Goal: Task Accomplishment & Management: Use online tool/utility

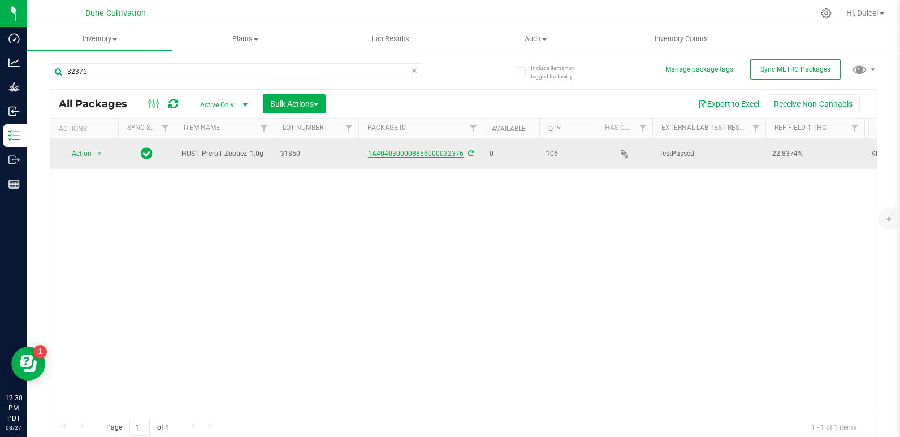
click at [443, 152] on link "1A4040300008856000032376" at bounding box center [416, 154] width 96 height 8
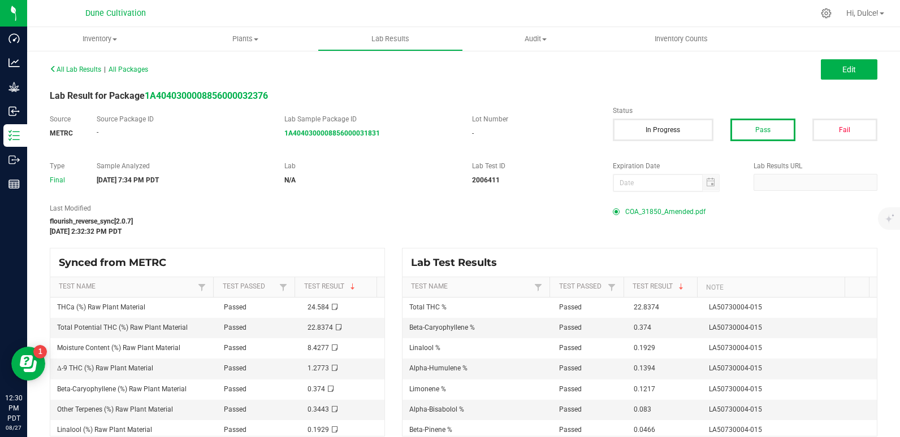
click at [636, 210] on span "COA_31850_Amended.pdf" at bounding box center [665, 211] width 80 height 17
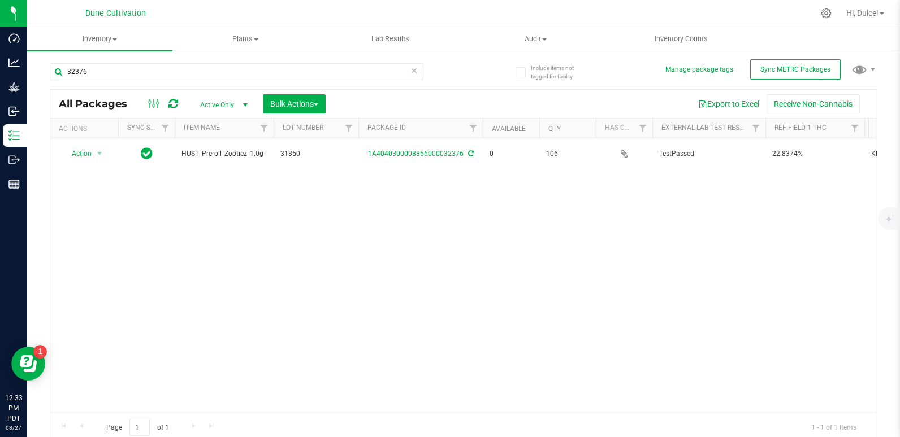
click at [413, 69] on icon at bounding box center [414, 70] width 8 height 14
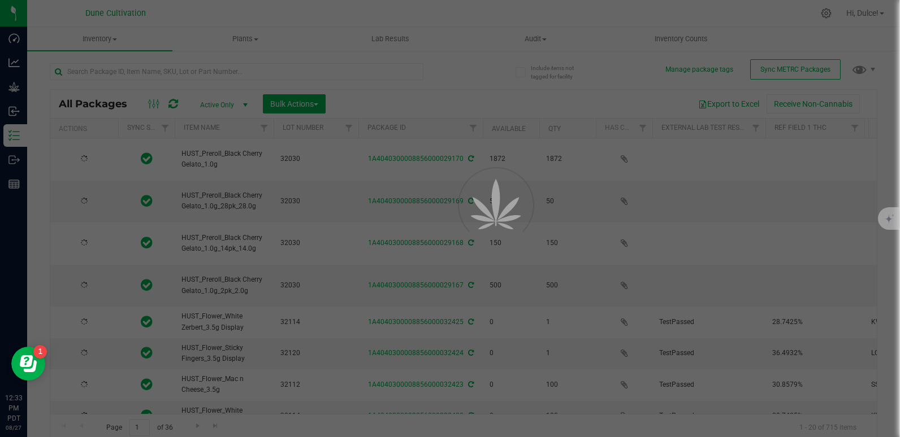
click at [350, 74] on div at bounding box center [450, 218] width 900 height 437
click at [340, 75] on input "text" at bounding box center [237, 71] width 374 height 17
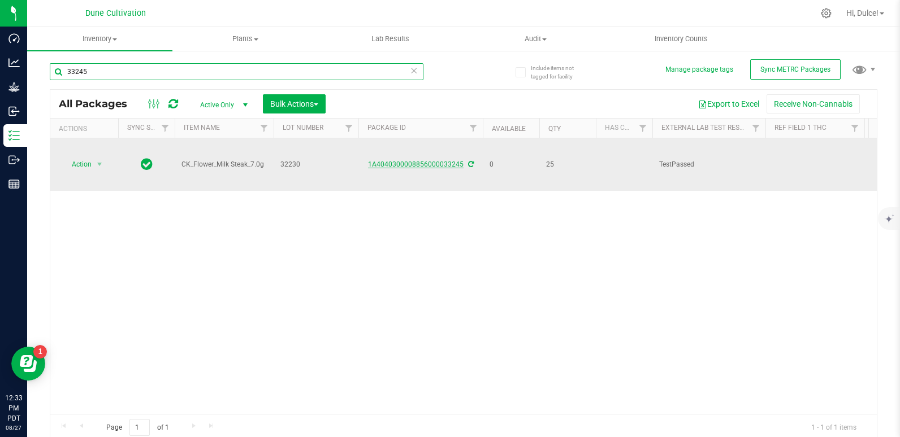
type input "33245"
click at [417, 161] on link "1A4040300008856000033245" at bounding box center [416, 165] width 96 height 8
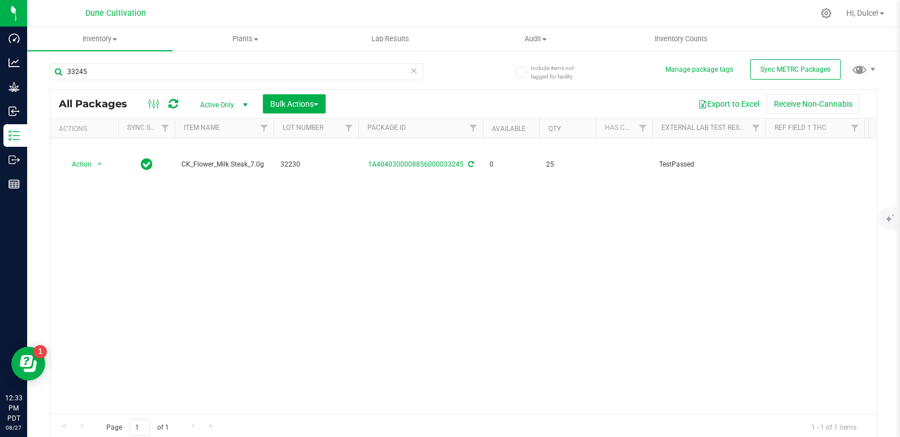
click at [410, 72] on icon at bounding box center [414, 70] width 8 height 14
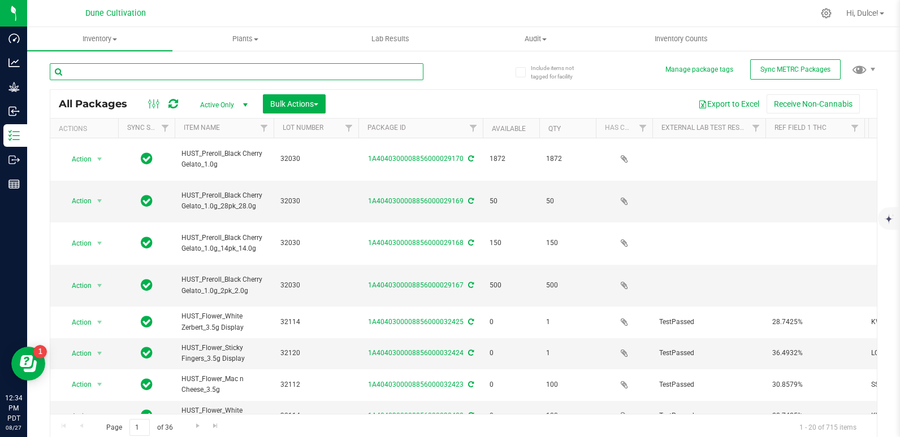
click at [410, 72] on input "text" at bounding box center [237, 71] width 374 height 17
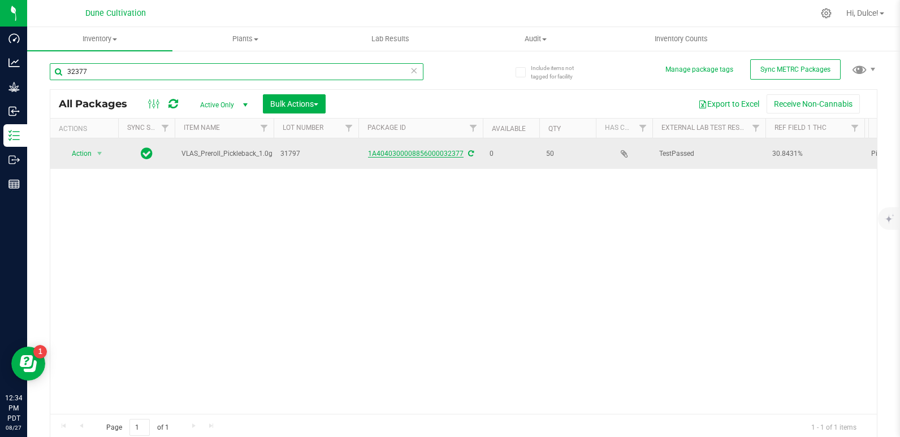
type input "32377"
click at [441, 153] on link "1A4040300008856000032377" at bounding box center [416, 154] width 96 height 8
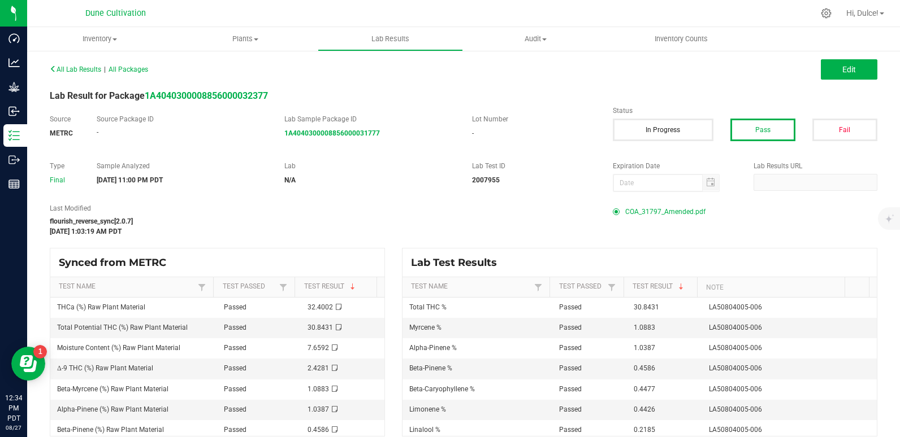
click at [625, 212] on span "COA_31797_Amended.pdf" at bounding box center [665, 211] width 80 height 17
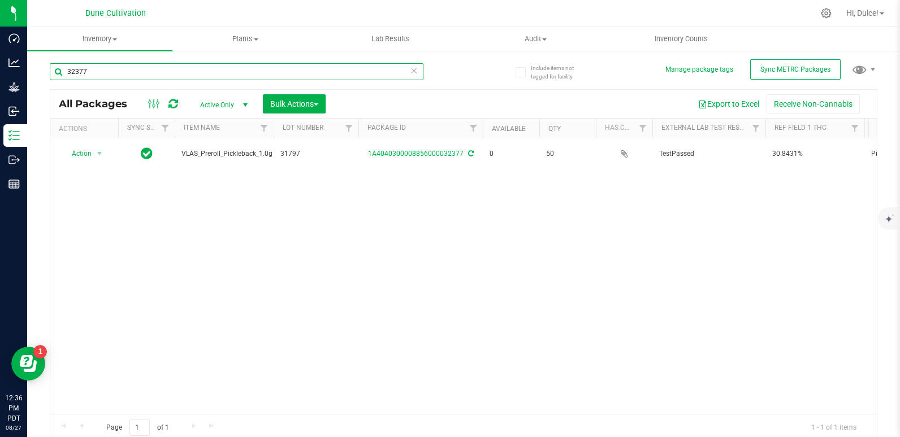
click at [222, 70] on input "32377" at bounding box center [237, 71] width 374 height 17
drag, startPoint x: 222, startPoint y: 70, endPoint x: 216, endPoint y: 105, distance: 35.5
click at [216, 104] on div "32378 All Packages Active Only Active Only Lab Samples Locked All External Inte…" at bounding box center [463, 247] width 827 height 389
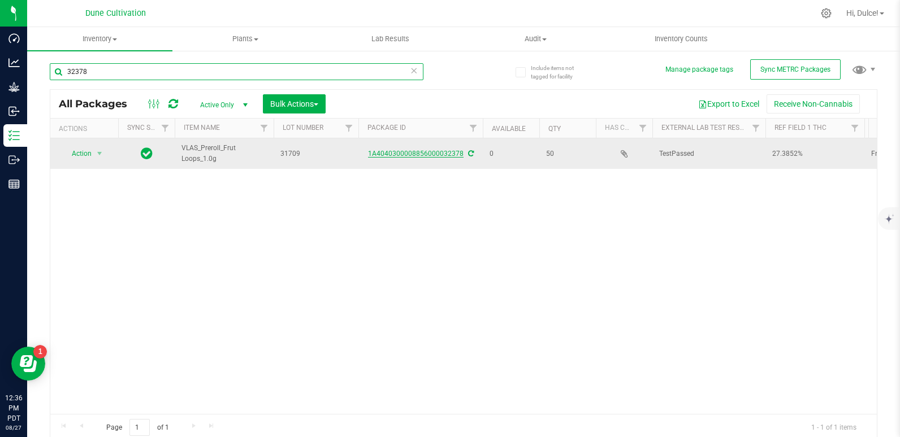
type input "32378"
click at [428, 154] on link "1A4040300008856000032378" at bounding box center [416, 154] width 96 height 8
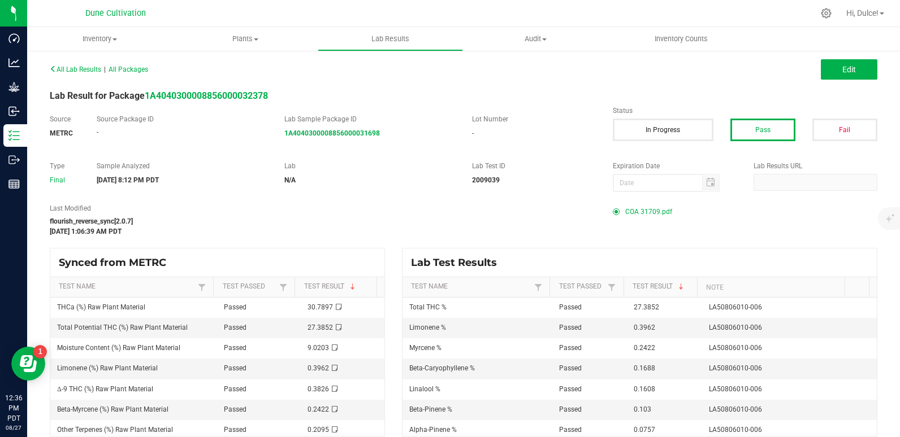
click at [656, 214] on span "COA 31709.pdf" at bounding box center [648, 211] width 47 height 17
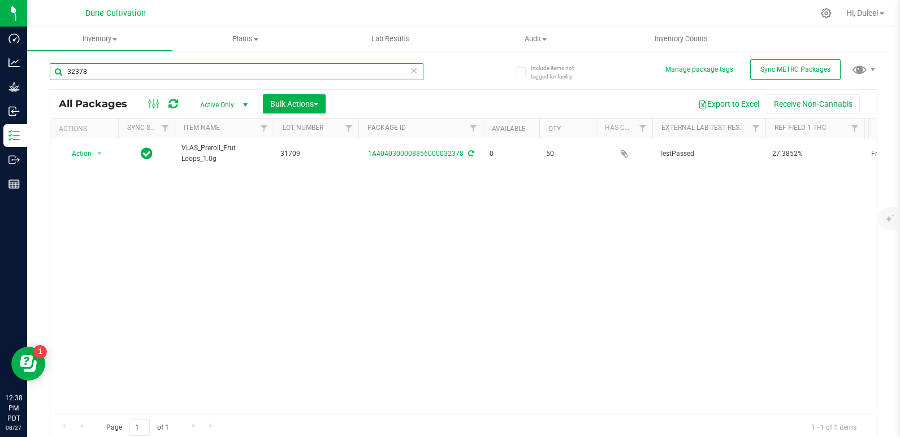
click at [215, 75] on input "32378" at bounding box center [237, 71] width 374 height 17
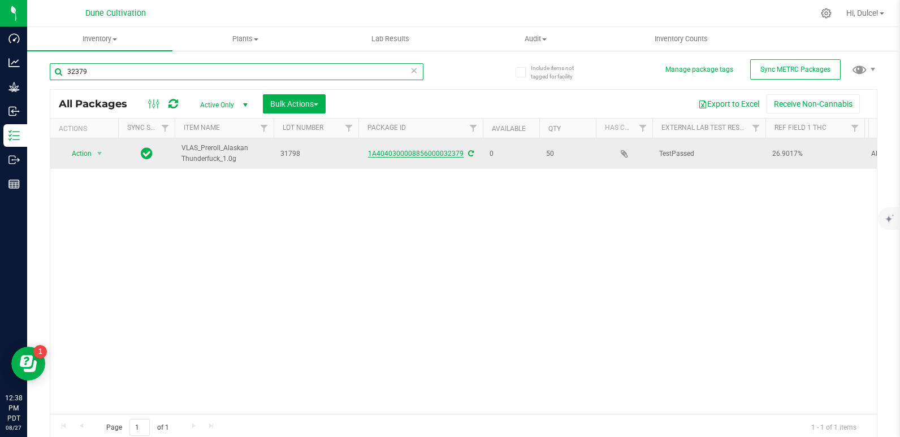
type input "32379"
click at [388, 153] on link "1A4040300008856000032379" at bounding box center [416, 154] width 96 height 8
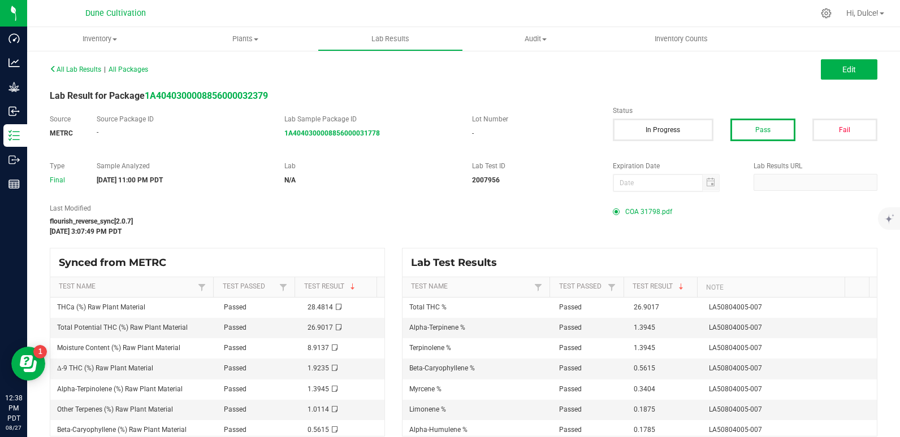
click at [625, 214] on span "COA 31798.pdf" at bounding box center [648, 211] width 47 height 17
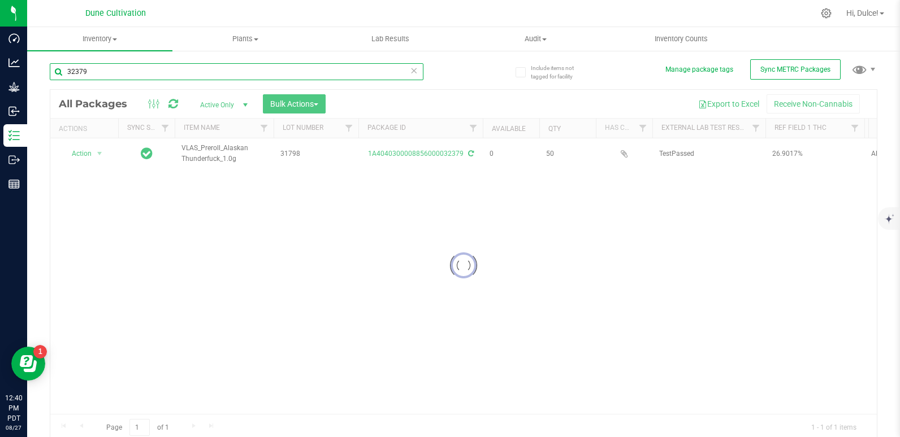
click at [171, 72] on input "32379" at bounding box center [237, 71] width 374 height 17
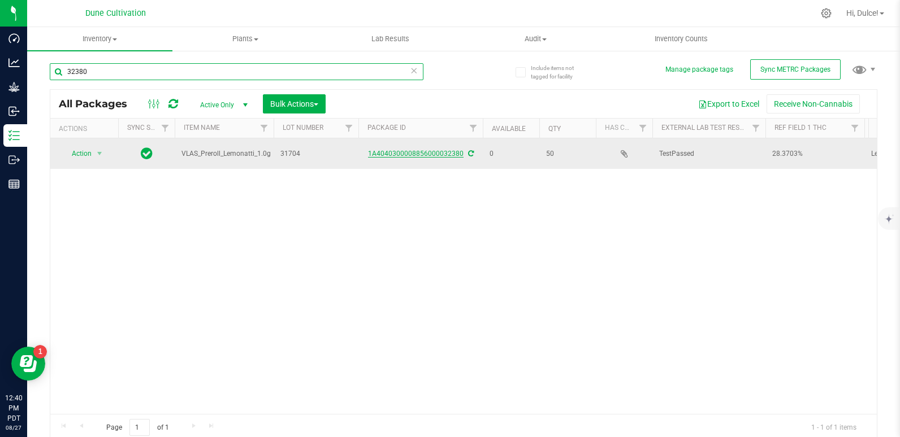
type input "32380"
click at [387, 155] on link "1A4040300008856000032380" at bounding box center [416, 154] width 96 height 8
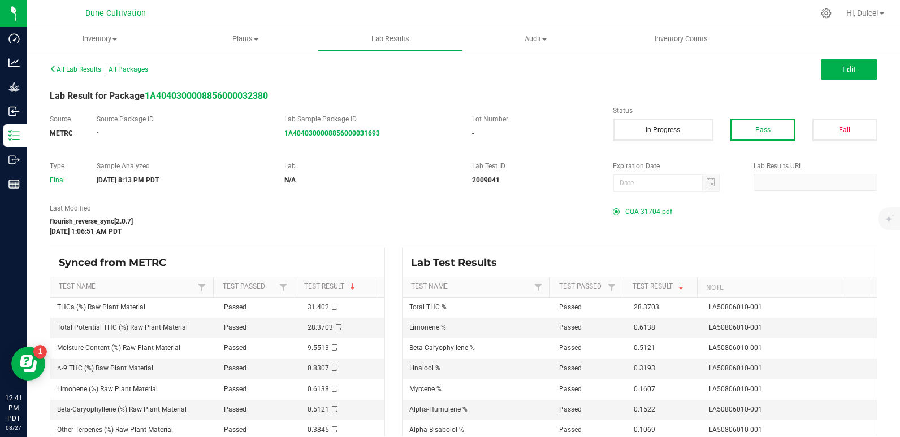
click at [626, 211] on span "COA 31704.pdf" at bounding box center [648, 211] width 47 height 17
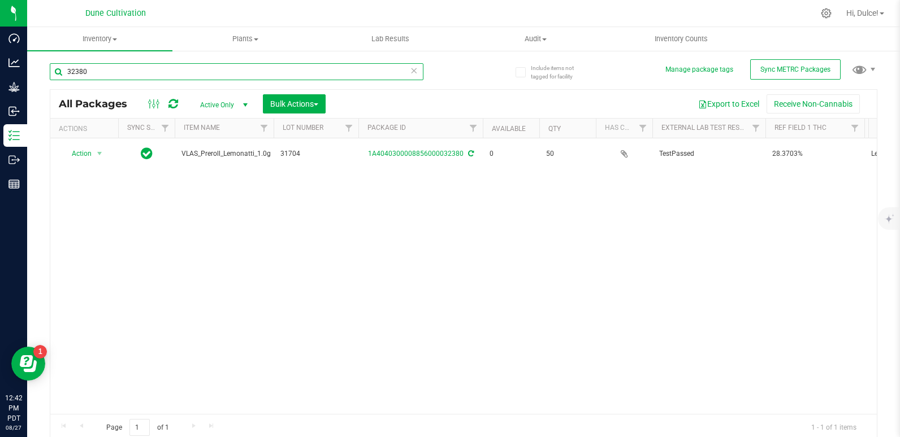
click at [190, 70] on input "32380" at bounding box center [237, 71] width 374 height 17
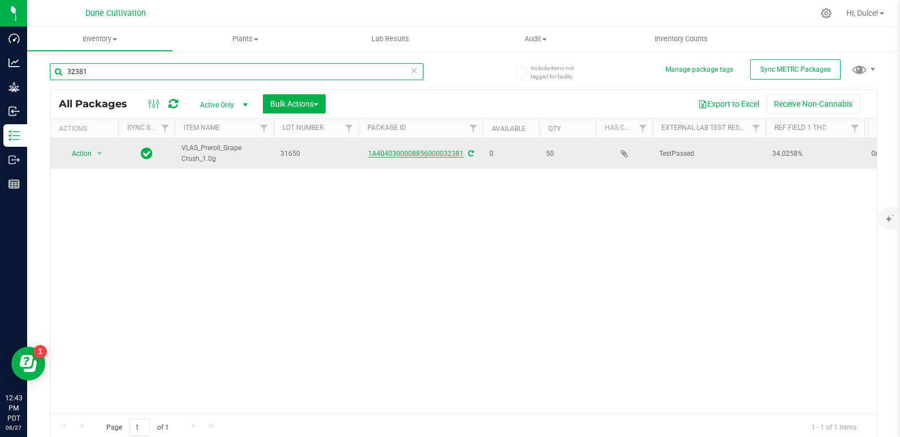
type input "32381"
click at [404, 153] on link "1A4040300008856000032381" at bounding box center [416, 154] width 96 height 8
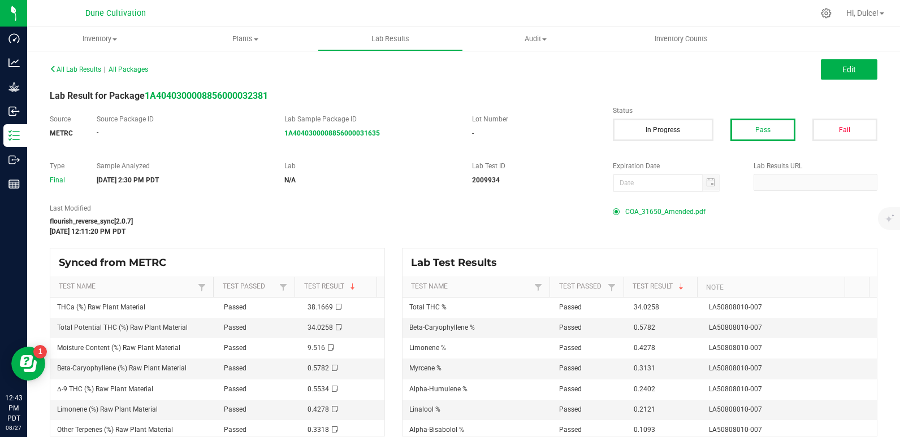
click at [643, 210] on span "COA_31650_Amended.pdf" at bounding box center [665, 211] width 80 height 17
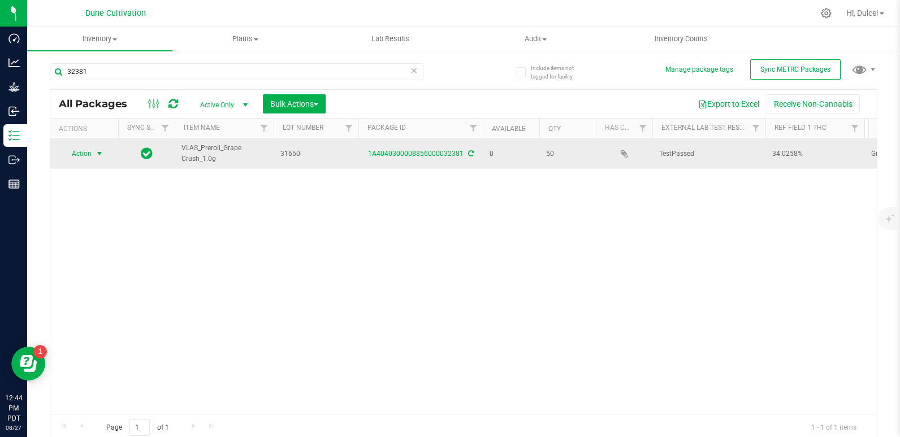
click at [88, 148] on span "Action" at bounding box center [77, 154] width 31 height 16
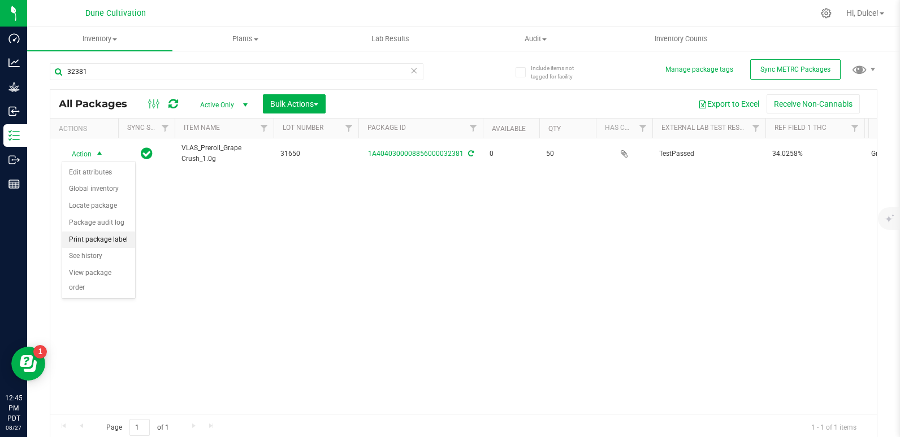
click at [114, 239] on li "Print package label" at bounding box center [98, 240] width 73 height 17
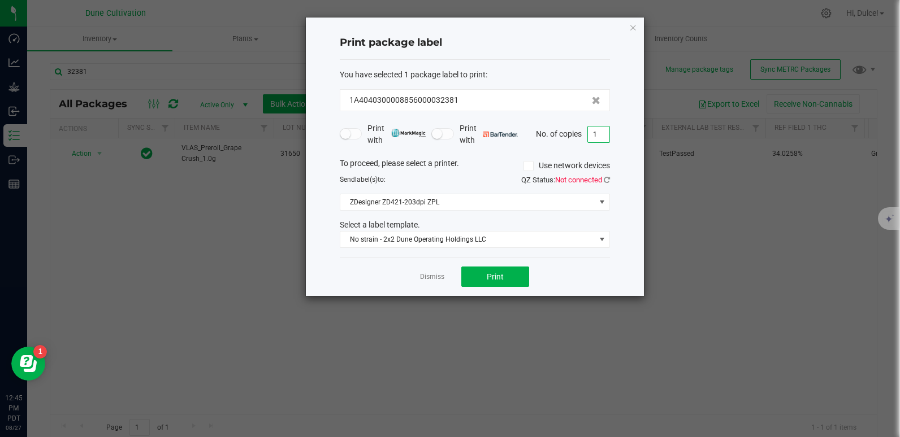
click at [602, 138] on input "1" at bounding box center [598, 135] width 21 height 16
type input "50"
click at [497, 279] on span "Print" at bounding box center [495, 276] width 17 height 9
click at [636, 27] on icon "button" at bounding box center [633, 27] width 8 height 14
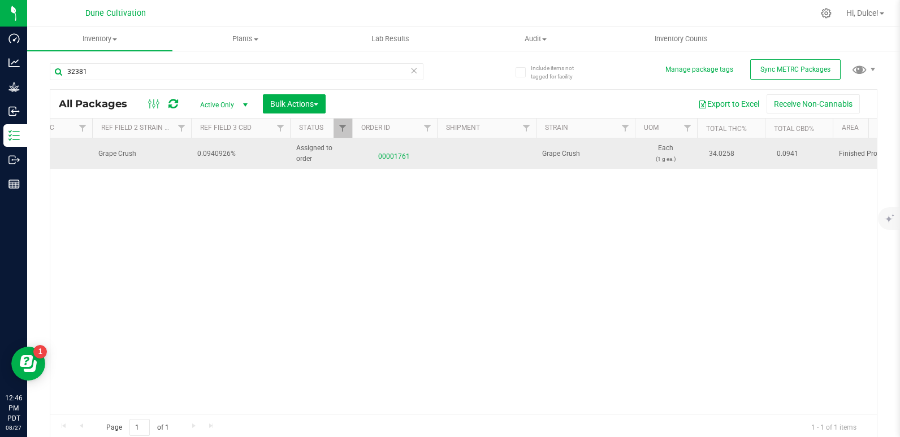
scroll to position [0, 773]
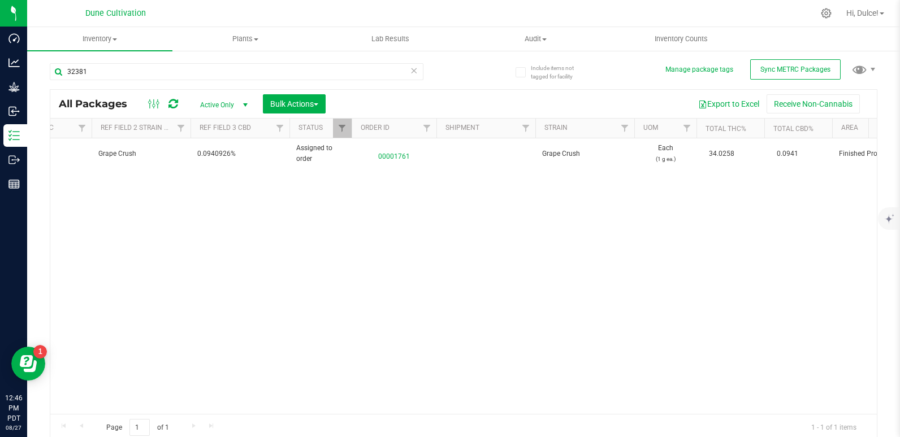
click at [291, 215] on div "Action Action Edit attributes Global inventory Locate package Package audit log…" at bounding box center [463, 276] width 826 height 276
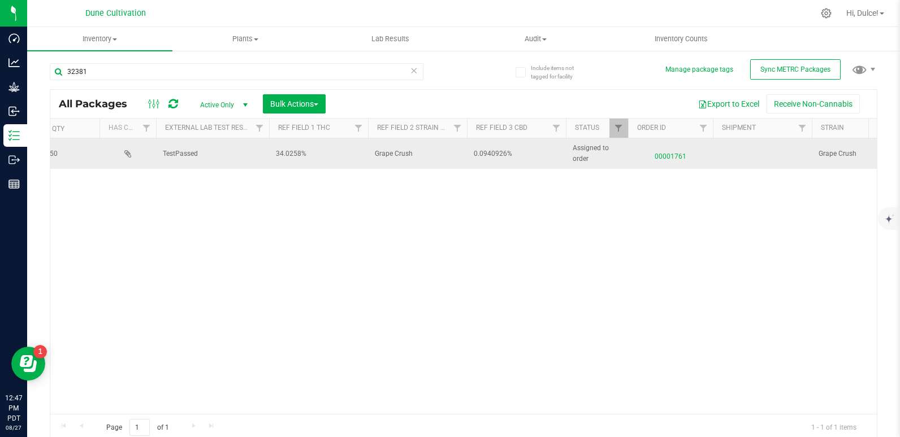
scroll to position [0, 512]
click at [669, 154] on span "00001761" at bounding box center [654, 154] width 71 height 16
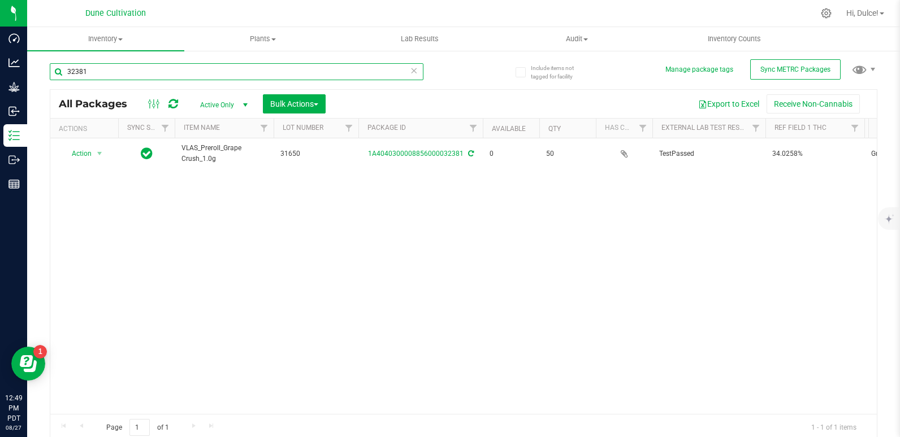
click at [214, 76] on input "32381" at bounding box center [237, 71] width 374 height 17
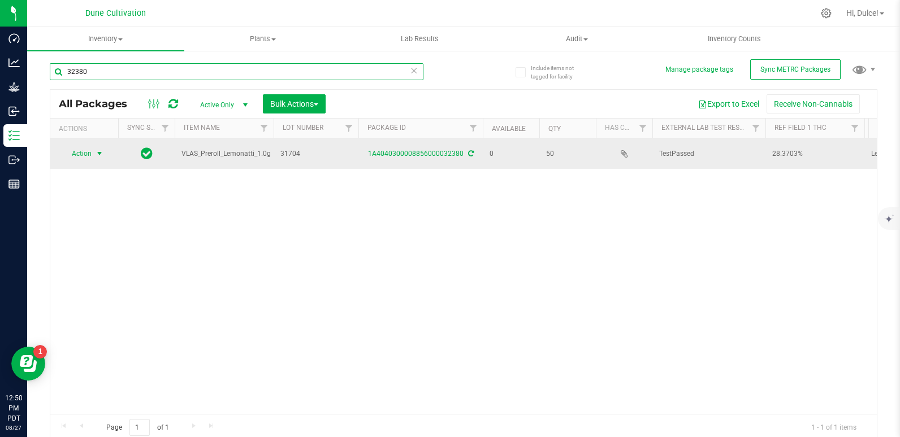
type input "32380"
click at [86, 156] on span "Action" at bounding box center [77, 154] width 31 height 16
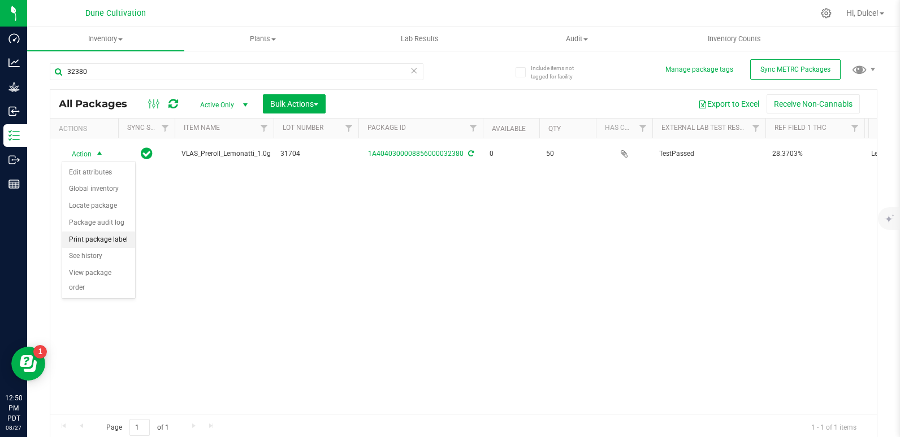
click at [102, 240] on li "Print package label" at bounding box center [98, 240] width 73 height 17
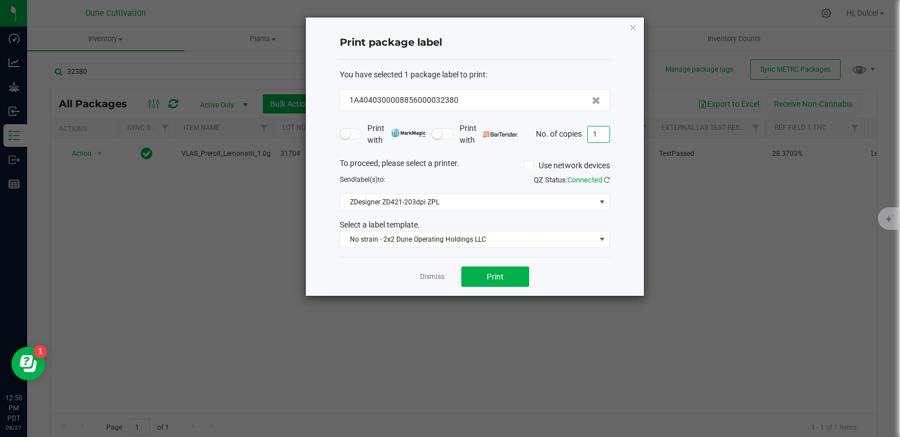
click at [605, 138] on input "1" at bounding box center [598, 135] width 21 height 16
type input "50"
click at [491, 279] on span "Print" at bounding box center [495, 276] width 17 height 9
click at [634, 25] on icon "button" at bounding box center [633, 27] width 8 height 14
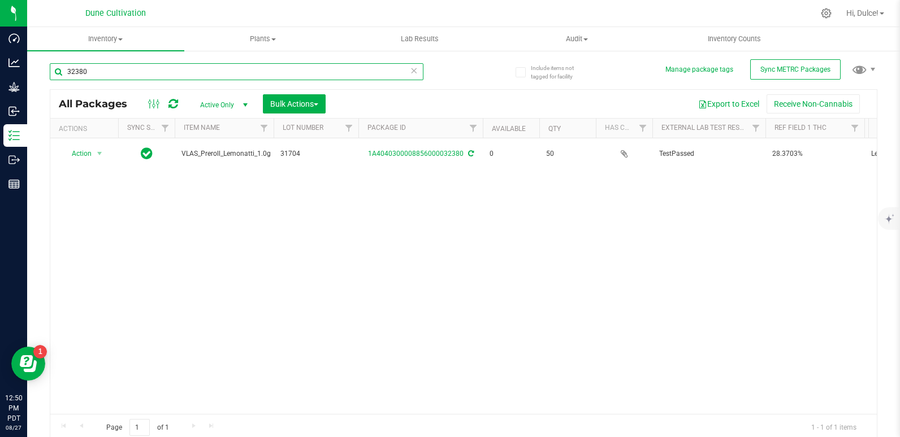
click at [278, 68] on input "32380" at bounding box center [237, 71] width 374 height 17
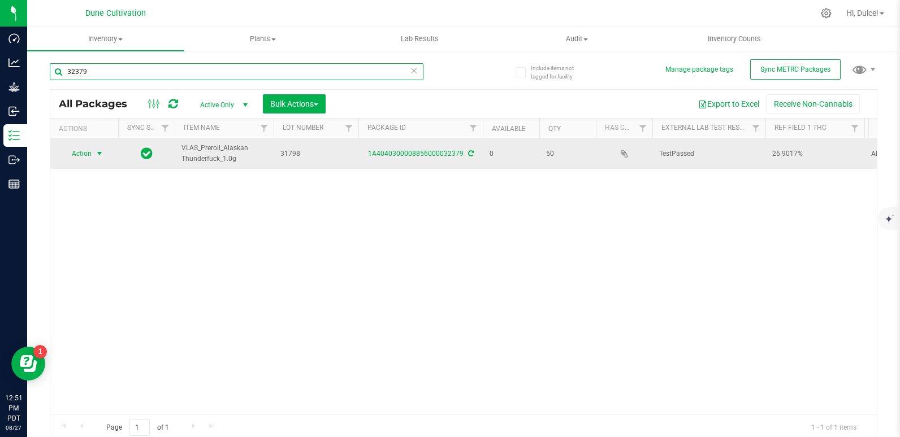
type input "32379"
click at [97, 154] on span "select" at bounding box center [99, 153] width 9 height 9
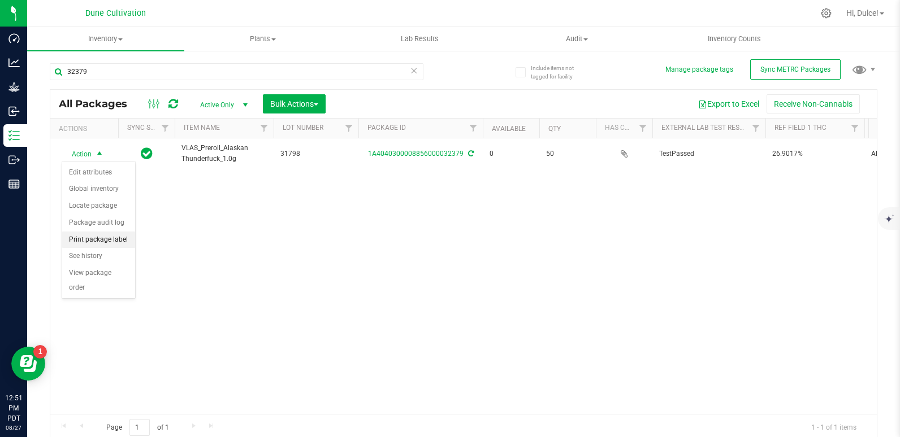
click at [111, 233] on li "Print package label" at bounding box center [98, 240] width 73 height 17
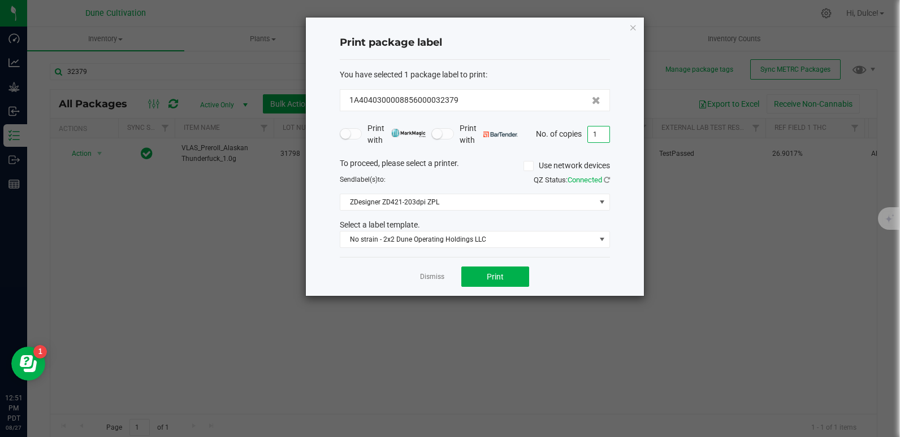
click at [594, 138] on input "1" at bounding box center [598, 135] width 21 height 16
type input "50"
click at [505, 284] on button "Print" at bounding box center [495, 277] width 68 height 20
click at [630, 28] on icon "button" at bounding box center [633, 27] width 8 height 14
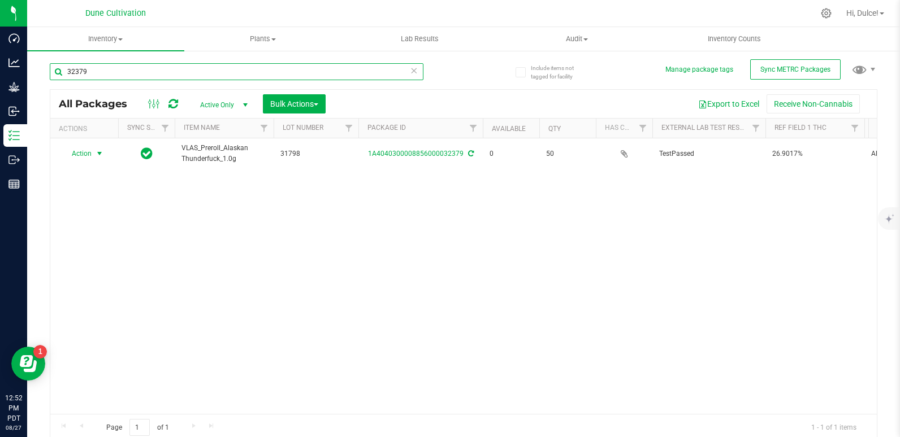
click at [262, 69] on input "32379" at bounding box center [237, 71] width 374 height 17
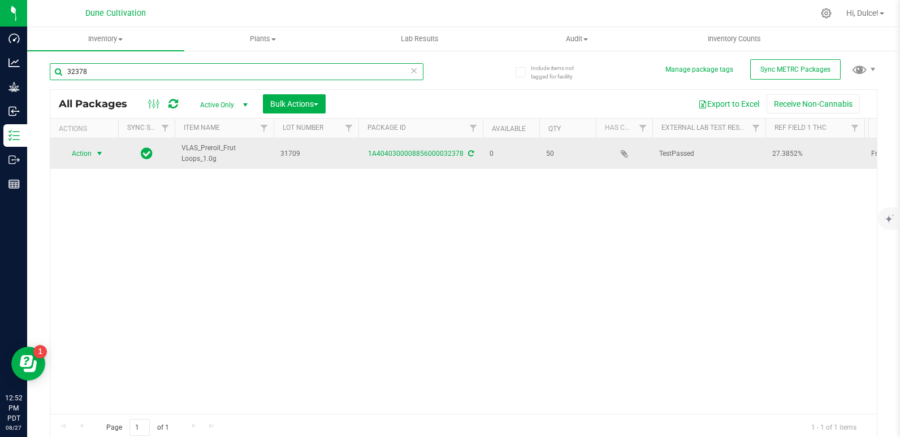
type input "32378"
click at [79, 156] on span "Action" at bounding box center [77, 154] width 31 height 16
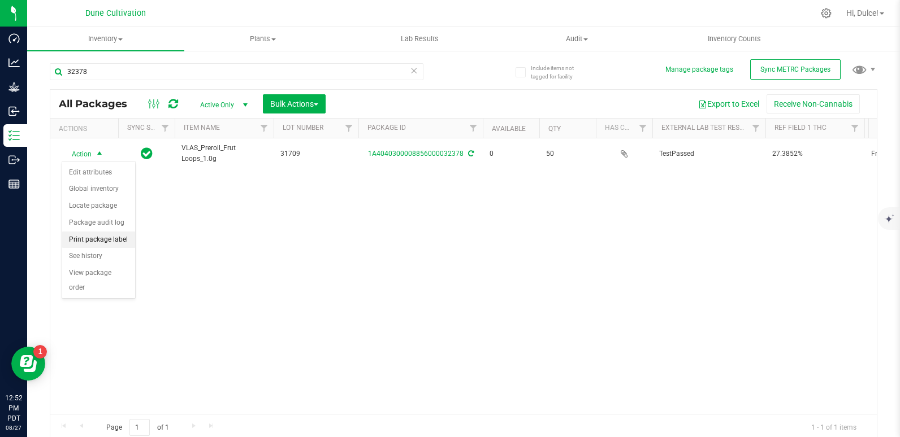
click at [97, 237] on li "Print package label" at bounding box center [98, 240] width 73 height 17
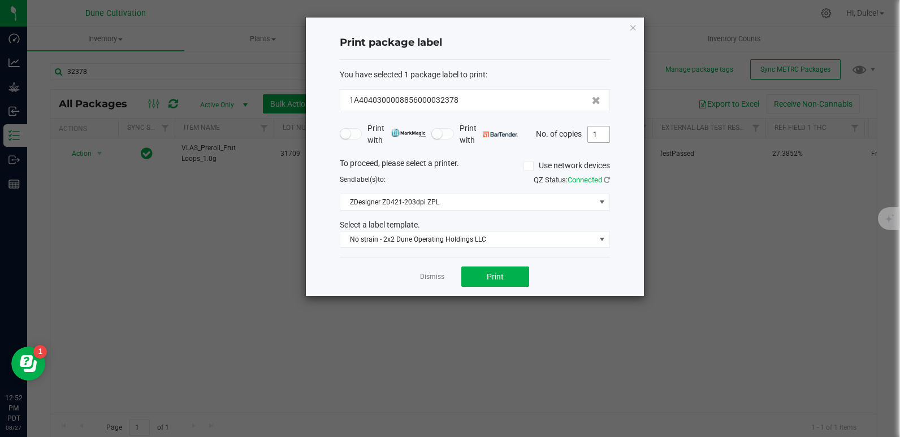
click at [603, 135] on input "1" at bounding box center [598, 135] width 21 height 16
type input "50"
click at [487, 273] on span "Print" at bounding box center [495, 276] width 17 height 9
click at [636, 25] on icon "button" at bounding box center [633, 27] width 8 height 14
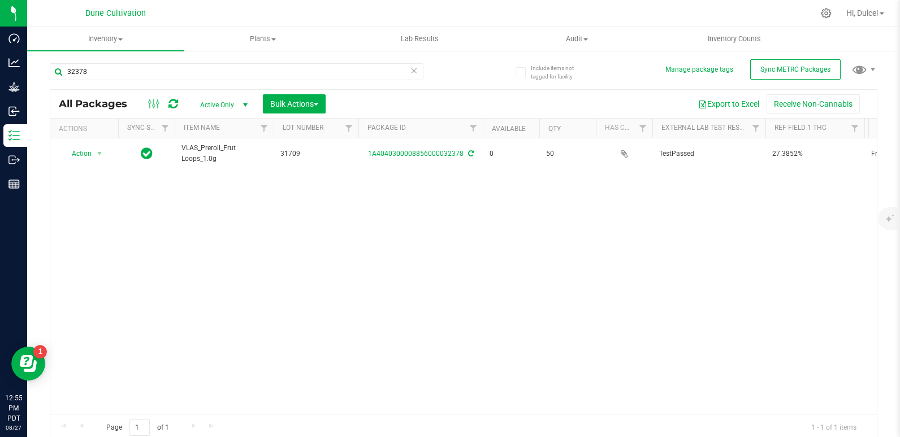
click at [309, 61] on div "32378" at bounding box center [257, 71] width 414 height 36
click at [309, 68] on input "32378" at bounding box center [237, 71] width 374 height 17
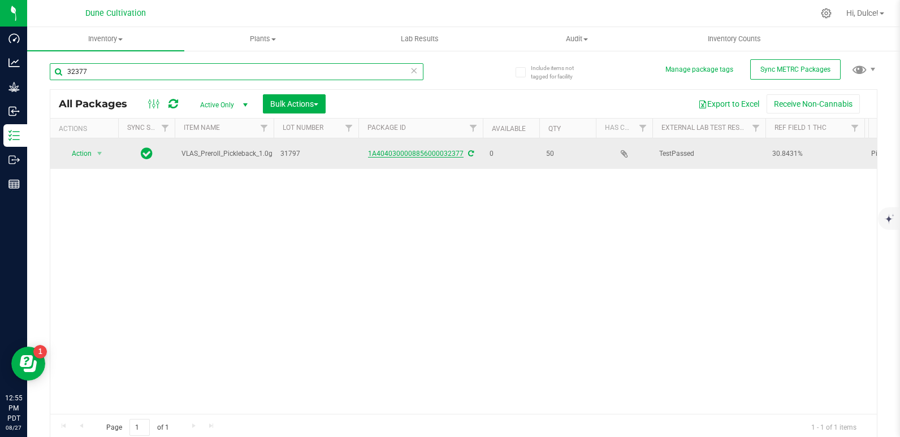
type input "32377"
click at [385, 153] on link "1A4040300008856000032377" at bounding box center [416, 154] width 96 height 8
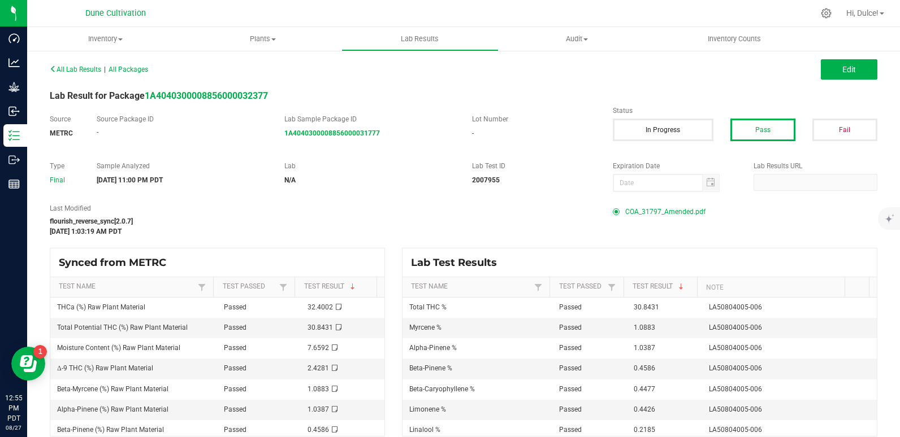
click at [687, 208] on span "COA_31797_Amended.pdf" at bounding box center [665, 211] width 80 height 17
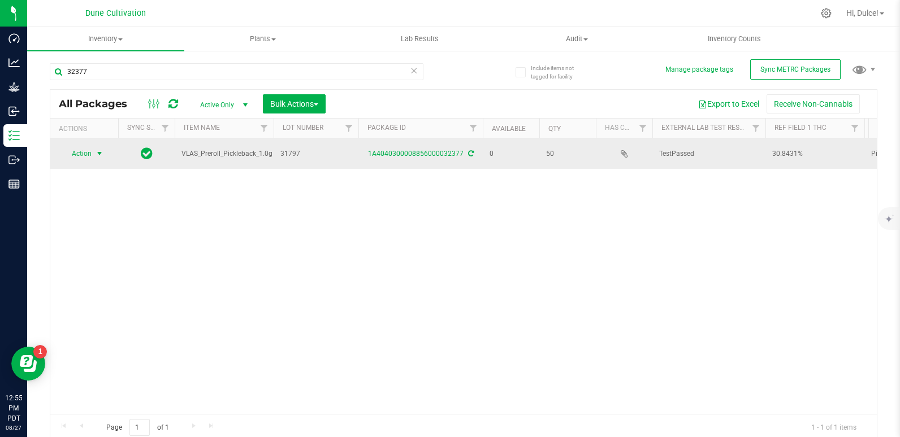
click at [92, 154] on span "Action" at bounding box center [77, 154] width 31 height 16
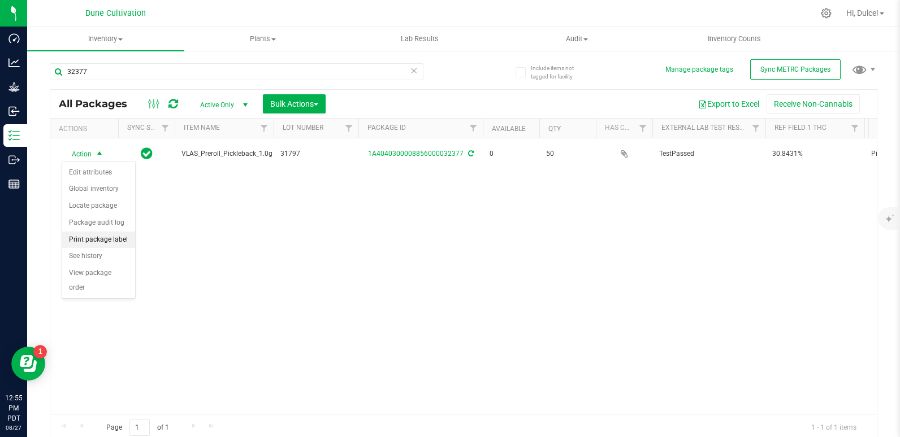
click at [104, 241] on li "Print package label" at bounding box center [98, 240] width 73 height 17
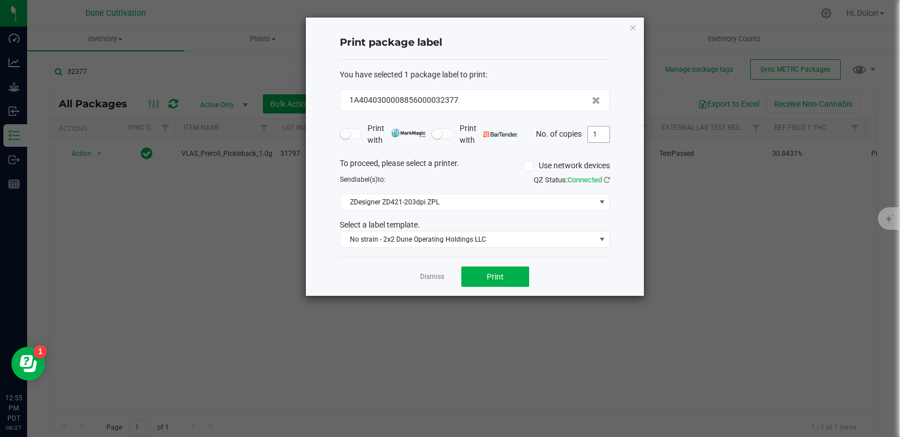
click at [601, 135] on input "1" at bounding box center [598, 135] width 21 height 16
type input "50"
click at [500, 284] on button "Print" at bounding box center [495, 277] width 68 height 20
click at [635, 27] on icon "button" at bounding box center [633, 27] width 8 height 14
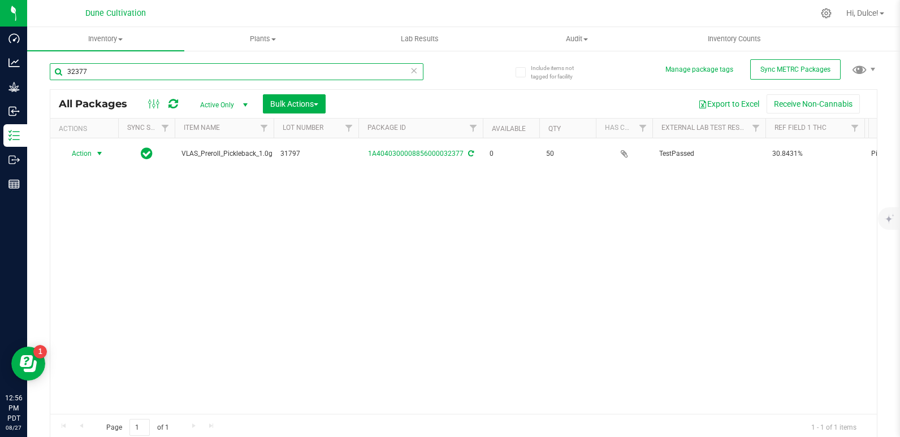
click at [288, 75] on input "32377" at bounding box center [237, 71] width 374 height 17
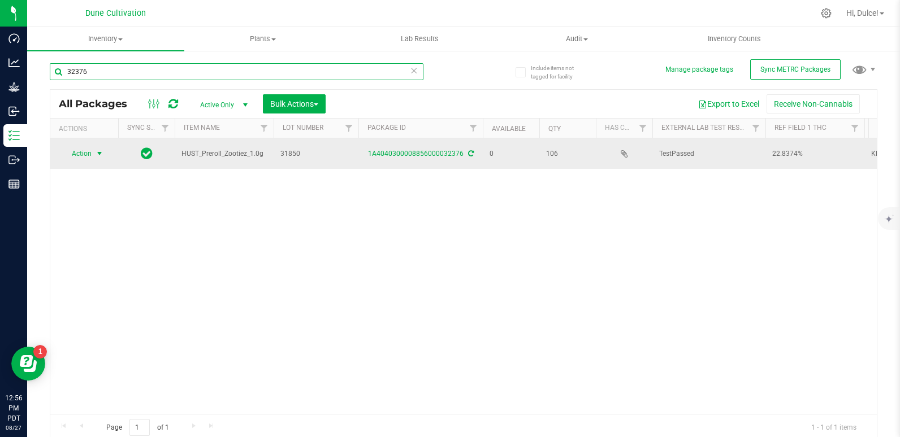
type input "32376"
click at [93, 153] on span "select" at bounding box center [100, 154] width 14 height 16
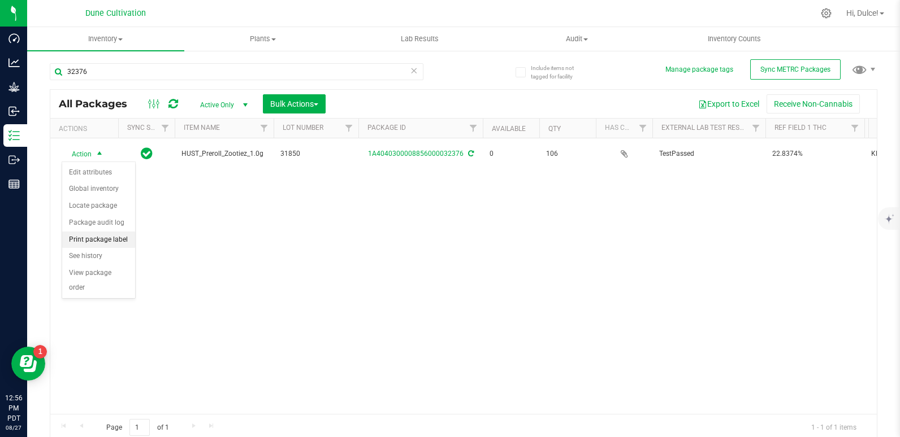
click at [110, 236] on li "Print package label" at bounding box center [98, 240] width 73 height 17
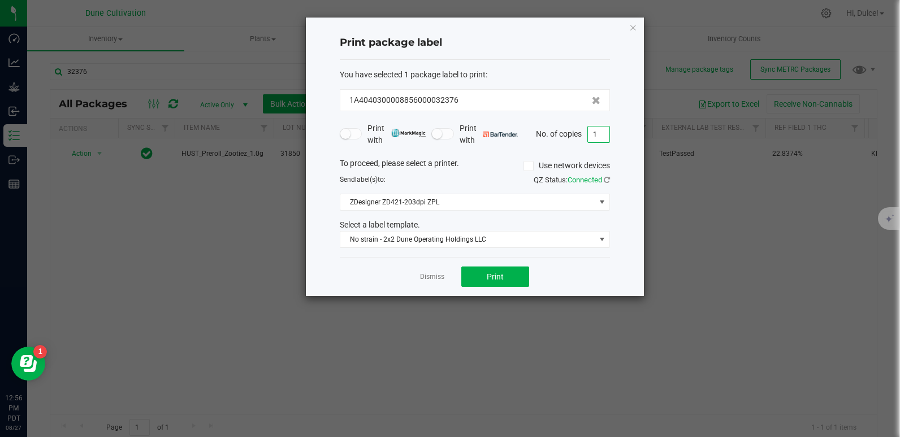
click at [604, 133] on input "1" at bounding box center [598, 135] width 21 height 16
type input "106"
click at [519, 280] on button "Print" at bounding box center [495, 277] width 68 height 20
click at [633, 28] on icon "button" at bounding box center [633, 27] width 8 height 14
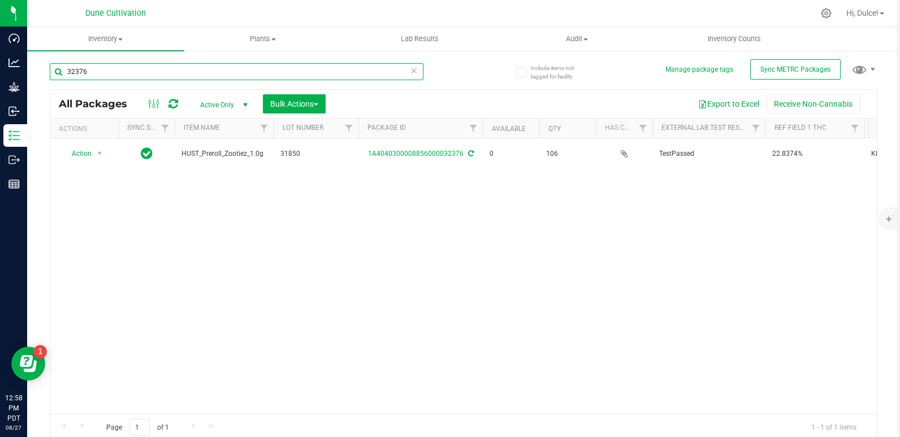
click at [258, 71] on input "32376" at bounding box center [237, 71] width 374 height 17
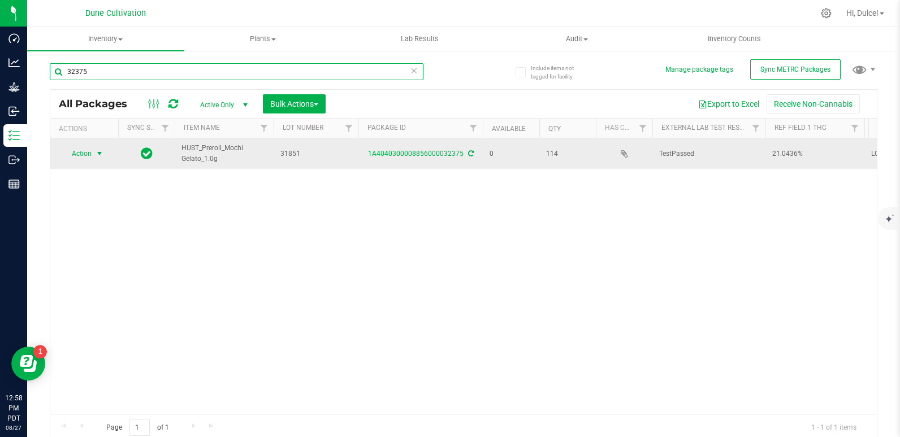
type input "32375"
click at [85, 155] on span "Action" at bounding box center [77, 154] width 31 height 16
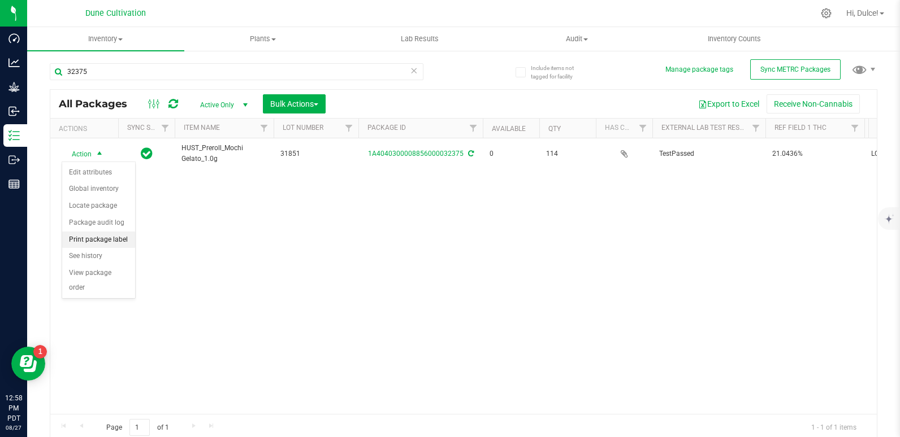
click at [104, 241] on li "Print package label" at bounding box center [98, 240] width 73 height 17
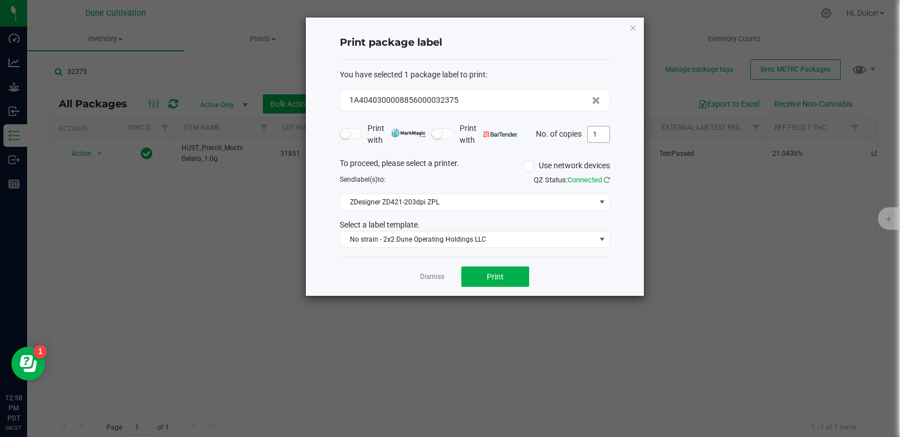
click at [601, 134] on input "1" at bounding box center [598, 135] width 21 height 16
type input "114"
click at [506, 270] on button "Print" at bounding box center [495, 277] width 68 height 20
click at [630, 32] on icon "button" at bounding box center [633, 27] width 8 height 14
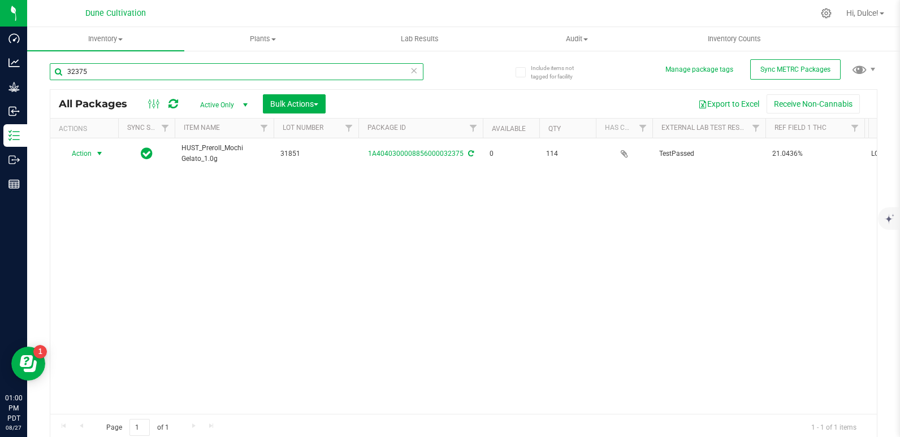
click at [311, 69] on input "32375" at bounding box center [237, 71] width 374 height 17
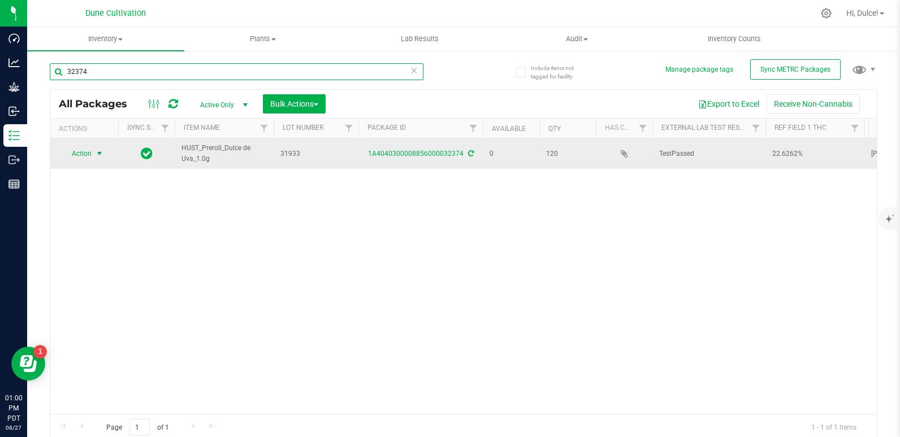
type input "32374"
click at [89, 157] on span "Action" at bounding box center [77, 154] width 31 height 16
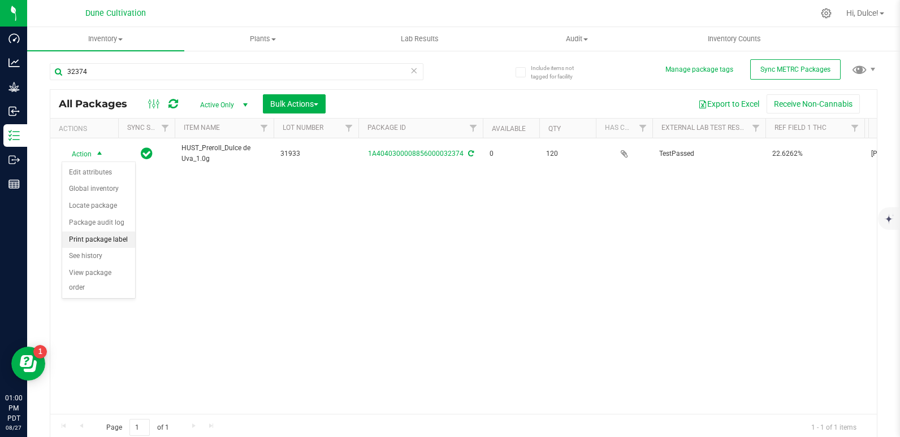
click at [103, 240] on li "Print package label" at bounding box center [98, 240] width 73 height 17
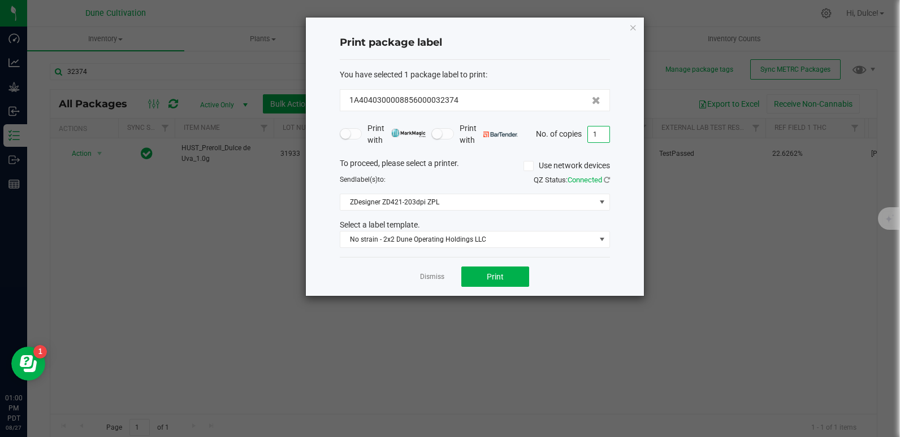
click at [597, 128] on input "1" at bounding box center [598, 135] width 21 height 16
type input "120"
click at [508, 279] on button "Print" at bounding box center [495, 277] width 68 height 20
click at [630, 32] on icon "button" at bounding box center [633, 27] width 8 height 14
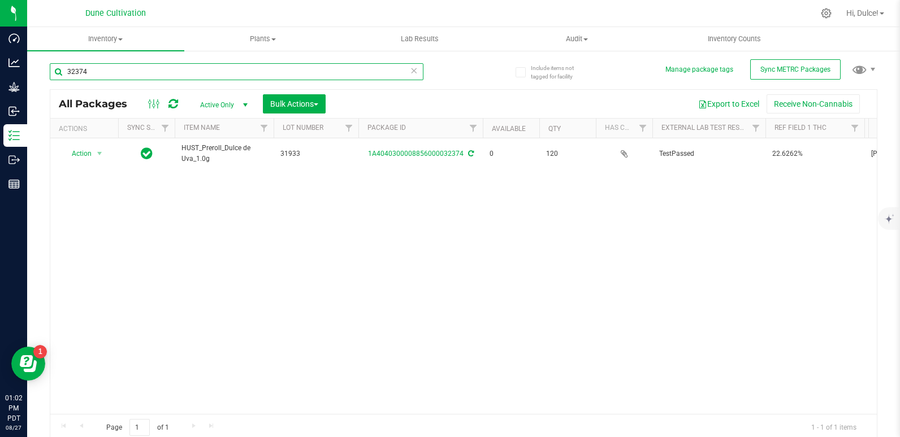
click at [215, 73] on input "32374" at bounding box center [237, 71] width 374 height 17
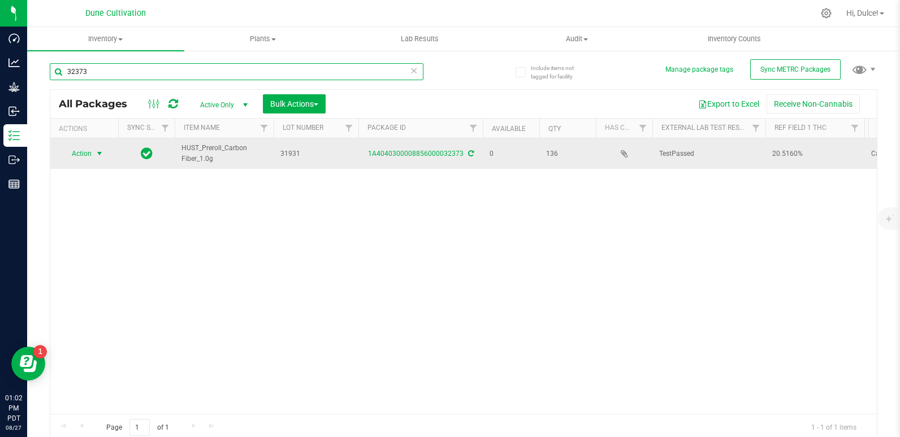
type input "32373"
click at [100, 150] on span "select" at bounding box center [99, 153] width 9 height 9
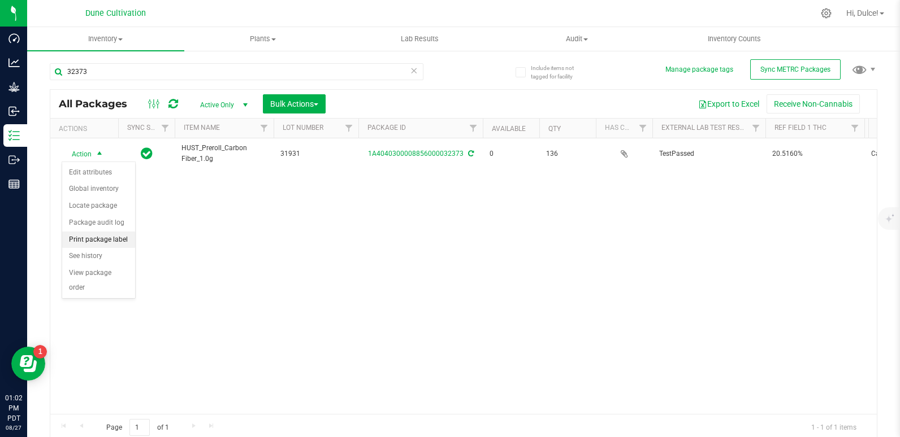
click at [107, 242] on li "Print package label" at bounding box center [98, 240] width 73 height 17
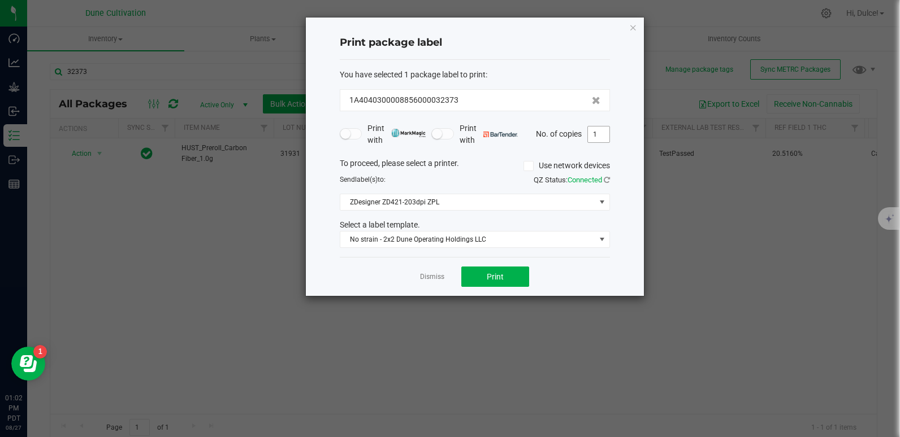
click at [600, 137] on input "1" at bounding box center [598, 135] width 21 height 16
type input "136"
click at [492, 272] on span "Print" at bounding box center [495, 276] width 17 height 9
click at [630, 28] on icon "button" at bounding box center [633, 27] width 8 height 14
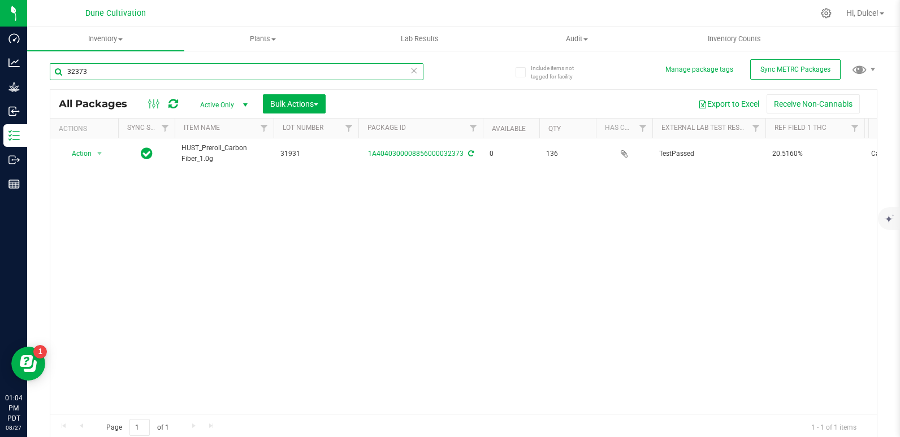
click at [226, 67] on input "32373" at bounding box center [237, 71] width 374 height 17
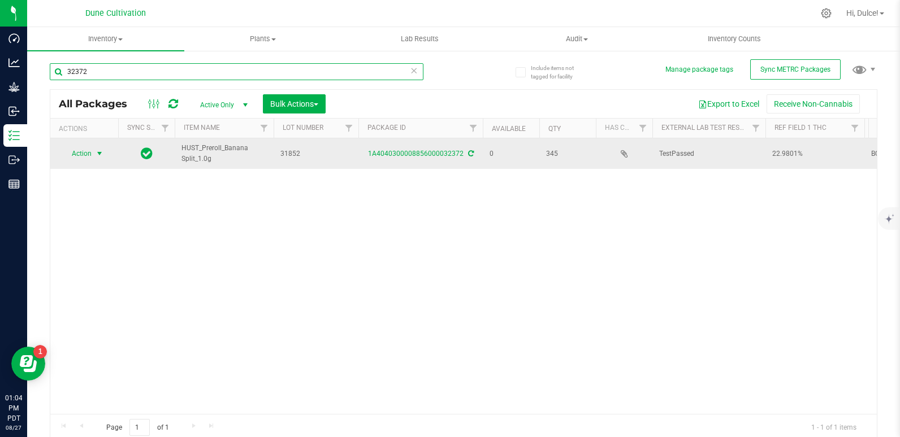
type input "32372"
click at [98, 152] on span "select" at bounding box center [99, 153] width 9 height 9
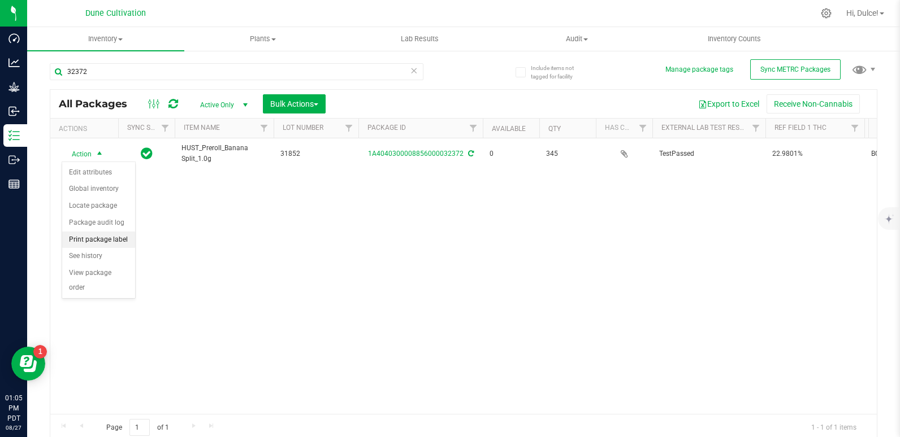
click at [93, 235] on li "Print package label" at bounding box center [98, 240] width 73 height 17
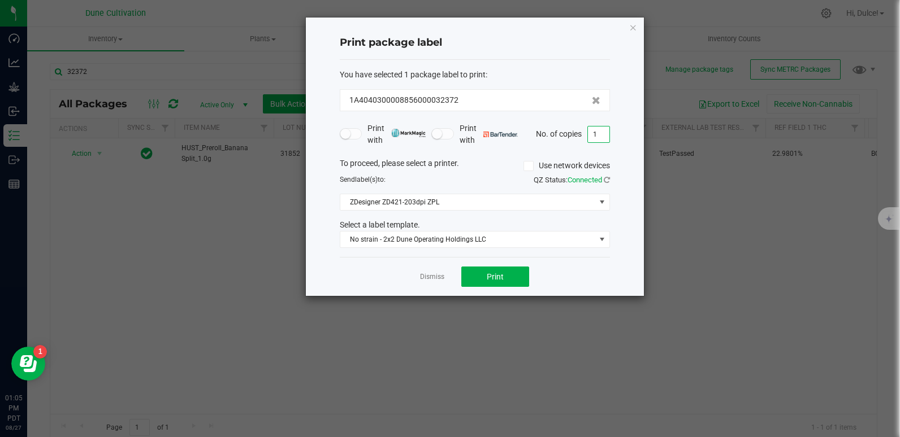
click at [593, 137] on input "1" at bounding box center [598, 135] width 21 height 16
type input "345"
click at [504, 271] on button "Print" at bounding box center [495, 277] width 68 height 20
click at [635, 28] on icon "button" at bounding box center [633, 27] width 8 height 14
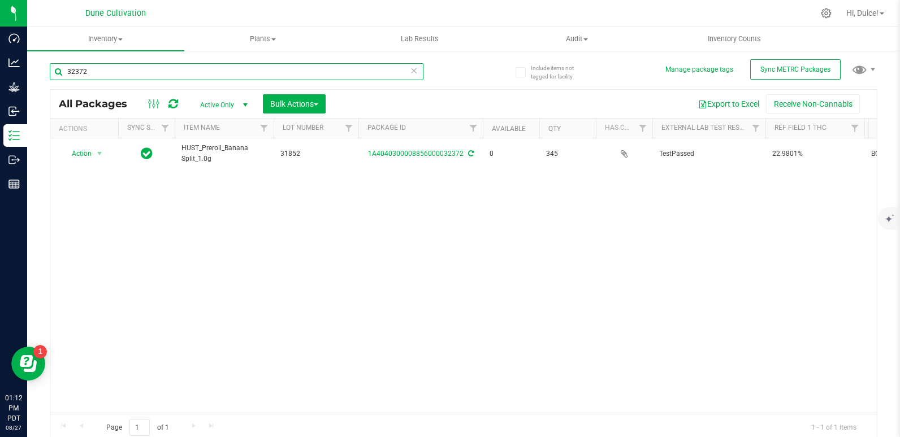
click at [279, 66] on input "32372" at bounding box center [237, 71] width 374 height 17
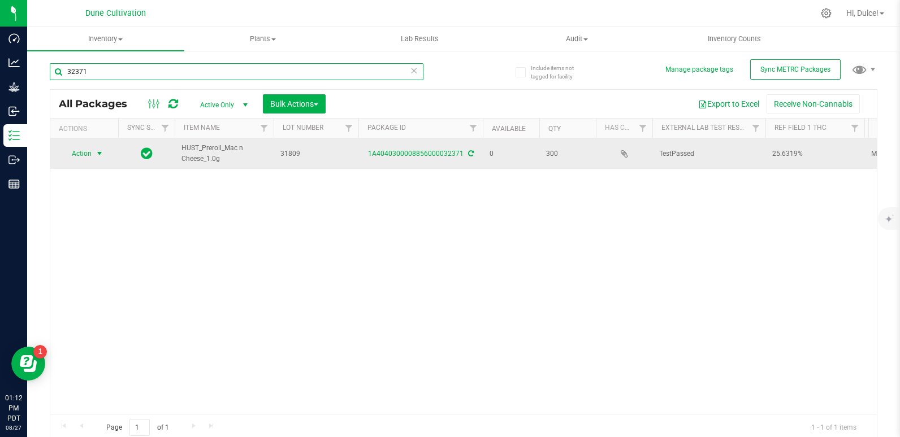
type input "32371"
click at [92, 151] on span "Action" at bounding box center [77, 154] width 31 height 16
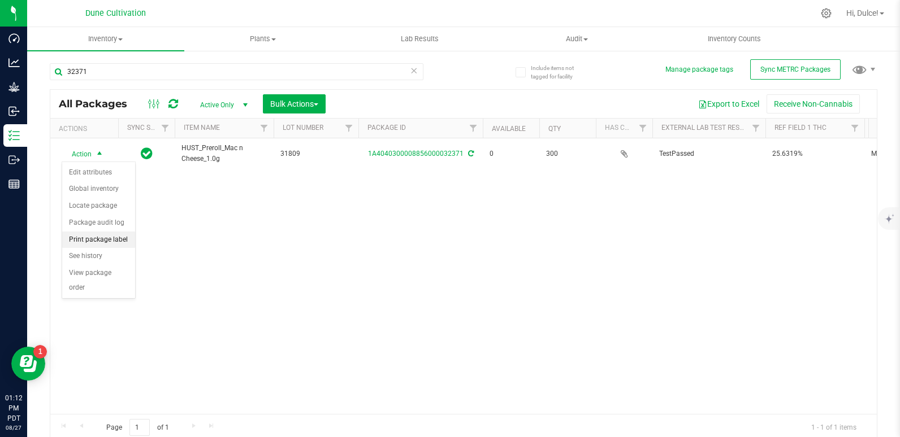
click at [109, 235] on li "Print package label" at bounding box center [98, 240] width 73 height 17
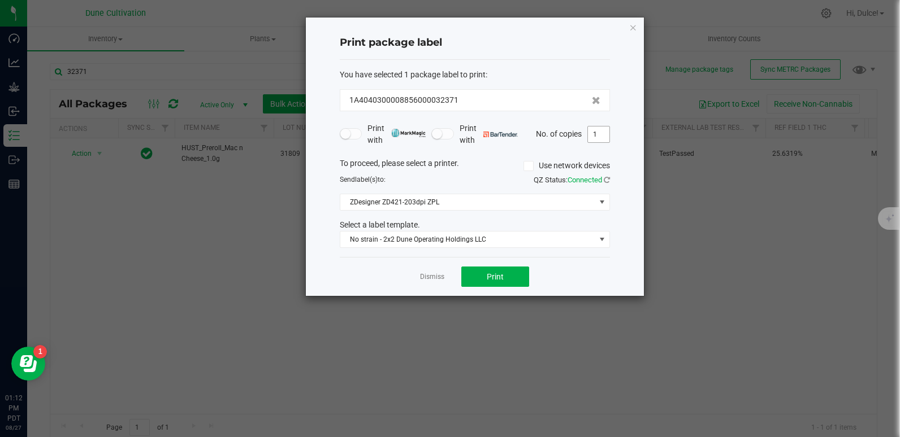
click at [608, 140] on input "1" at bounding box center [598, 135] width 21 height 16
type input "300"
click at [508, 278] on button "Print" at bounding box center [495, 277] width 68 height 20
click at [633, 33] on icon "button" at bounding box center [633, 27] width 8 height 14
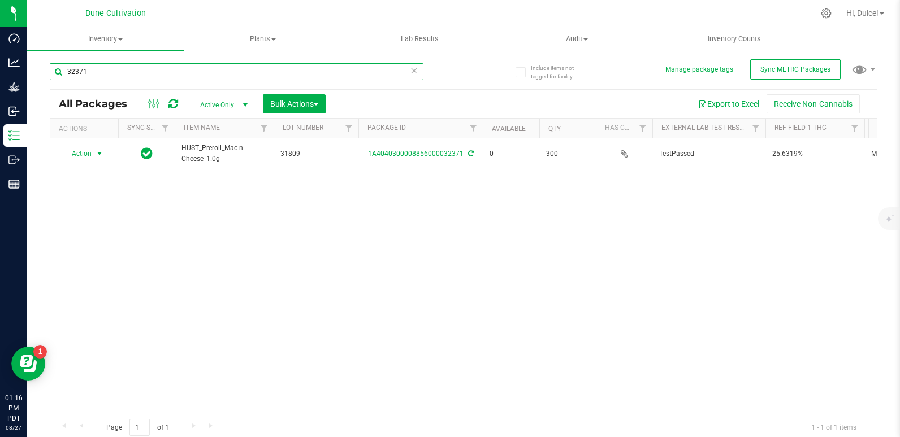
click at [414, 74] on input "32371" at bounding box center [237, 71] width 374 height 17
type input "3"
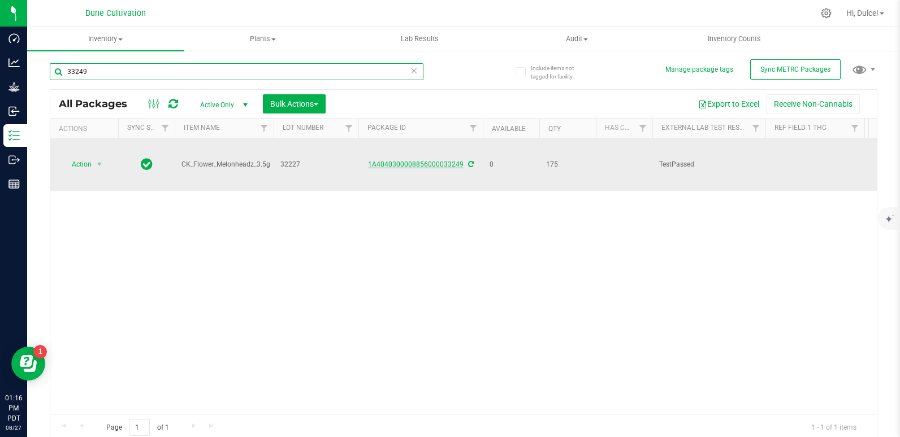
type input "33249"
click at [434, 163] on link "1A4040300008856000033249" at bounding box center [416, 165] width 96 height 8
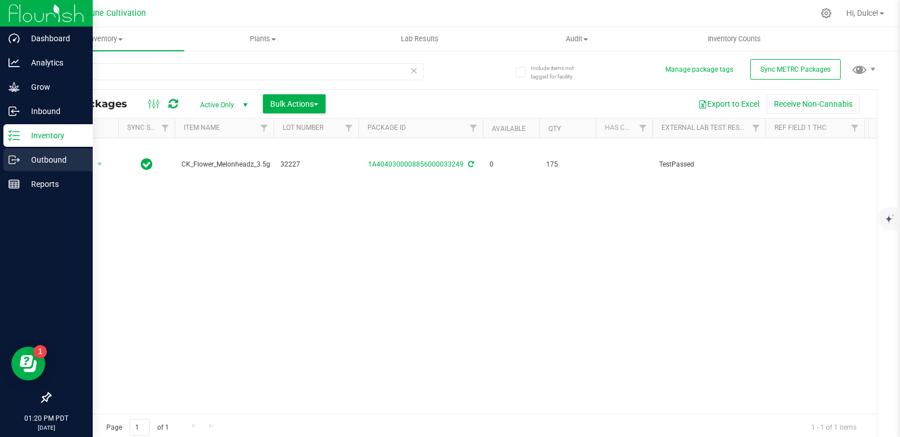
click at [11, 159] on icon at bounding box center [13, 159] width 11 height 11
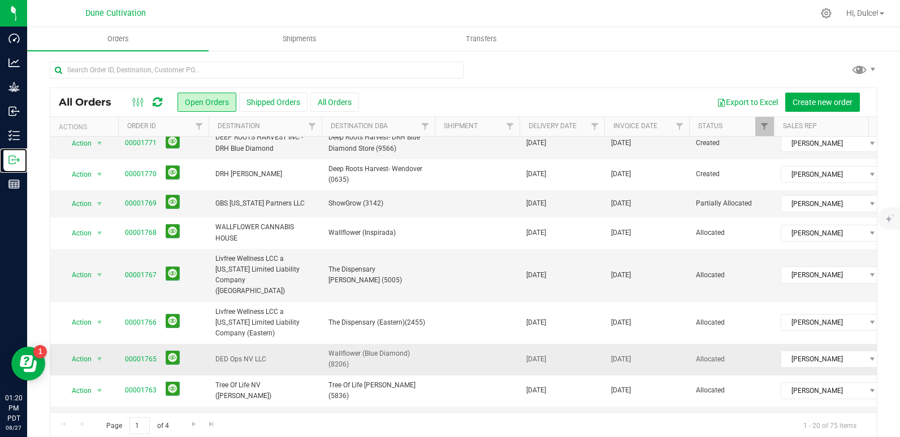
scroll to position [41, 0]
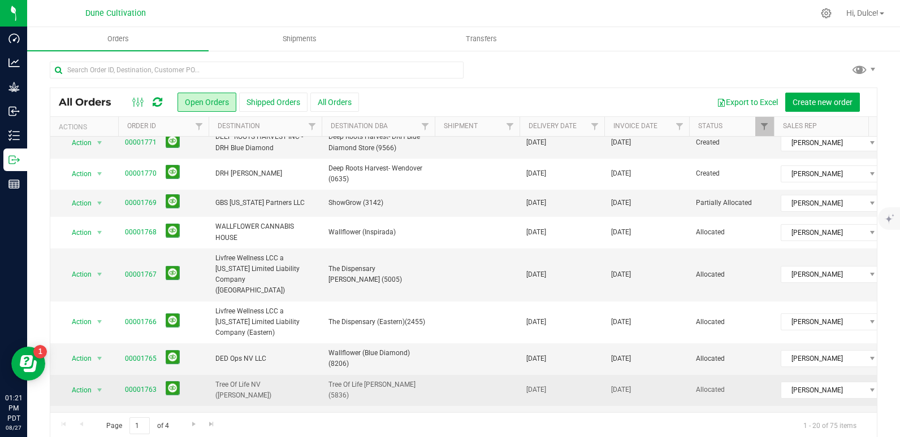
drag, startPoint x: 141, startPoint y: 381, endPoint x: 123, endPoint y: 379, distance: 18.7
click at [123, 379] on td "00001763" at bounding box center [163, 390] width 90 height 31
click at [135, 385] on link "00001763" at bounding box center [141, 390] width 32 height 11
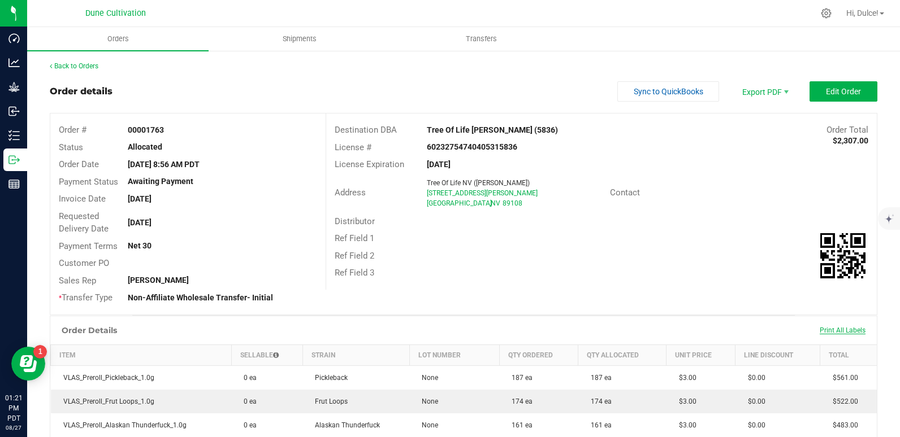
click at [833, 330] on span "Print All Labels" at bounding box center [843, 331] width 46 height 8
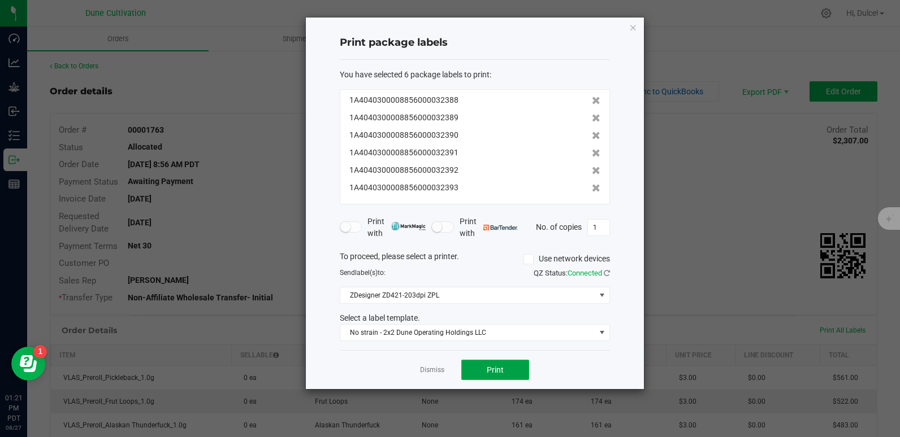
click at [503, 366] on span "Print" at bounding box center [495, 370] width 17 height 9
click at [634, 28] on icon "button" at bounding box center [633, 27] width 8 height 14
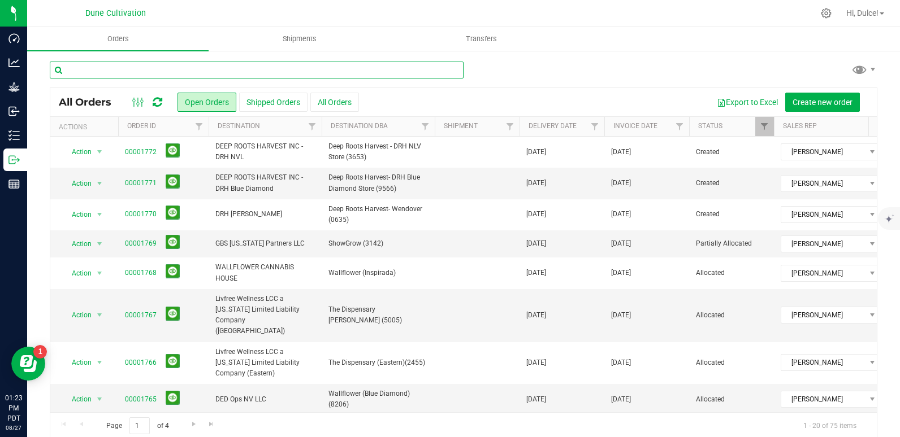
click at [132, 69] on input "text" at bounding box center [257, 70] width 414 height 17
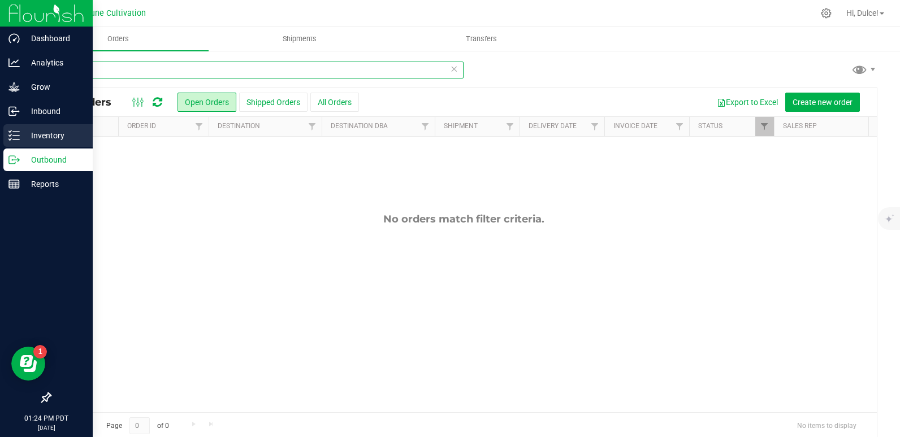
type input "32393"
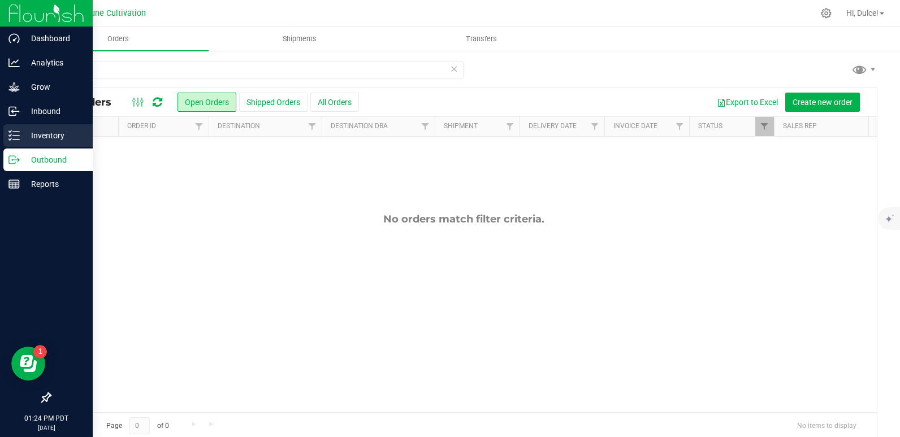
click at [15, 136] on line at bounding box center [16, 136] width 6 height 0
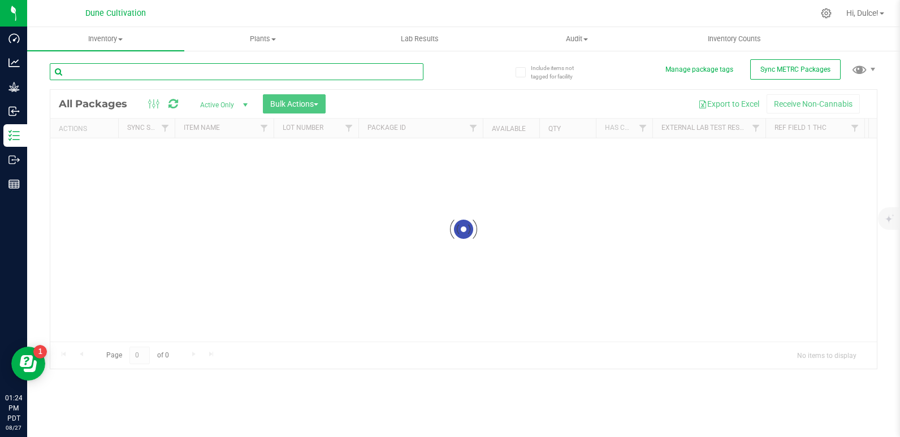
click at [109, 72] on input "text" at bounding box center [237, 71] width 374 height 17
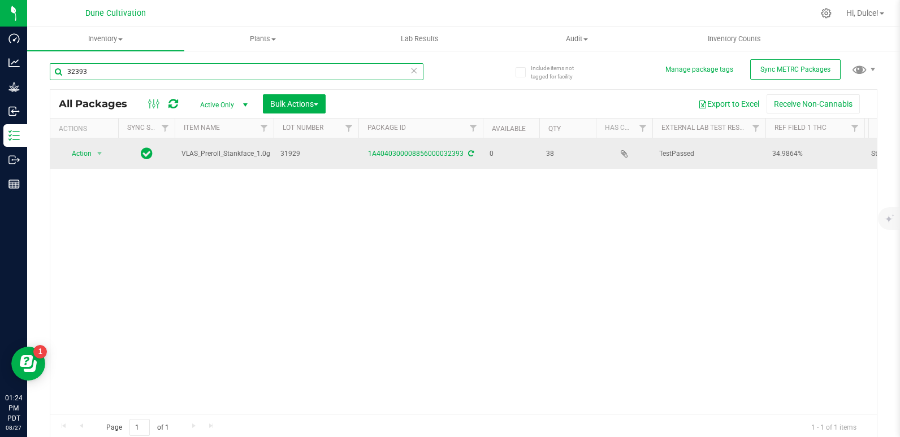
type input "32393"
click at [404, 159] on td "1A4040300008856000032393" at bounding box center [420, 153] width 124 height 31
click at [404, 153] on link "1A4040300008856000032393" at bounding box center [416, 154] width 96 height 8
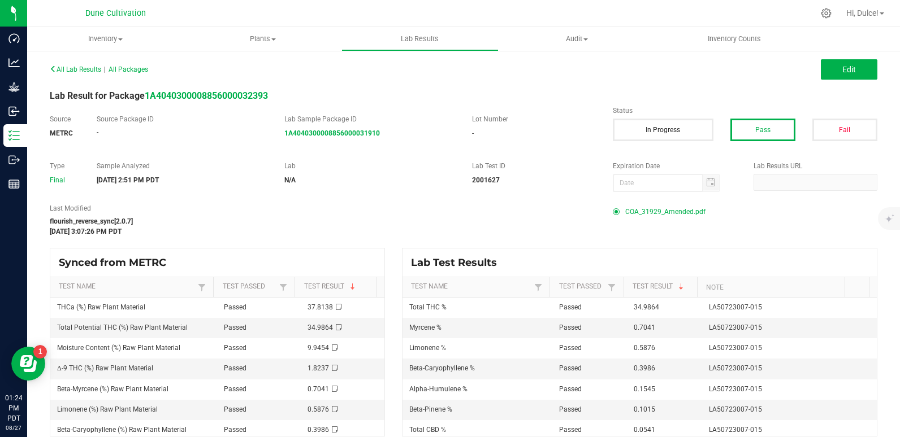
click at [668, 213] on span "COA_31929_Amended.pdf" at bounding box center [665, 211] width 80 height 17
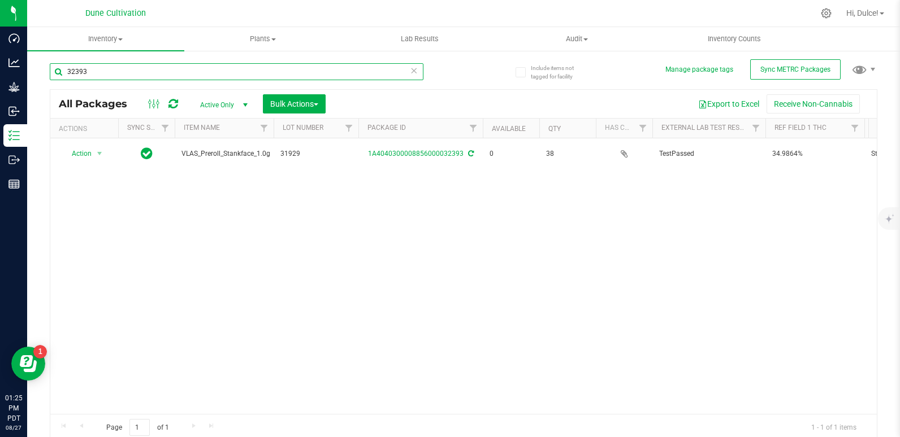
click at [357, 70] on input "32393" at bounding box center [237, 71] width 374 height 17
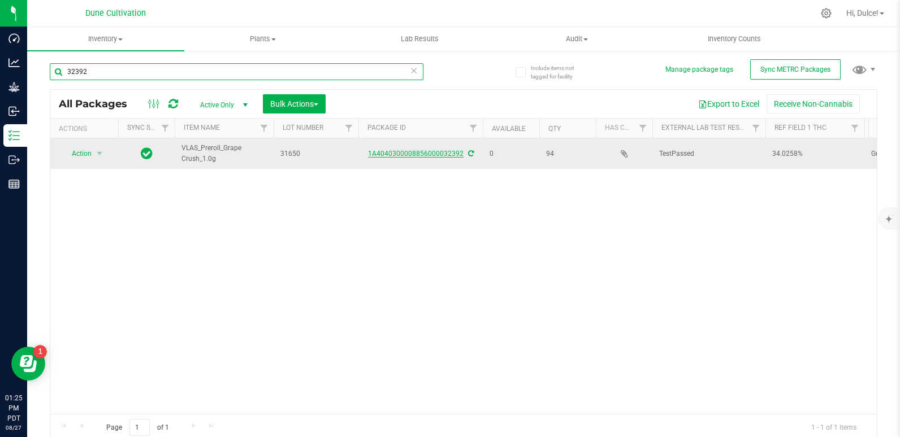
type input "32392"
click at [414, 154] on link "1A4040300008856000032392" at bounding box center [416, 154] width 96 height 8
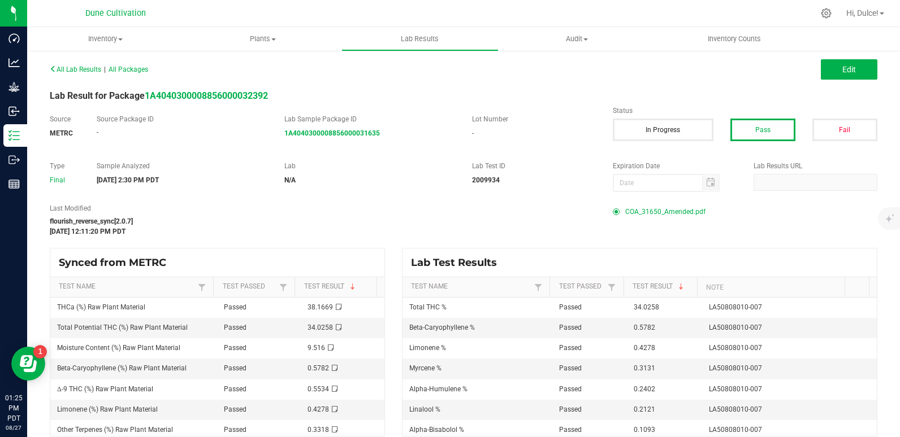
click at [644, 210] on span "COA_31650_Amended.pdf" at bounding box center [665, 211] width 80 height 17
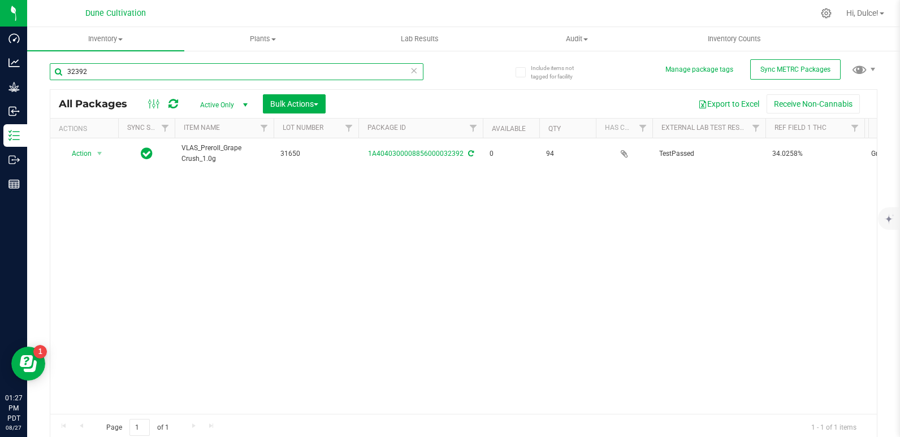
click at [205, 73] on input "32392" at bounding box center [237, 71] width 374 height 17
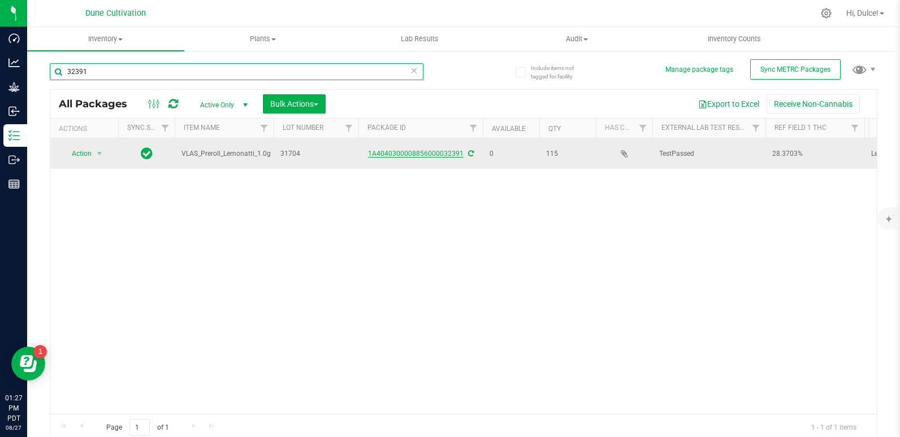
type input "32391"
click at [408, 153] on link "1A4040300008856000032391" at bounding box center [416, 154] width 96 height 8
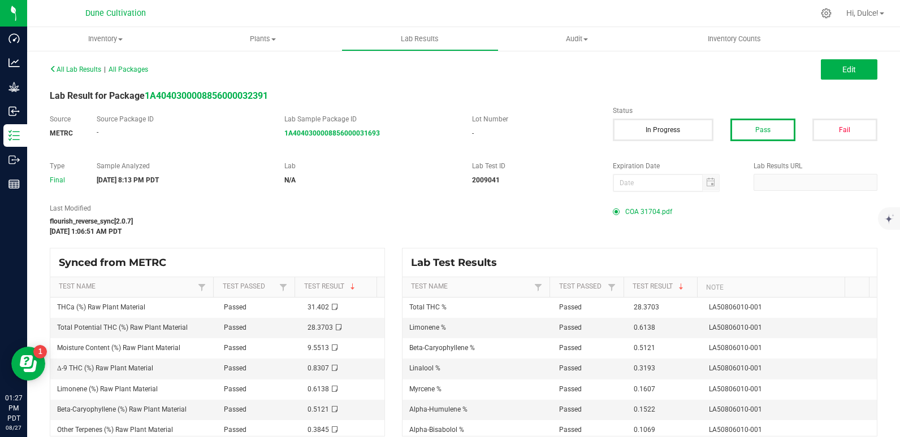
click at [642, 212] on span "COA 31704.pdf" at bounding box center [648, 211] width 47 height 17
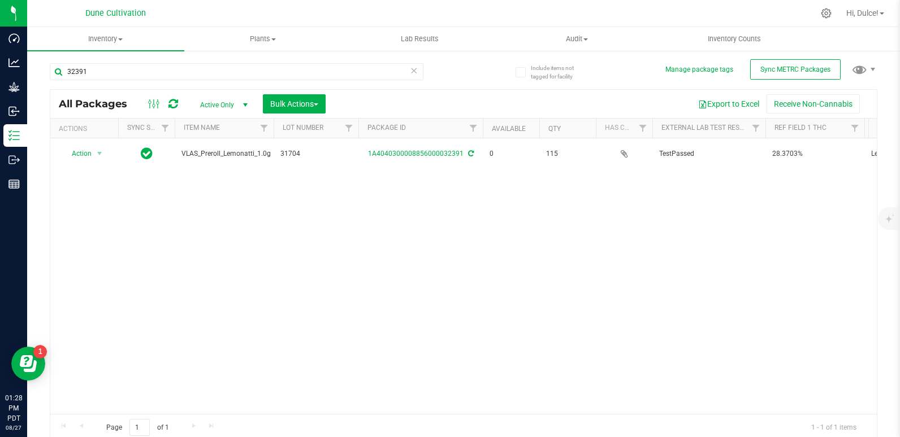
click at [140, 81] on div "32391" at bounding box center [237, 76] width 374 height 26
click at [140, 77] on input "32391" at bounding box center [237, 71] width 374 height 17
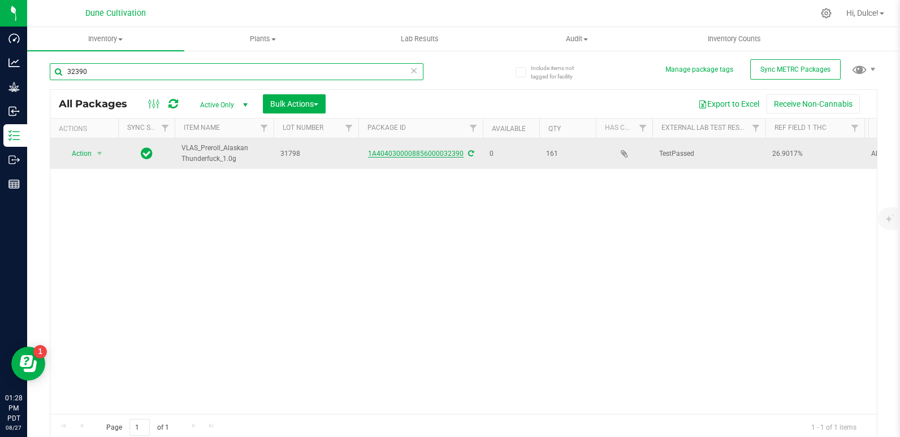
type input "32390"
click at [395, 153] on link "1A4040300008856000032390" at bounding box center [416, 154] width 96 height 8
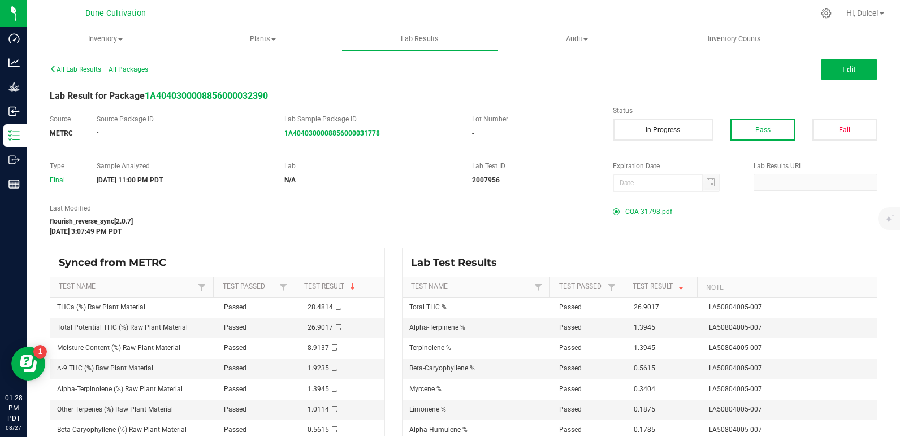
click at [625, 212] on span "COA 31798.pdf" at bounding box center [648, 211] width 47 height 17
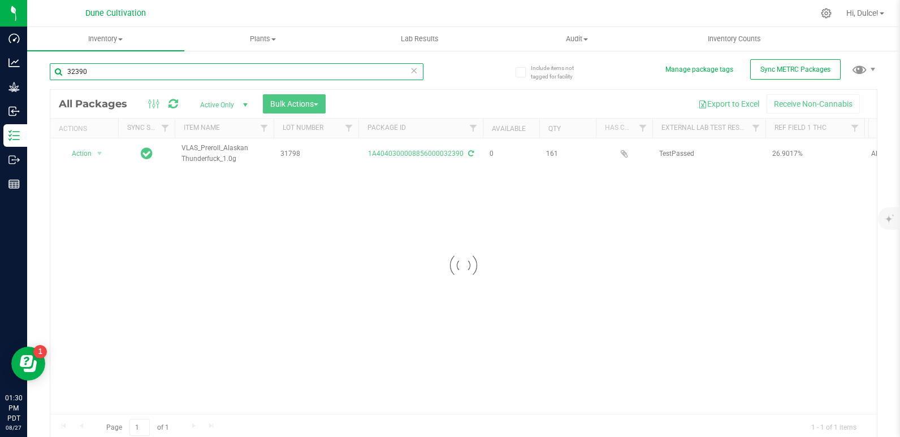
drag, startPoint x: 388, startPoint y: 65, endPoint x: 374, endPoint y: 75, distance: 16.6
click at [374, 75] on input "32390" at bounding box center [237, 71] width 374 height 17
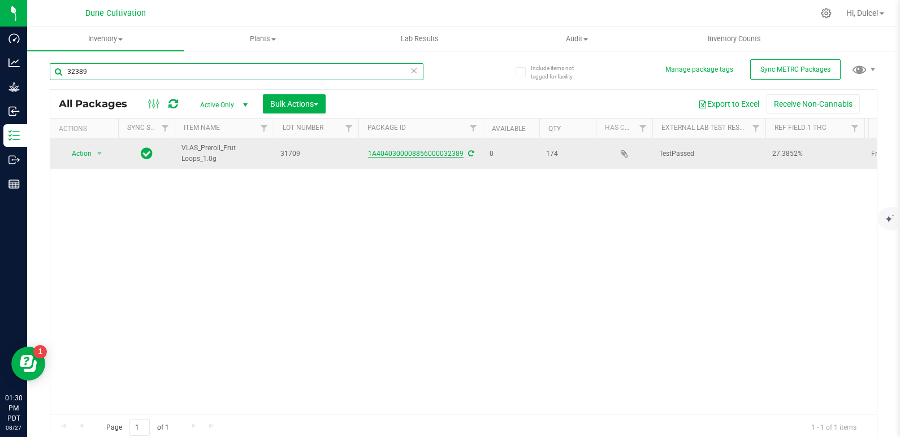
type input "32389"
click at [388, 151] on link "1A4040300008856000032389" at bounding box center [416, 154] width 96 height 8
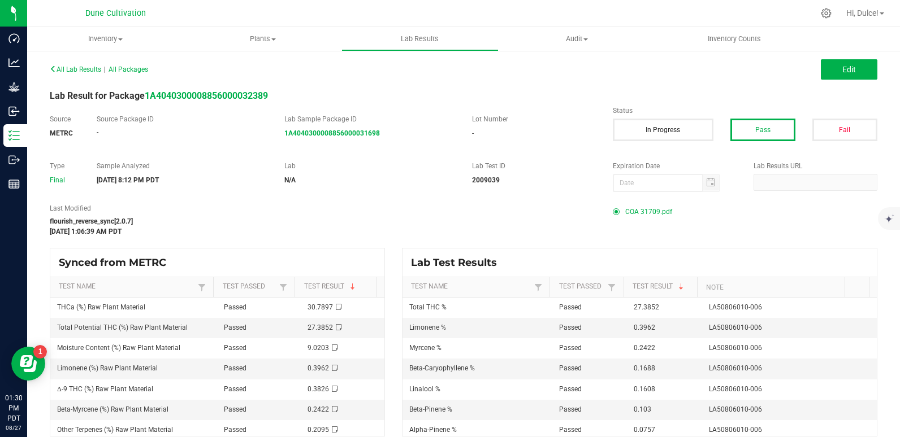
click at [627, 210] on span "COA 31709.pdf" at bounding box center [648, 211] width 47 height 17
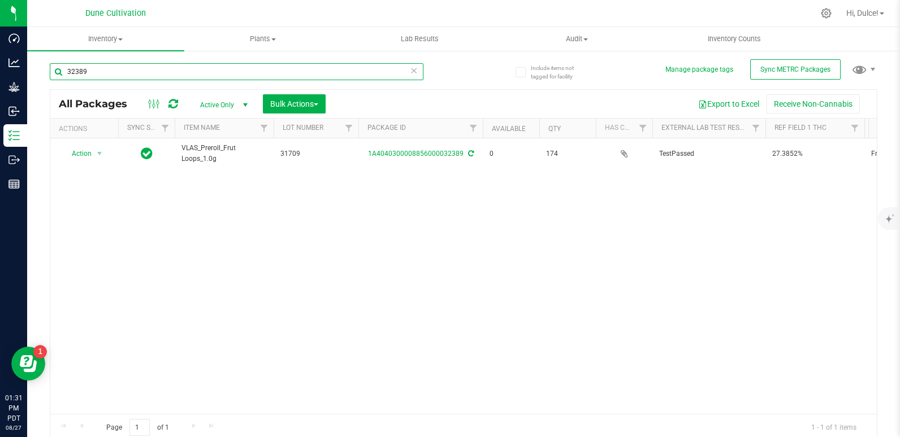
click at [218, 73] on input "32389" at bounding box center [237, 71] width 374 height 17
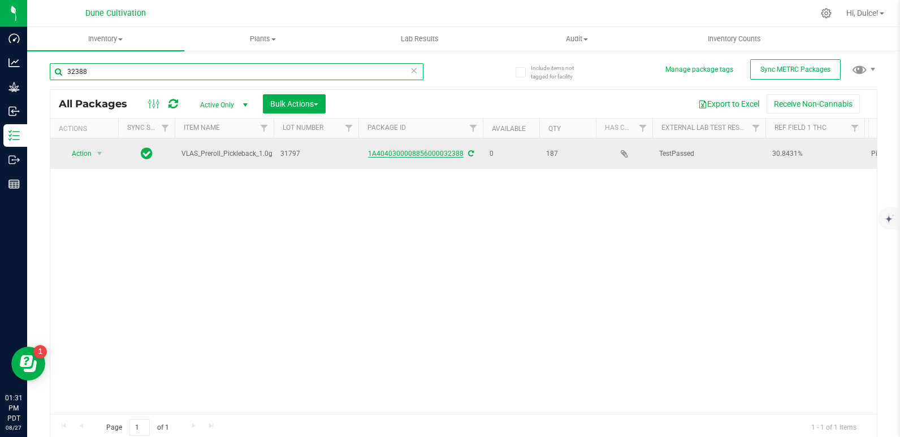
type input "32388"
click at [409, 153] on link "1A4040300008856000032388" at bounding box center [416, 154] width 96 height 8
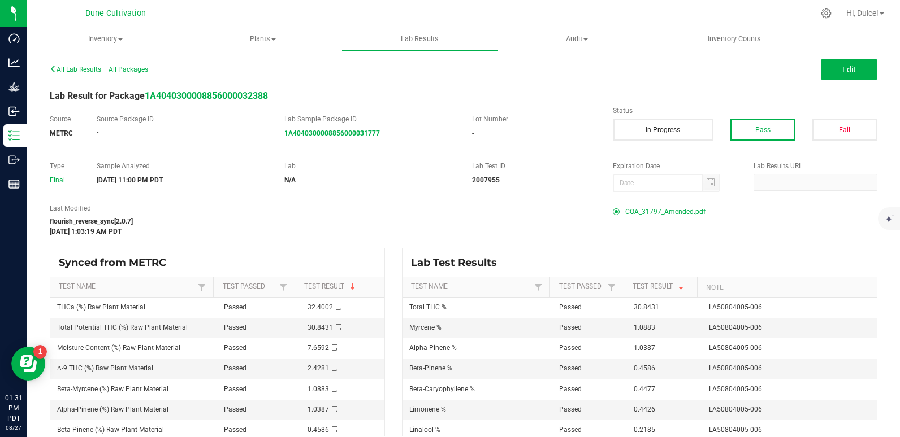
click at [649, 213] on span "COA_31797_Amended.pdf" at bounding box center [665, 211] width 80 height 17
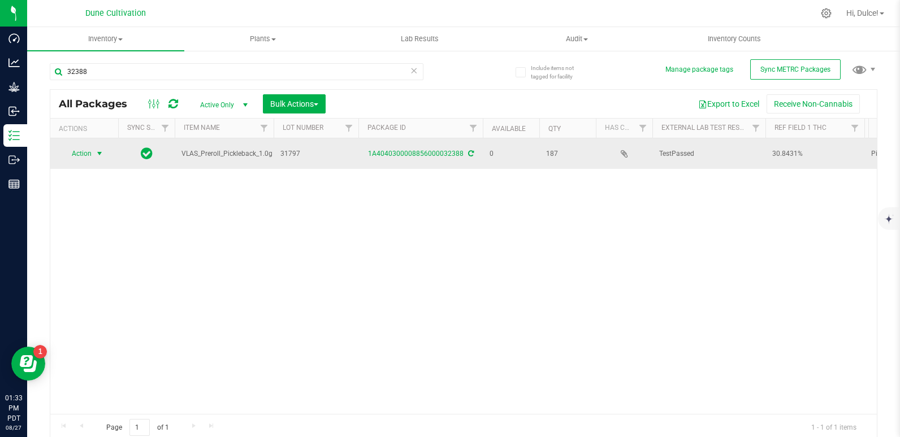
click at [85, 151] on span "Action" at bounding box center [77, 154] width 31 height 16
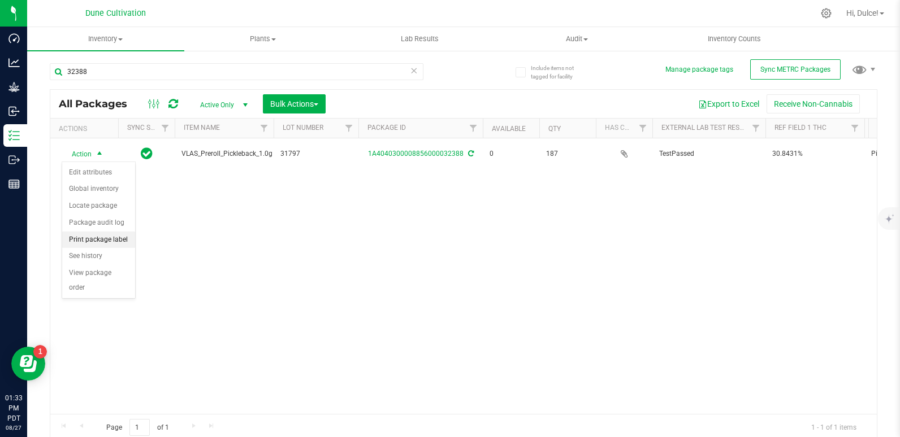
click at [112, 239] on li "Print package label" at bounding box center [98, 240] width 73 height 17
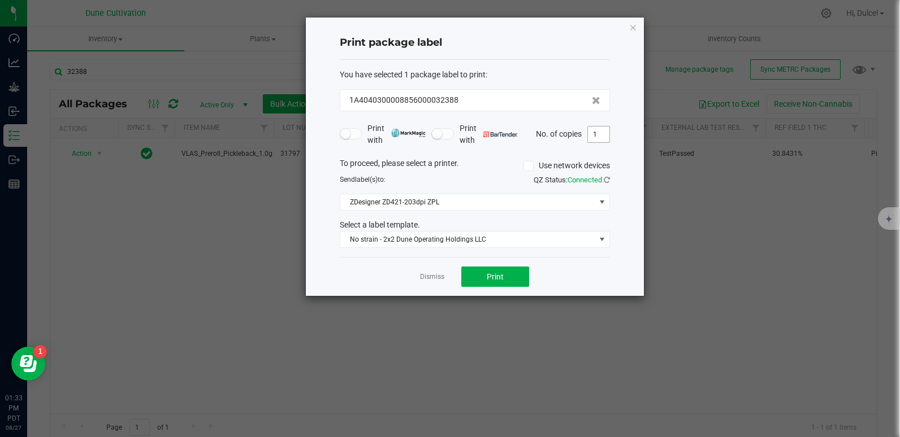
click at [604, 138] on input "1" at bounding box center [598, 135] width 21 height 16
type input "187"
click at [636, 28] on icon "button" at bounding box center [633, 27] width 8 height 14
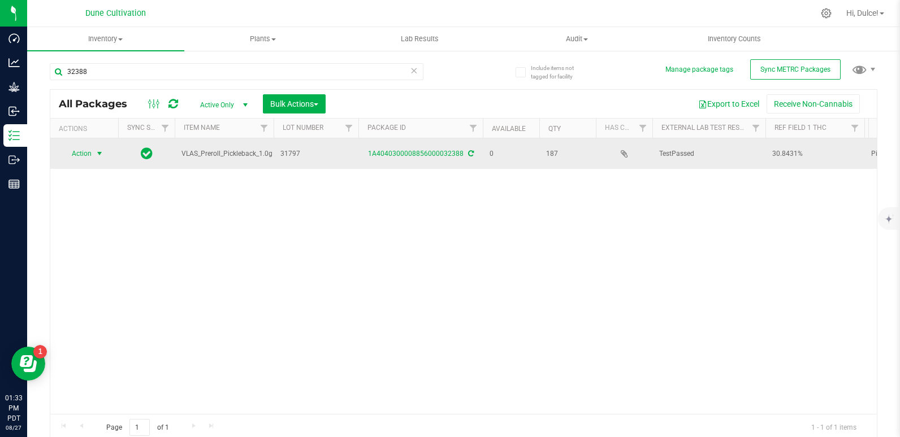
click at [84, 156] on span "Action" at bounding box center [77, 154] width 31 height 16
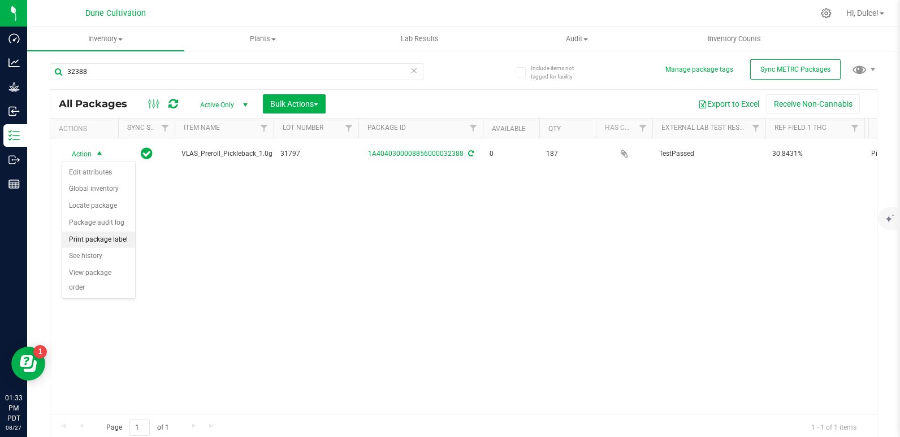
click at [103, 238] on li "Print package label" at bounding box center [98, 240] width 73 height 17
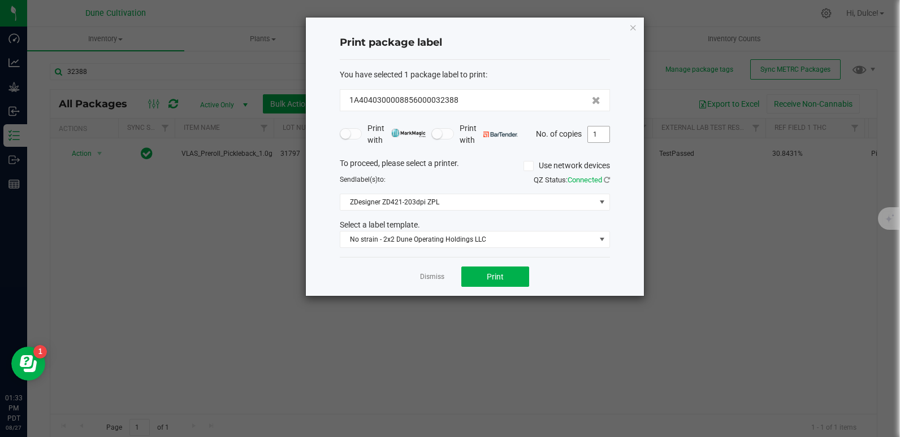
click at [600, 138] on input "1" at bounding box center [598, 135] width 21 height 16
type input "187"
click at [487, 279] on span "Print" at bounding box center [495, 276] width 17 height 9
click at [632, 22] on icon "button" at bounding box center [633, 27] width 8 height 14
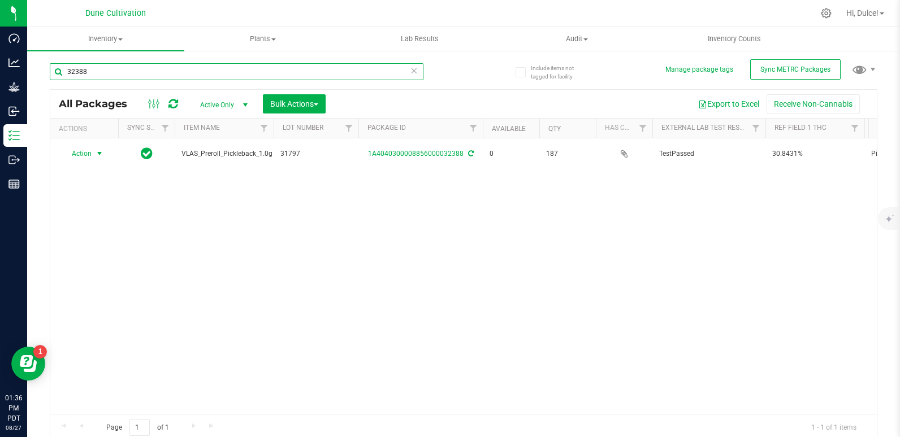
click at [209, 76] on input "32388" at bounding box center [237, 71] width 374 height 17
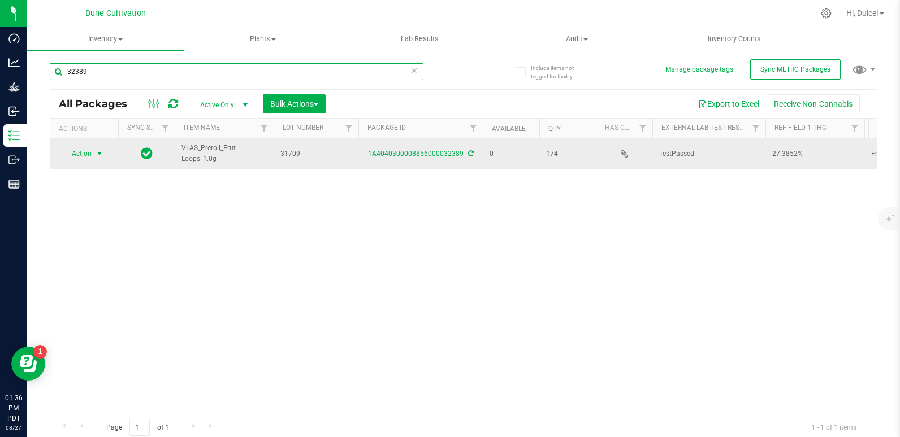
type input "32389"
click at [93, 152] on span "select" at bounding box center [100, 154] width 14 height 16
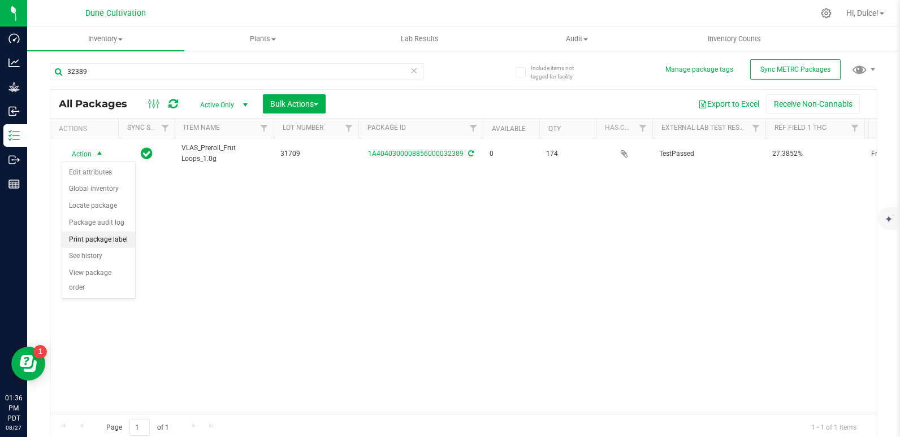
click at [103, 239] on li "Print package label" at bounding box center [98, 240] width 73 height 17
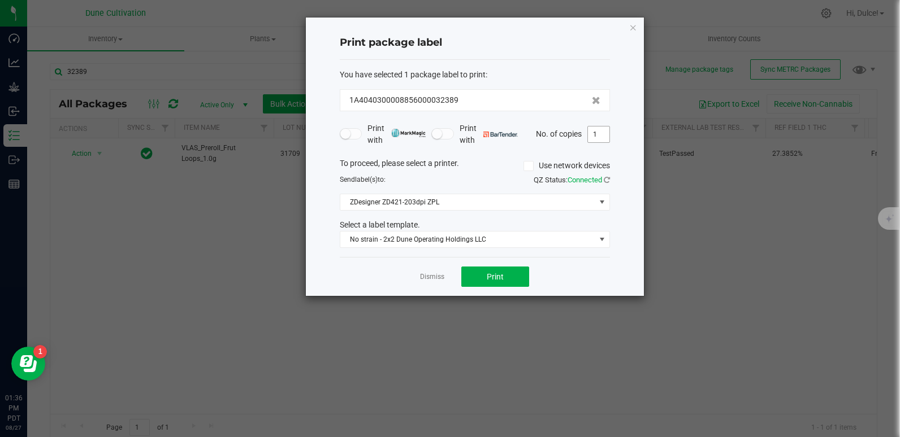
click at [605, 136] on input "1" at bounding box center [598, 135] width 21 height 16
type input "174"
click at [632, 28] on icon "button" at bounding box center [633, 27] width 8 height 14
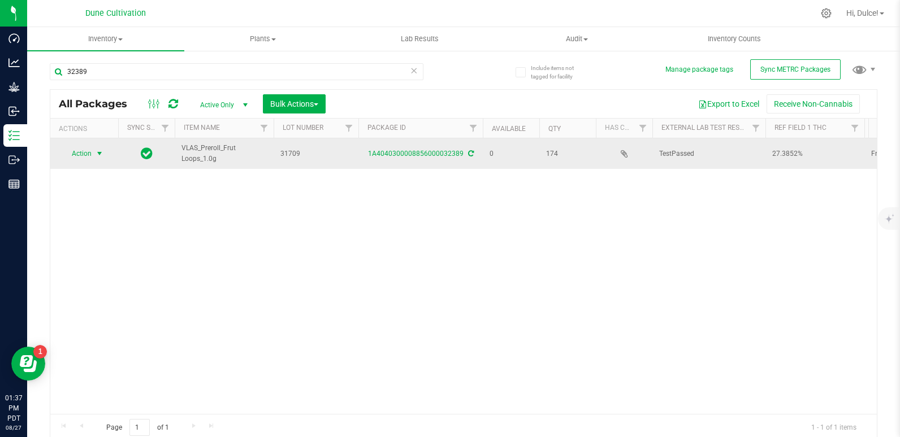
click at [94, 150] on span "select" at bounding box center [100, 154] width 14 height 16
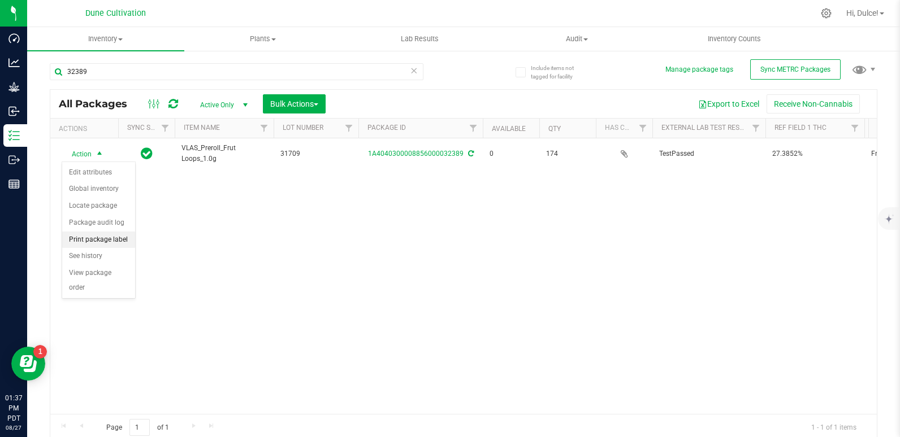
click at [97, 242] on li "Print package label" at bounding box center [98, 240] width 73 height 17
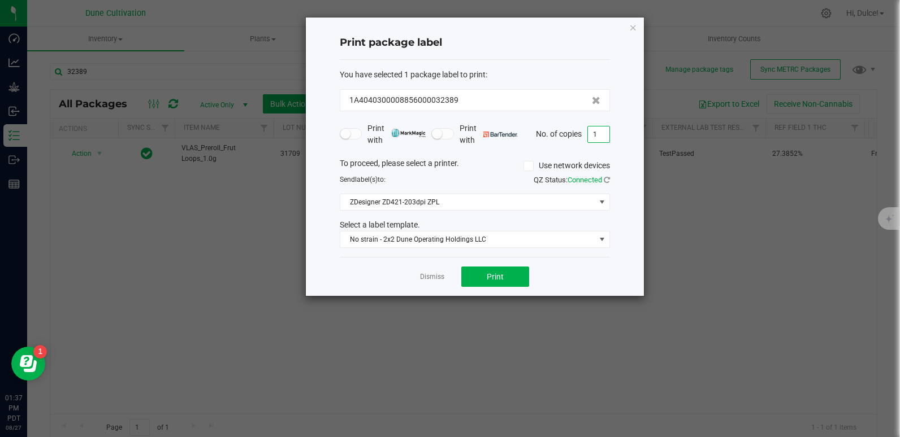
click at [603, 131] on input "1" at bounding box center [598, 135] width 21 height 16
type input "174"
click at [479, 282] on button "Print" at bounding box center [495, 277] width 68 height 20
click at [632, 29] on icon "button" at bounding box center [633, 27] width 8 height 14
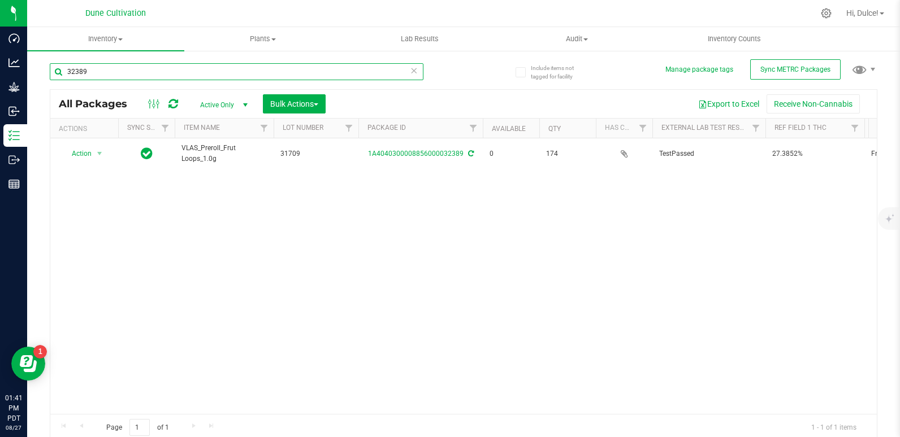
click at [176, 73] on input "32389" at bounding box center [237, 71] width 374 height 17
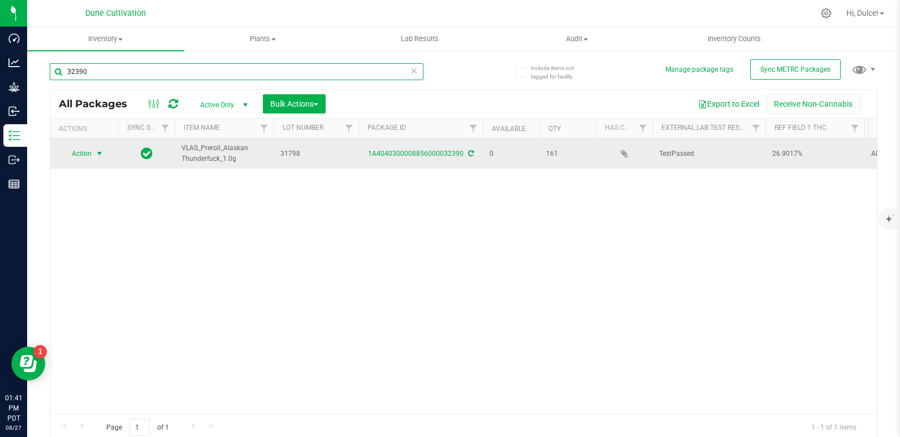
type input "32390"
click at [86, 149] on span "Action" at bounding box center [77, 154] width 31 height 16
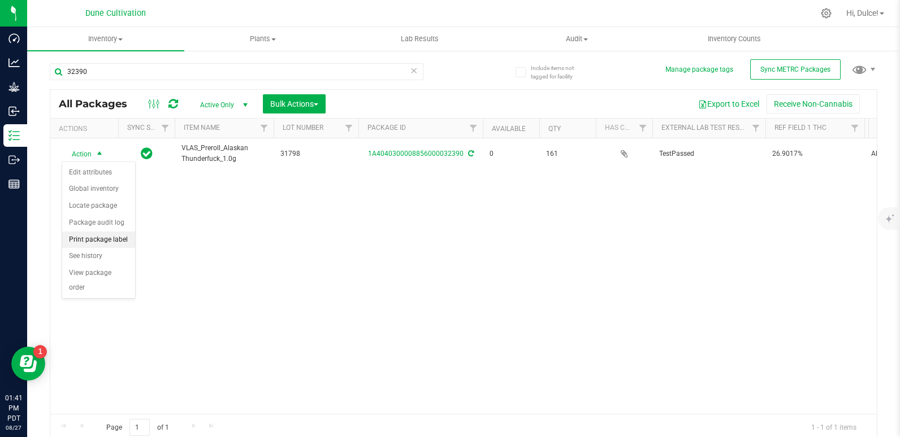
click at [94, 241] on li "Print package label" at bounding box center [98, 240] width 73 height 17
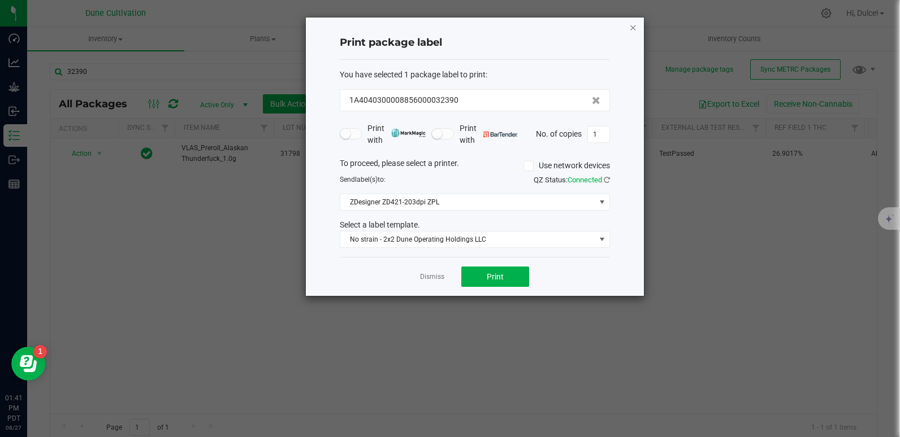
click at [633, 28] on icon "button" at bounding box center [633, 27] width 8 height 14
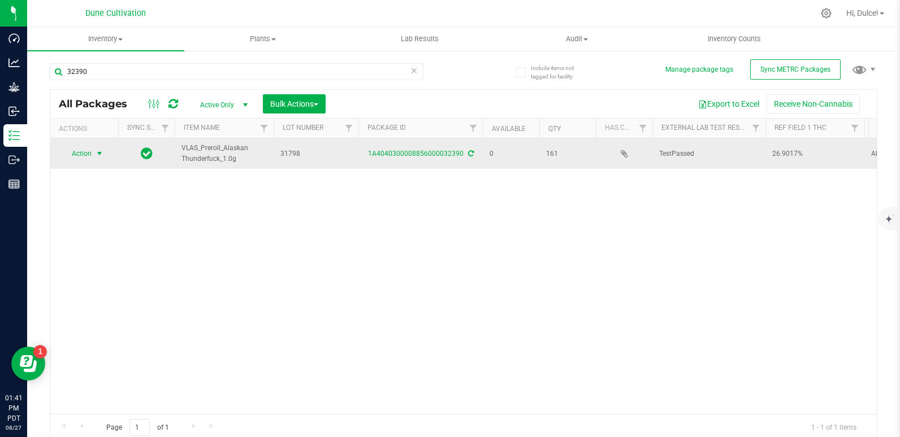
click at [88, 156] on span "Action" at bounding box center [77, 154] width 31 height 16
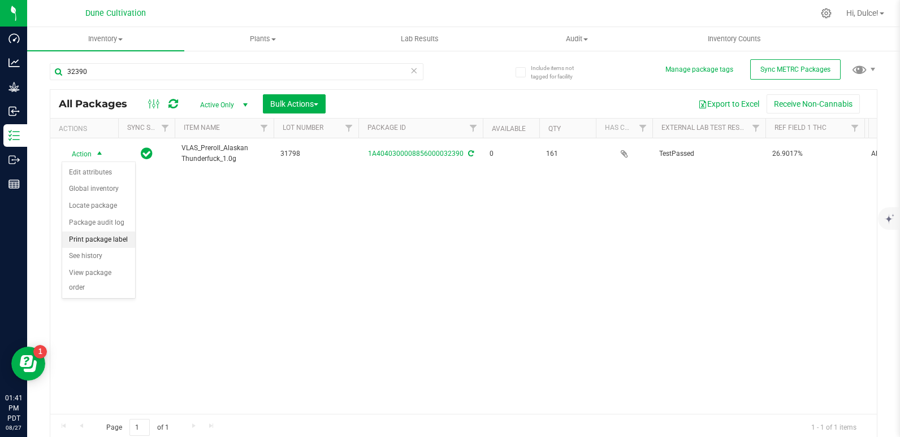
click at [99, 239] on li "Print package label" at bounding box center [98, 240] width 73 height 17
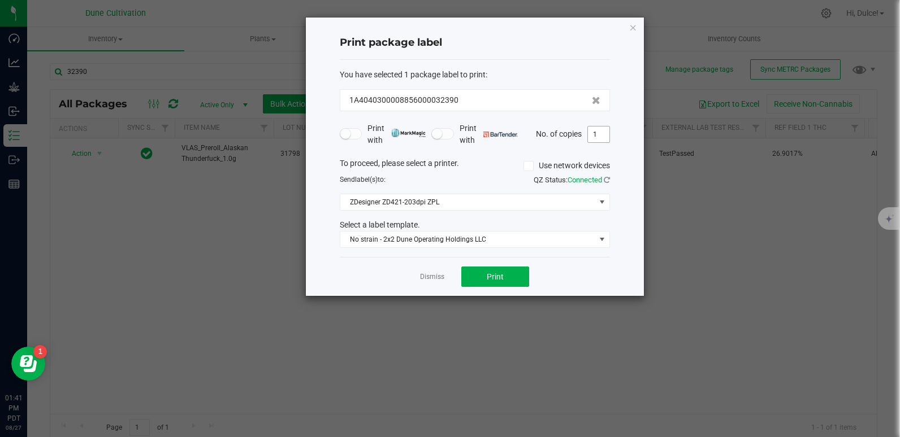
click at [607, 134] on input "1" at bounding box center [598, 135] width 21 height 16
type input "161"
click at [504, 275] on button "Print" at bounding box center [495, 277] width 68 height 20
click at [632, 28] on icon "button" at bounding box center [633, 27] width 8 height 14
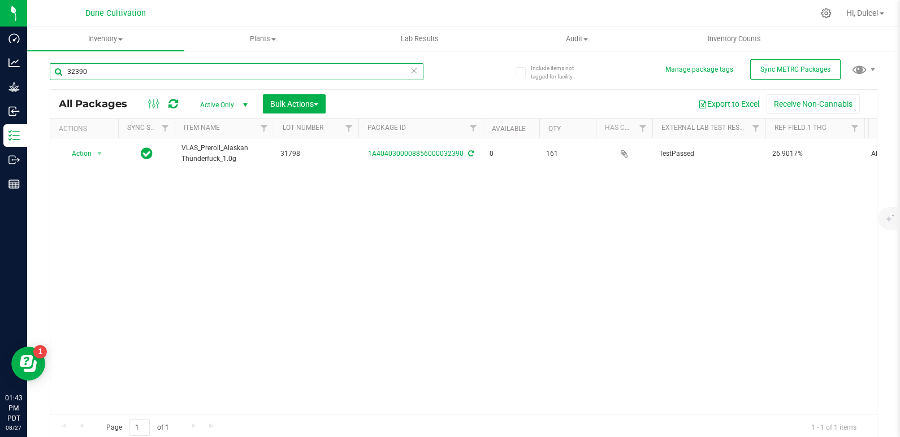
click at [367, 79] on input "32390" at bounding box center [237, 71] width 374 height 17
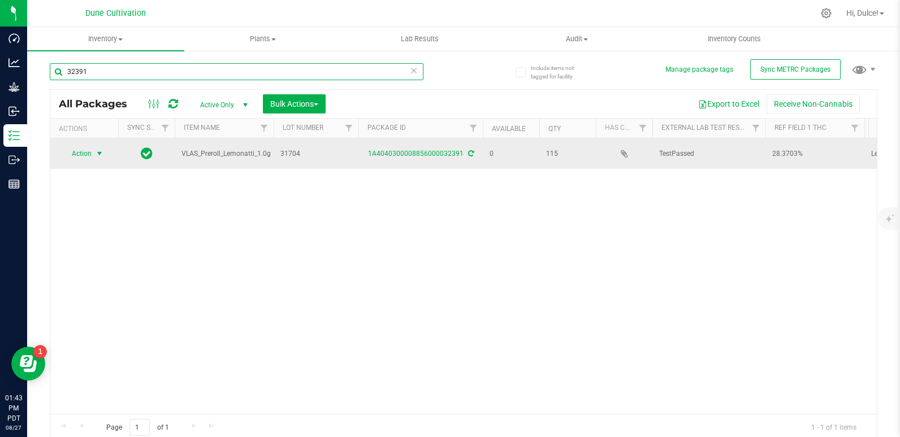
type input "32391"
click at [77, 157] on span "Action" at bounding box center [77, 154] width 31 height 16
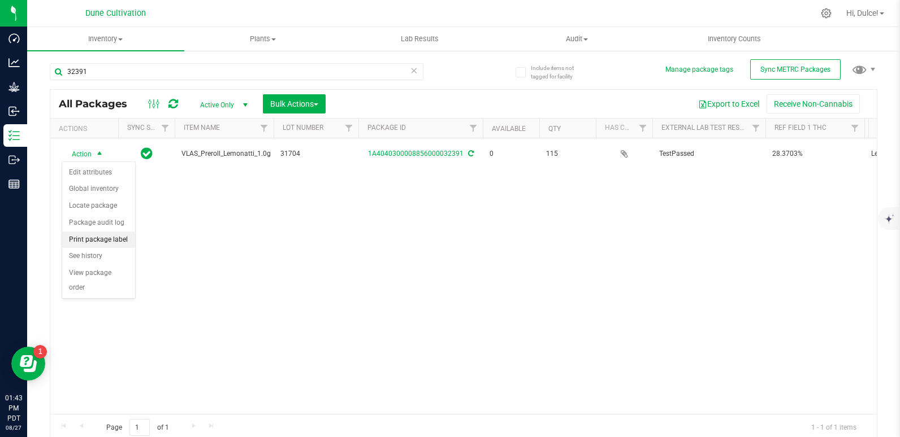
click at [77, 242] on li "Print package label" at bounding box center [98, 240] width 73 height 17
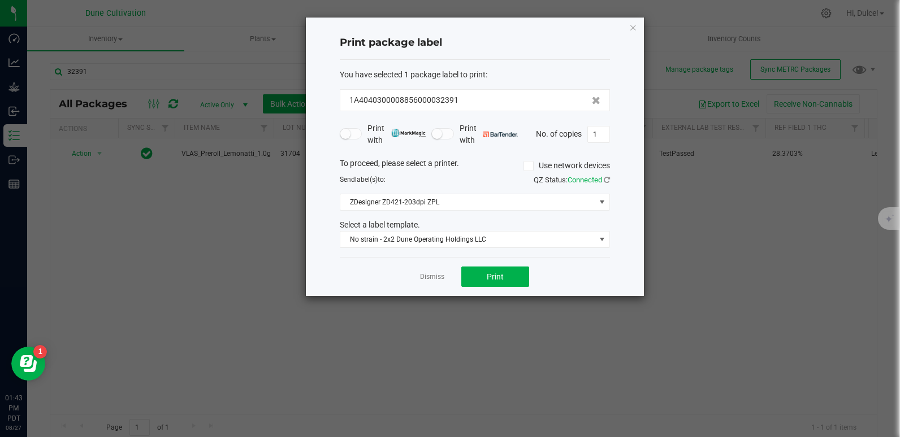
click at [626, 27] on div "Print package label You have selected 1 package label to print : 1A404030000885…" at bounding box center [475, 157] width 338 height 279
click at [627, 27] on div "Print package label You have selected 1 package label to print : 1A404030000885…" at bounding box center [475, 157] width 338 height 279
click at [628, 27] on div "Print package label You have selected 1 package label to print : 1A404030000885…" at bounding box center [475, 157] width 338 height 279
click at [630, 27] on icon "button" at bounding box center [633, 27] width 8 height 14
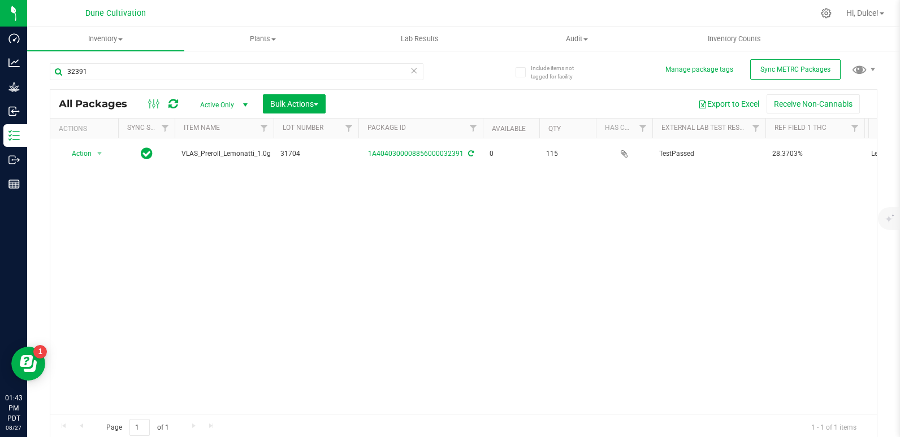
drag, startPoint x: 80, startPoint y: 151, endPoint x: 49, endPoint y: 181, distance: 42.8
click at [49, 181] on div "Include items not tagged for facility Manage package tags Sync METRC Packages 3…" at bounding box center [463, 222] width 873 height 345
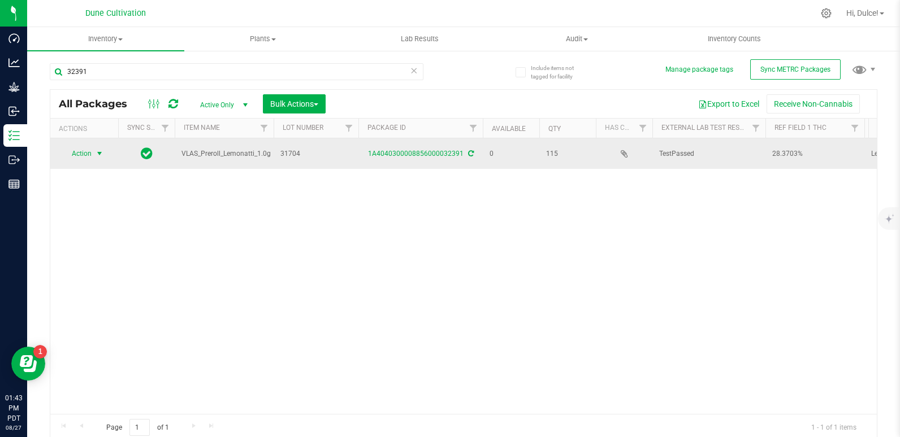
click at [93, 150] on span "select" at bounding box center [100, 154] width 14 height 16
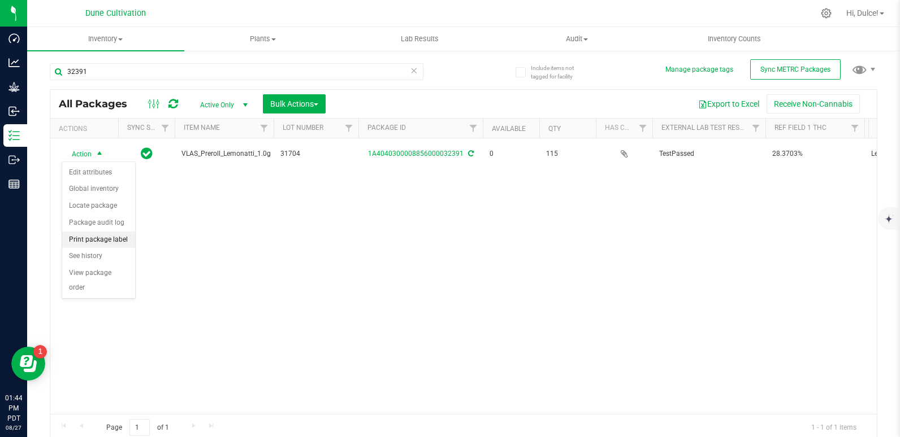
click at [115, 244] on li "Print package label" at bounding box center [98, 240] width 73 height 17
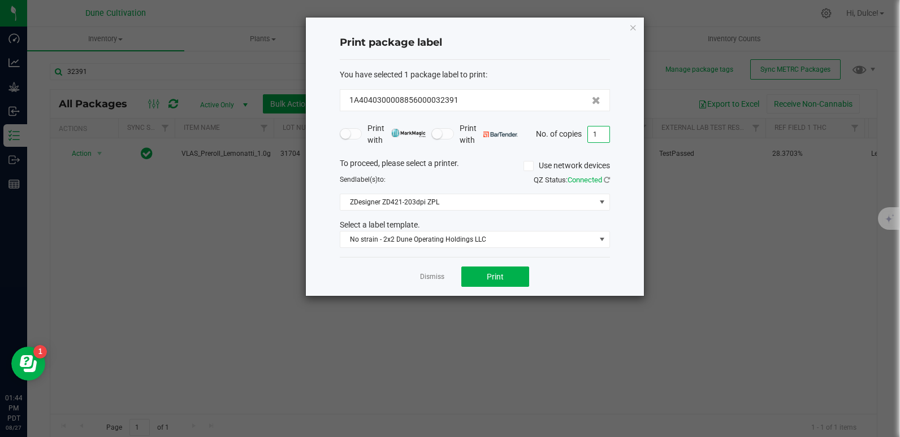
click at [599, 131] on input "1" at bounding box center [598, 135] width 21 height 16
type input "115"
click at [503, 273] on span "Print" at bounding box center [495, 276] width 17 height 9
click at [631, 29] on icon "button" at bounding box center [633, 27] width 8 height 14
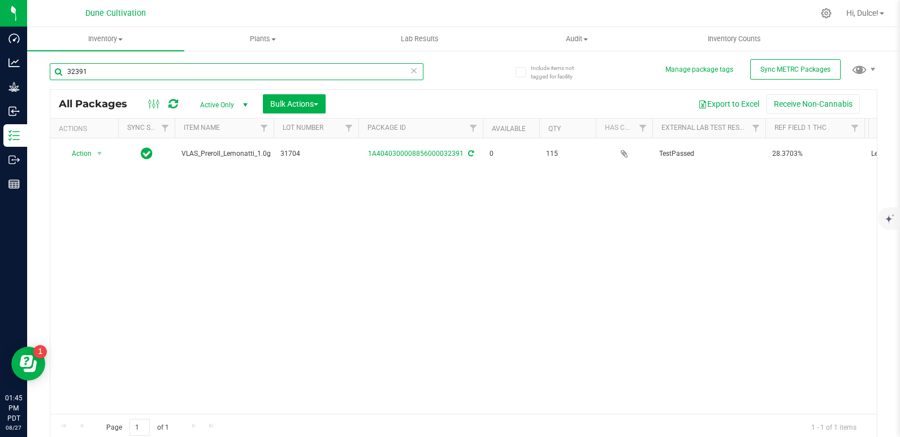
click at [211, 75] on input "32391" at bounding box center [237, 71] width 374 height 17
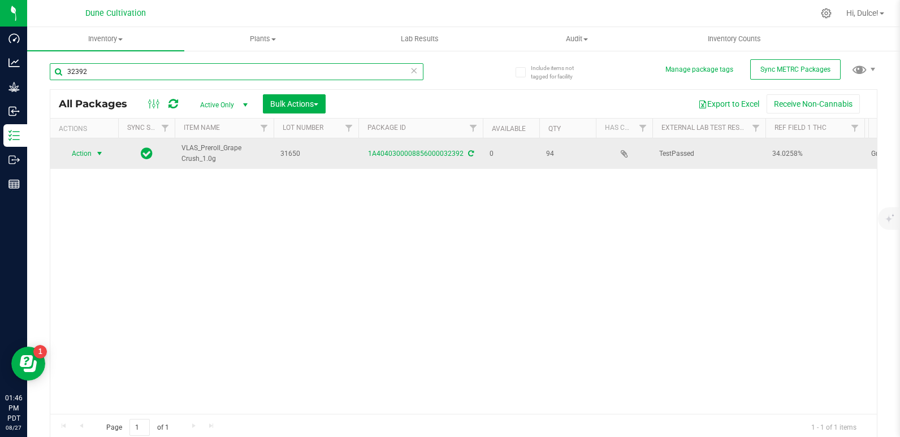
type input "32392"
click at [92, 151] on span "Action" at bounding box center [77, 154] width 31 height 16
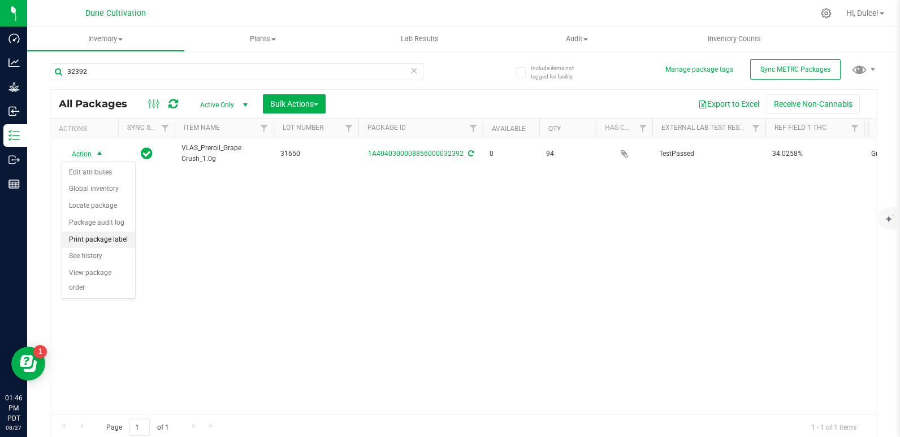
click at [106, 244] on li "Print package label" at bounding box center [98, 240] width 73 height 17
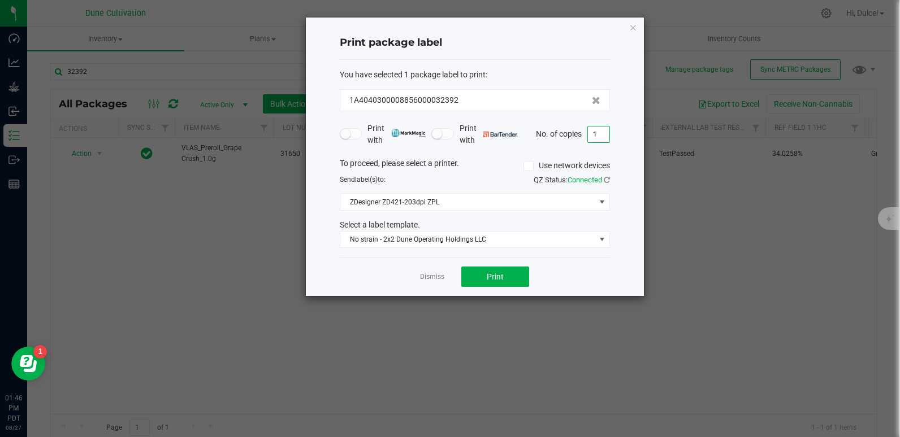
click at [598, 135] on input "1" at bounding box center [598, 135] width 21 height 16
click at [635, 30] on icon "button" at bounding box center [633, 27] width 8 height 14
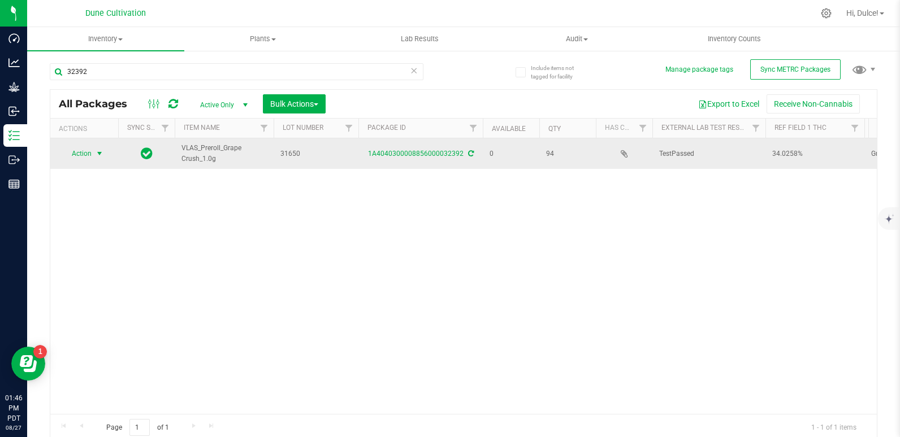
click at [97, 150] on span "select" at bounding box center [99, 153] width 9 height 9
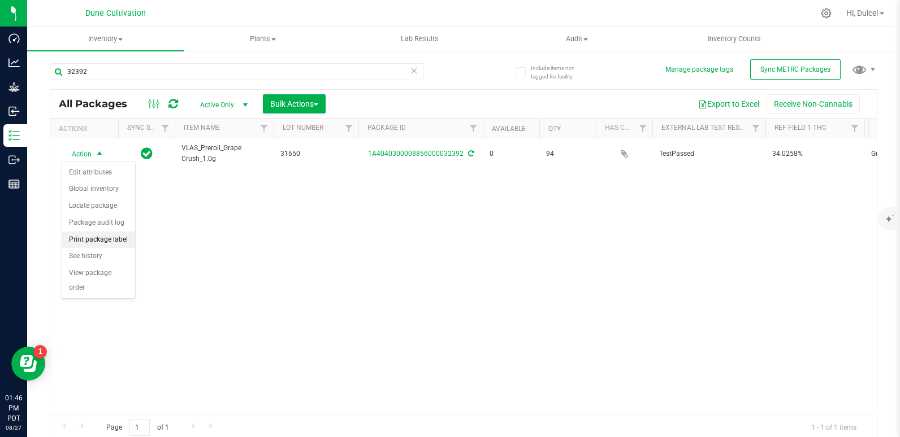
click at [112, 240] on li "Print package label" at bounding box center [98, 240] width 73 height 17
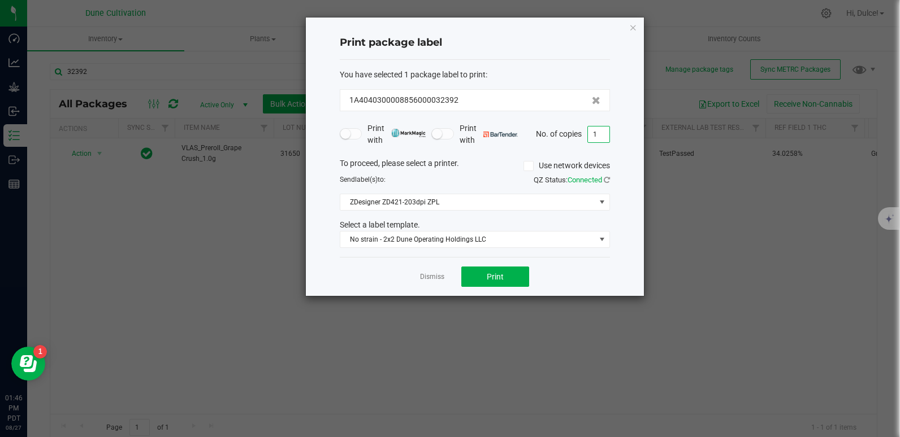
click at [603, 133] on input "1" at bounding box center [598, 135] width 21 height 16
type input "94"
click at [497, 275] on span "Print" at bounding box center [495, 276] width 17 height 9
click at [630, 34] on div "Print package label You have selected 1 package label to print : 1A404030000885…" at bounding box center [475, 157] width 338 height 279
click at [639, 28] on div "Print package label You have selected 1 package label to print : 1A404030000885…" at bounding box center [475, 157] width 338 height 279
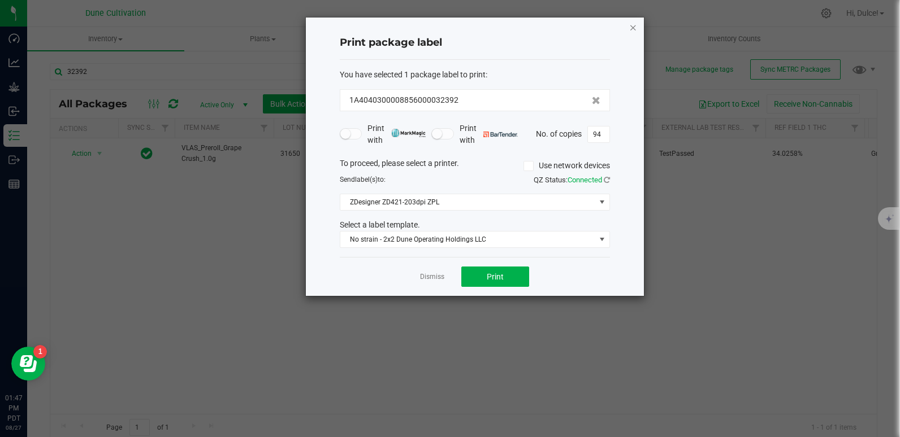
click at [632, 28] on icon "button" at bounding box center [633, 27] width 8 height 14
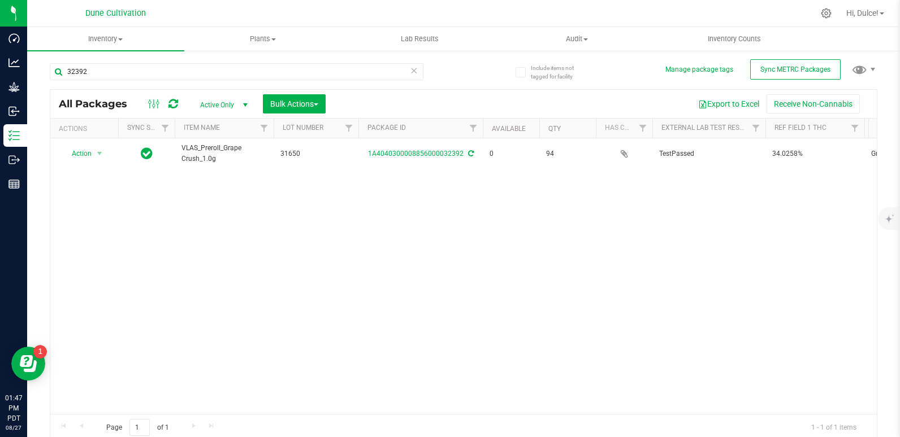
click at [242, 84] on div "32392" at bounding box center [237, 76] width 374 height 26
click at [252, 75] on input "32392" at bounding box center [237, 71] width 374 height 17
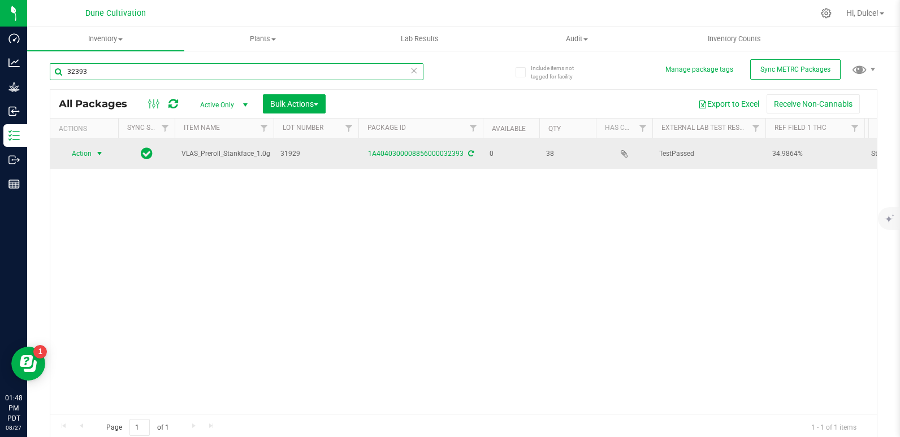
type input "32393"
click at [73, 154] on span "Action" at bounding box center [77, 154] width 31 height 16
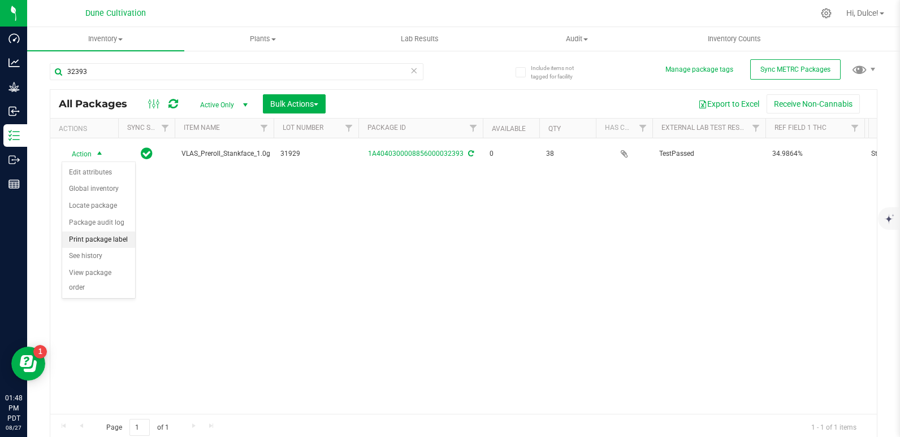
click at [91, 239] on li "Print package label" at bounding box center [98, 240] width 73 height 17
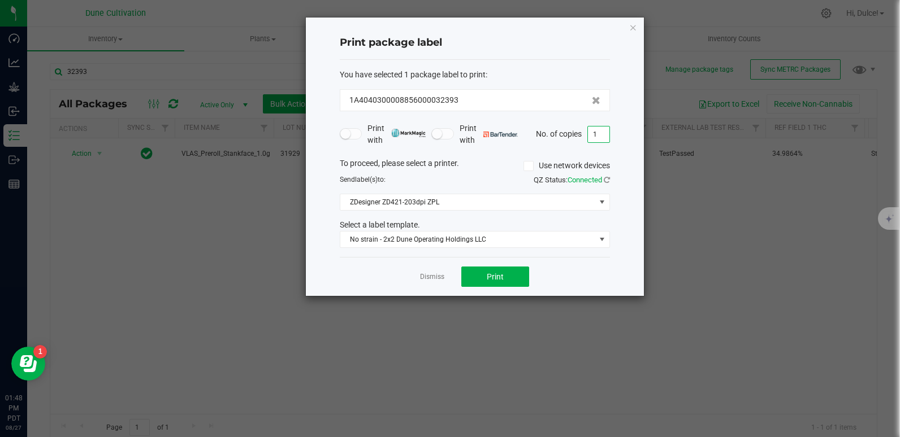
click at [607, 141] on input "1" at bounding box center [598, 135] width 21 height 16
type input "38"
click at [487, 271] on button "Print" at bounding box center [495, 277] width 68 height 20
click at [632, 32] on icon "button" at bounding box center [633, 27] width 8 height 14
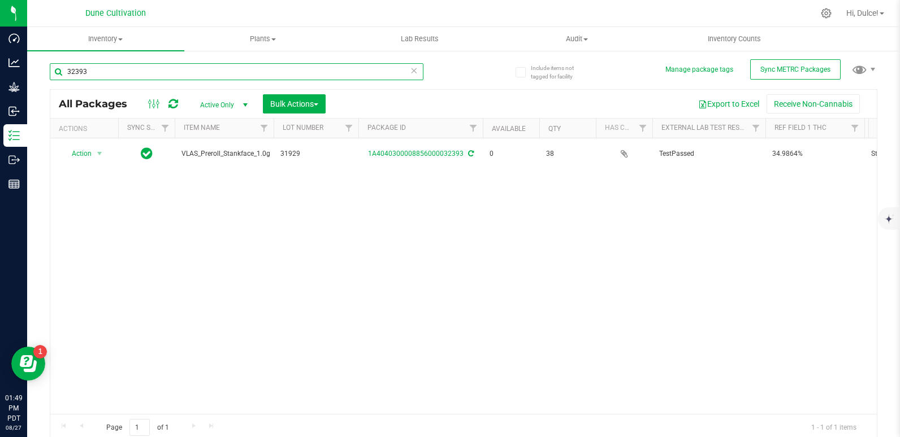
click at [312, 69] on input "32393" at bounding box center [237, 71] width 374 height 17
click at [415, 72] on input "32393" at bounding box center [237, 71] width 374 height 17
click at [410, 72] on icon at bounding box center [414, 70] width 8 height 14
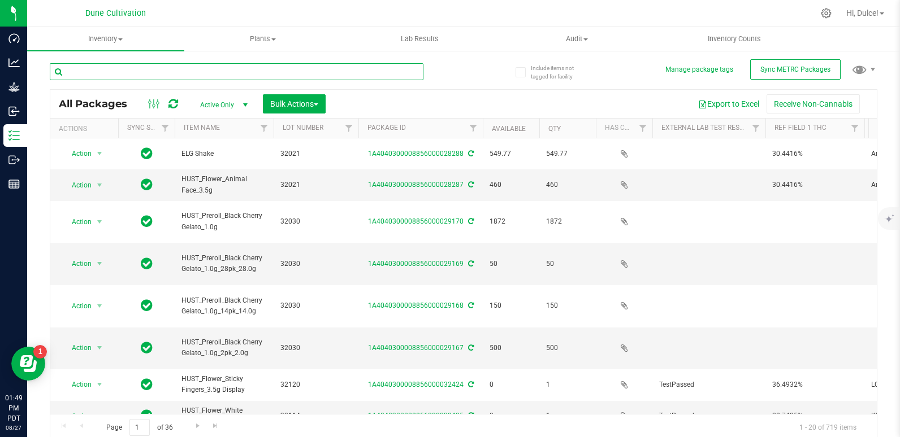
click at [409, 72] on input "text" at bounding box center [237, 71] width 374 height 17
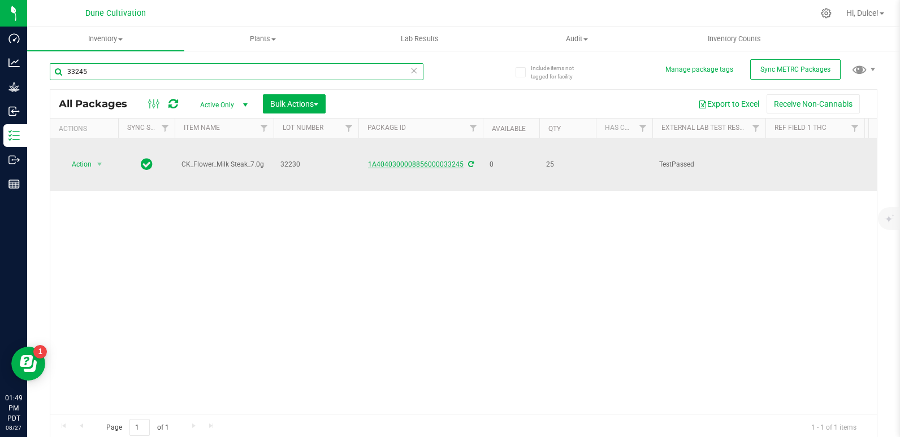
type input "33245"
click at [400, 161] on link "1A4040300008856000033245" at bounding box center [416, 165] width 96 height 8
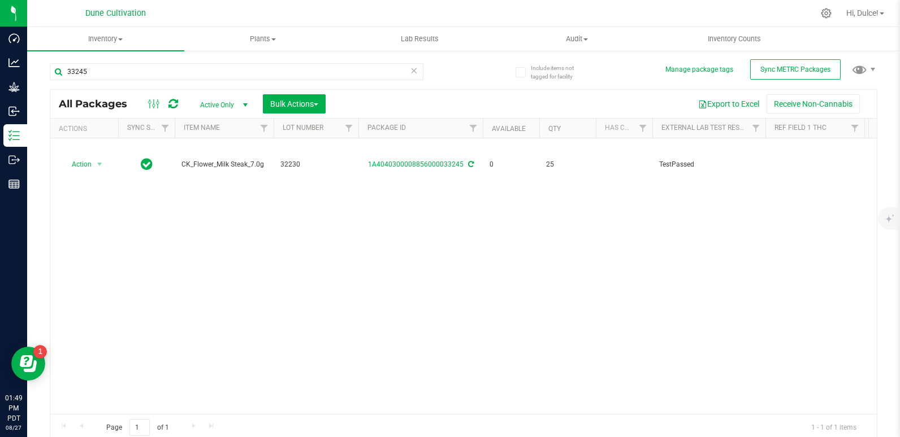
click at [410, 71] on icon at bounding box center [414, 70] width 8 height 14
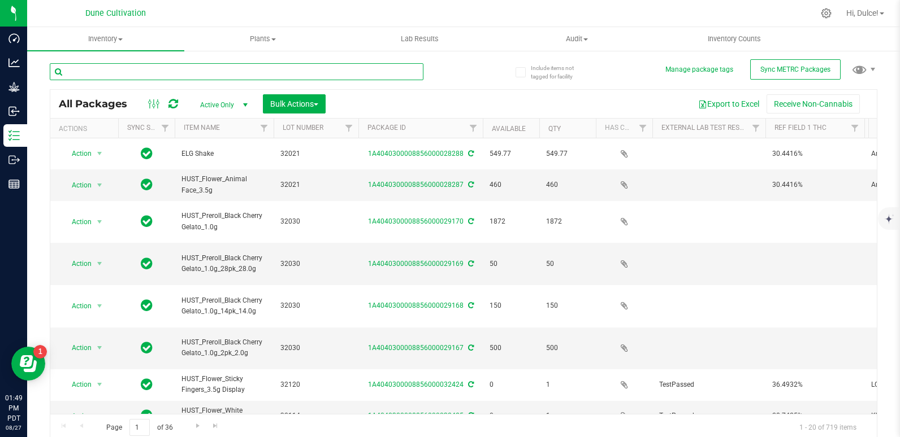
click at [409, 71] on input "text" at bounding box center [237, 71] width 374 height 17
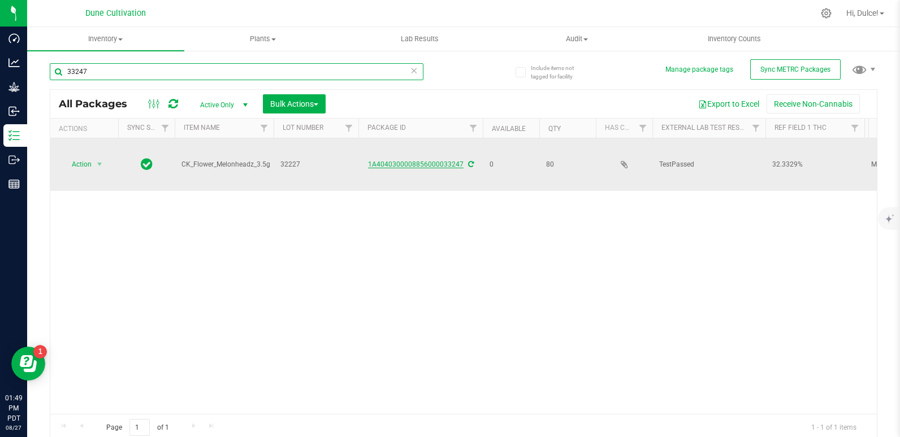
type input "33247"
click at [431, 164] on link "1A4040300008856000033247" at bounding box center [416, 165] width 96 height 8
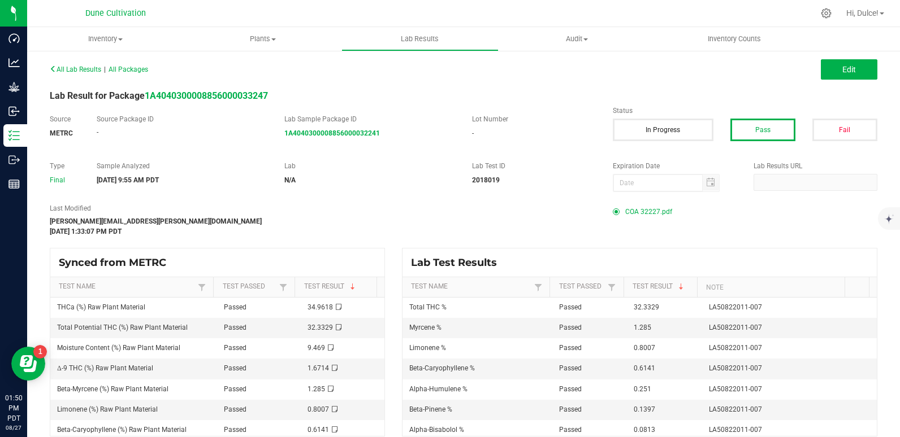
click at [638, 216] on span "COA 32227.pdf" at bounding box center [648, 211] width 47 height 17
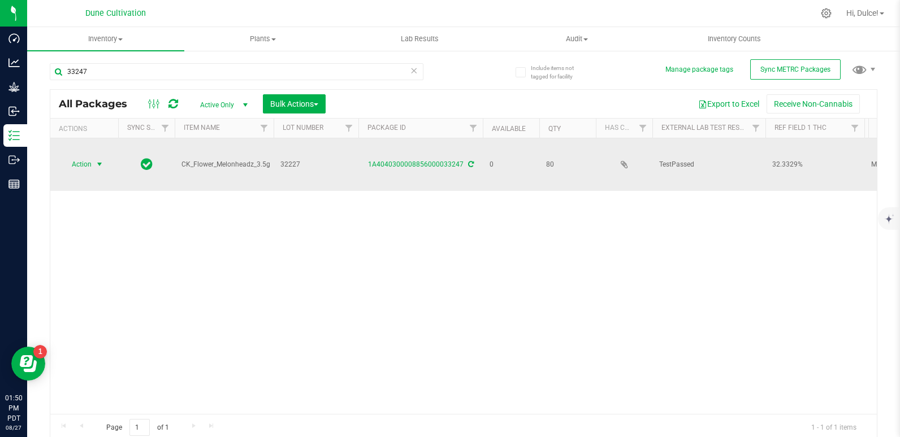
click at [99, 170] on span "select" at bounding box center [100, 165] width 14 height 16
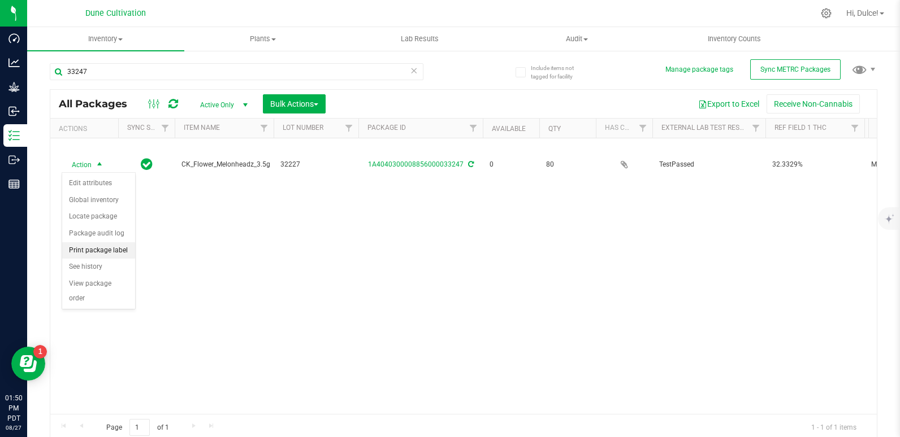
click at [109, 252] on li "Print package label" at bounding box center [98, 250] width 73 height 17
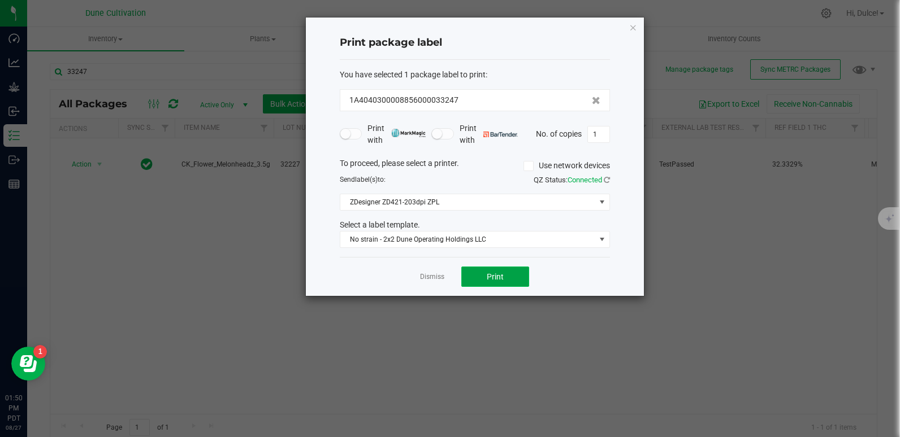
click at [517, 279] on button "Print" at bounding box center [495, 277] width 68 height 20
click at [633, 30] on icon "button" at bounding box center [633, 27] width 8 height 14
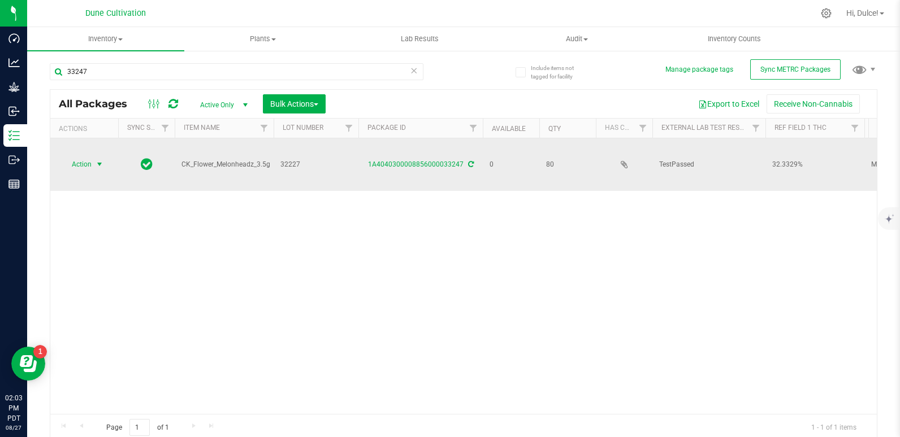
click at [93, 164] on span "select" at bounding box center [100, 165] width 14 height 16
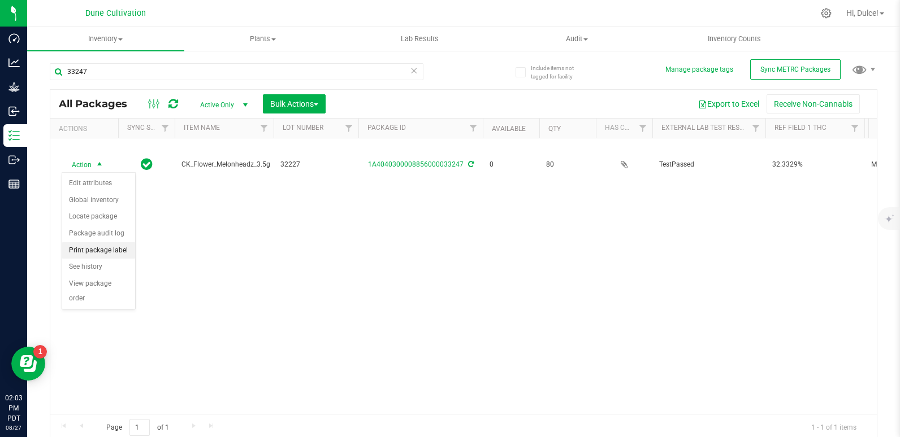
click at [105, 251] on li "Print package label" at bounding box center [98, 250] width 73 height 17
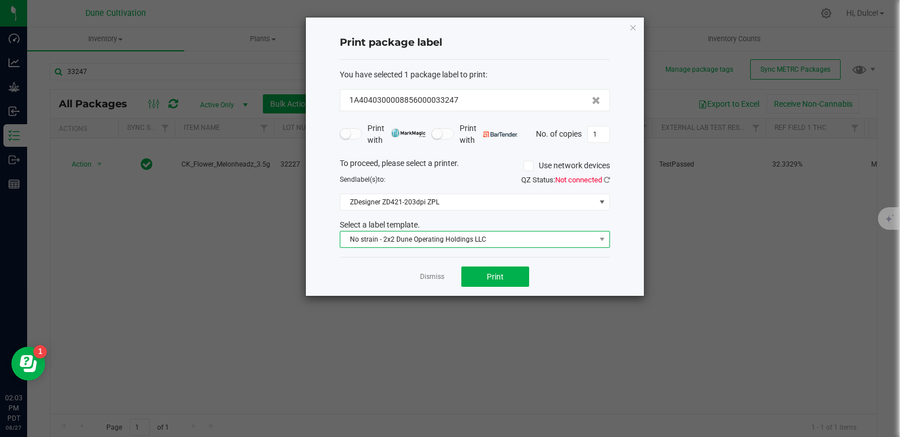
click at [453, 231] on span "No strain - 2x2 Dune Operating Holdings LLC" at bounding box center [475, 239] width 270 height 17
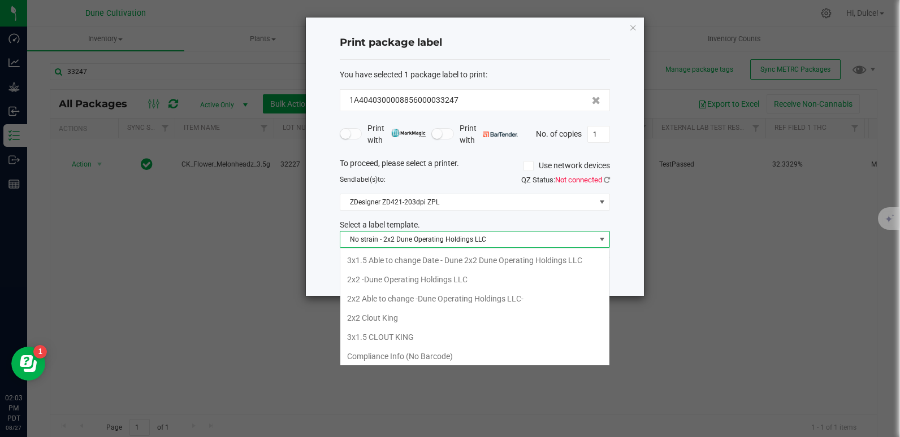
scroll to position [41, 0]
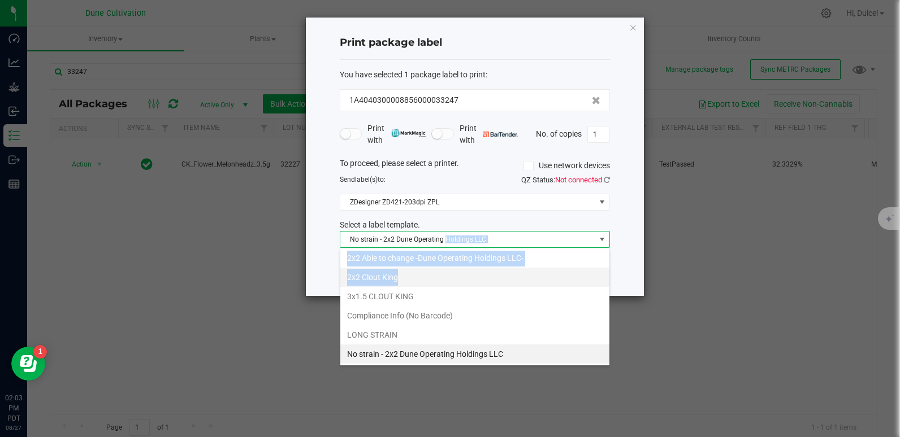
drag, startPoint x: 453, startPoint y: 231, endPoint x: 436, endPoint y: 278, distance: 49.5
click at [436, 278] on body "Dashboard Analytics Grow Inbound Inventory Outbound Reports 02:03 PM PDT [DATE]…" at bounding box center [450, 218] width 900 height 437
drag, startPoint x: 436, startPoint y: 278, endPoint x: 388, endPoint y: 279, distance: 47.5
click at [388, 279] on li "2x2 Clout King" at bounding box center [474, 277] width 269 height 19
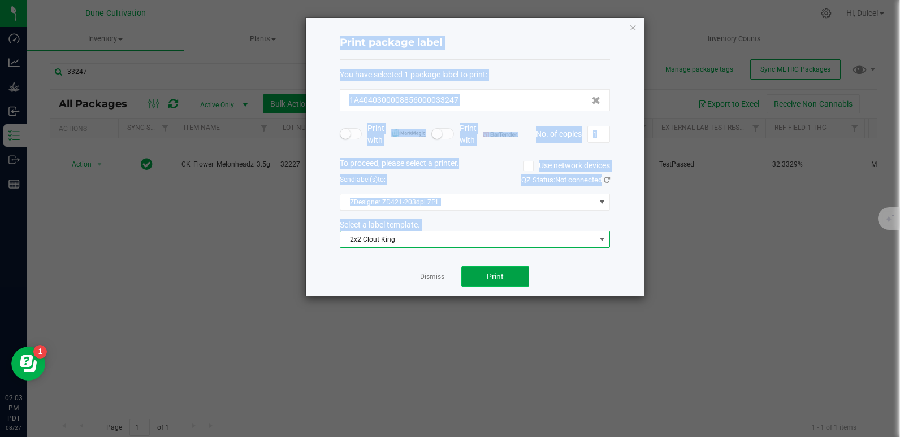
click at [483, 278] on button "Print" at bounding box center [495, 277] width 68 height 20
click at [599, 139] on input "1" at bounding box center [598, 135] width 21 height 16
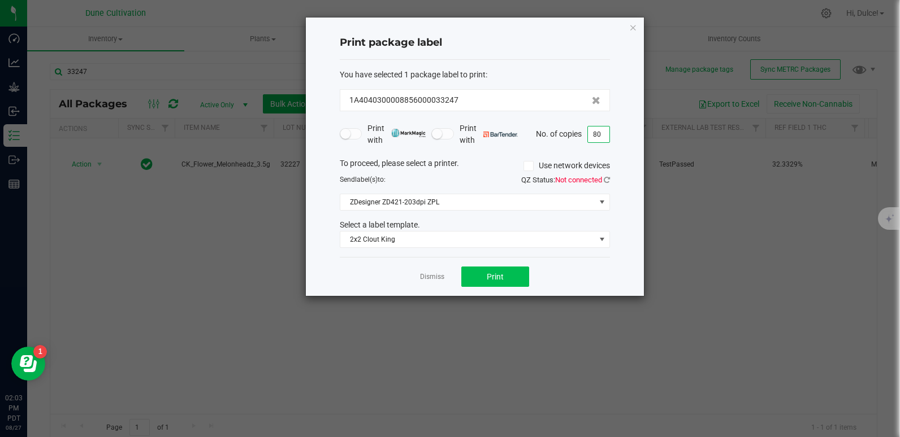
type input "80"
click at [494, 276] on span "Print" at bounding box center [495, 276] width 17 height 9
click at [635, 26] on icon "button" at bounding box center [633, 27] width 8 height 14
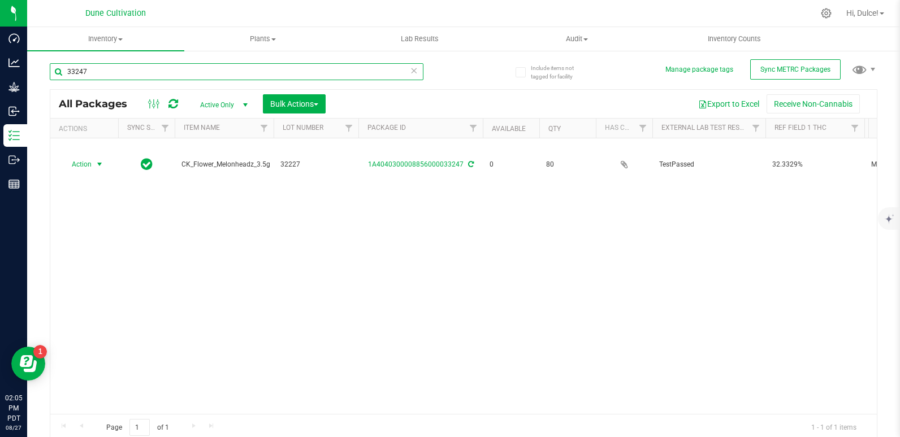
click at [372, 75] on input "33247" at bounding box center [237, 71] width 374 height 17
type input "33246"
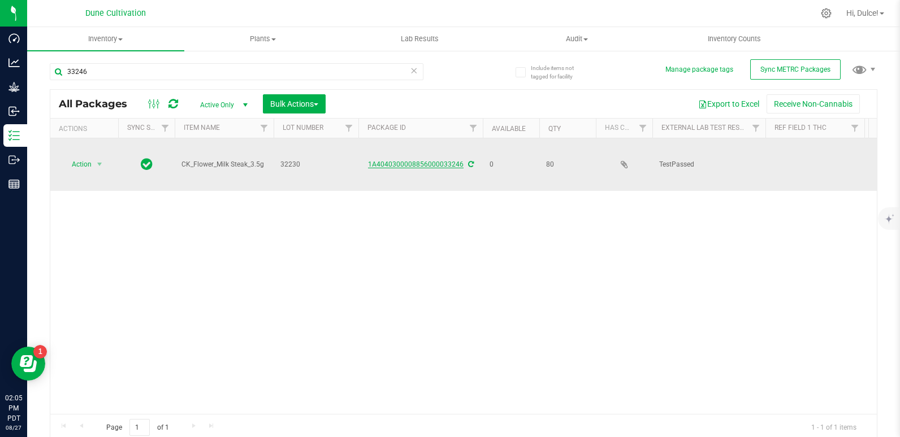
type input "33246"
click at [384, 166] on link "1A4040300008856000033246" at bounding box center [416, 165] width 96 height 8
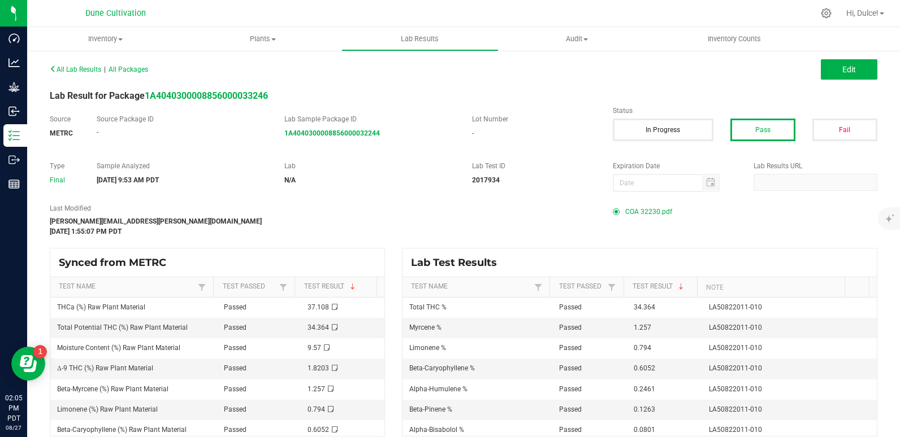
click at [634, 216] on span "COA 32230.pdf" at bounding box center [648, 211] width 47 height 17
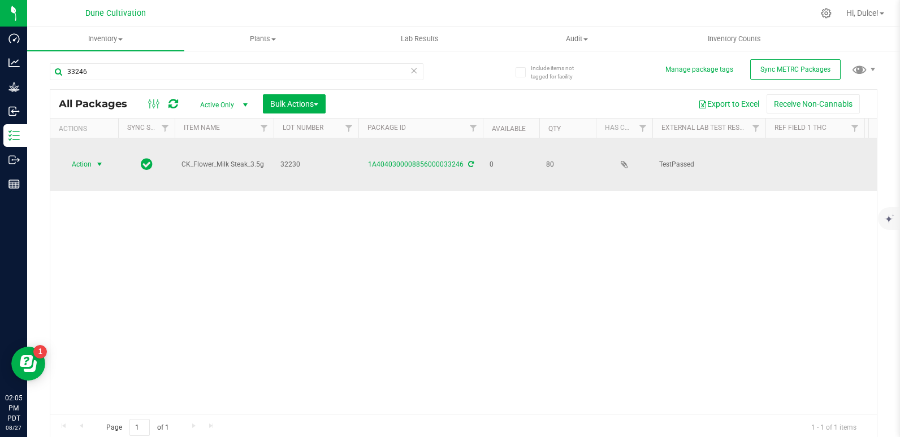
click at [88, 162] on span "Action" at bounding box center [77, 165] width 31 height 16
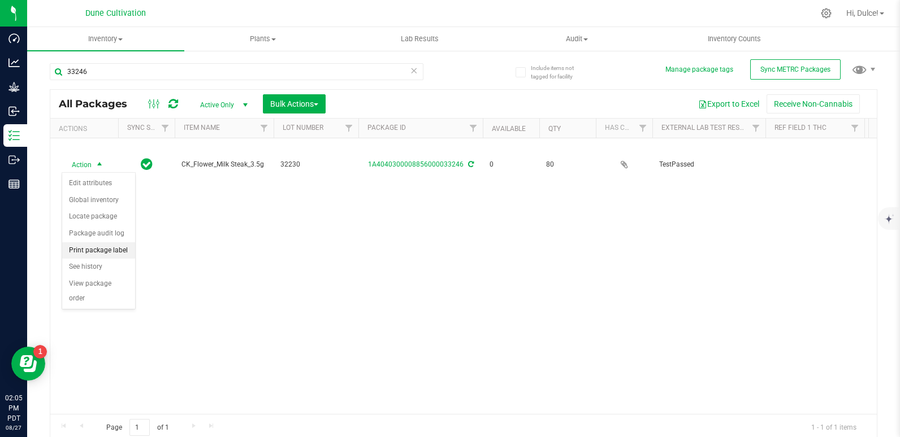
click at [94, 249] on li "Print package label" at bounding box center [98, 250] width 73 height 17
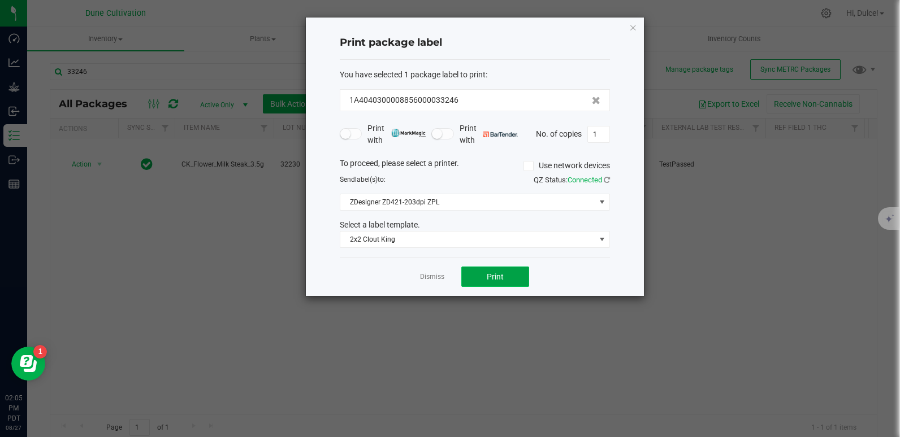
click at [471, 275] on button "Print" at bounding box center [495, 277] width 68 height 20
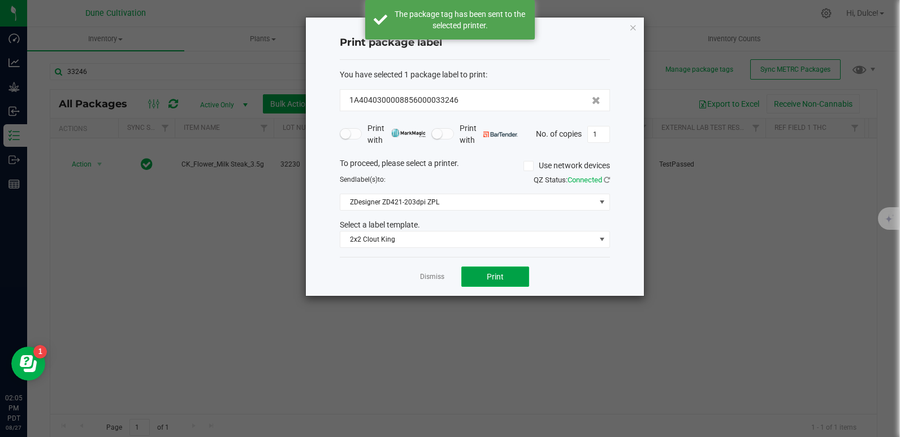
click at [471, 275] on button "Print" at bounding box center [495, 277] width 68 height 20
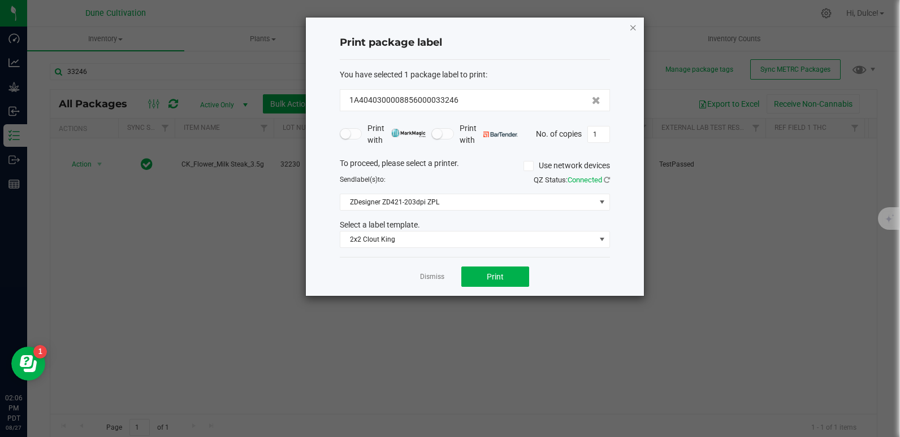
click at [630, 32] on icon "button" at bounding box center [633, 27] width 8 height 14
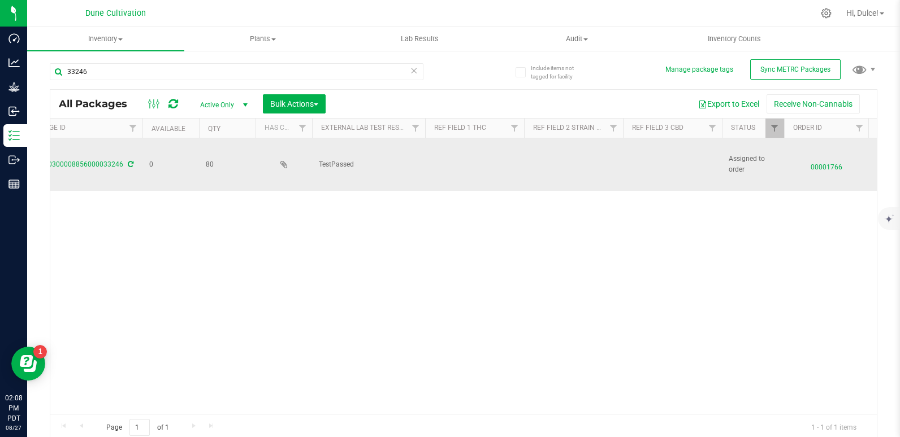
scroll to position [0, 345]
click at [432, 159] on td at bounding box center [470, 164] width 99 height 53
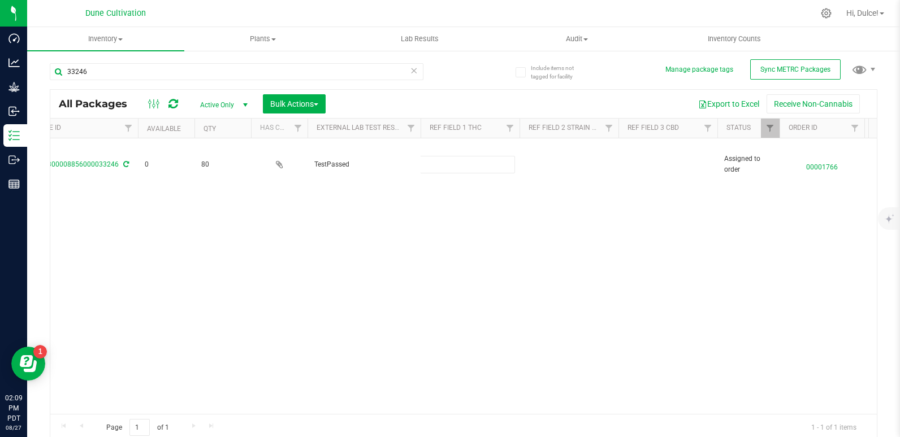
type input "34.3640%"
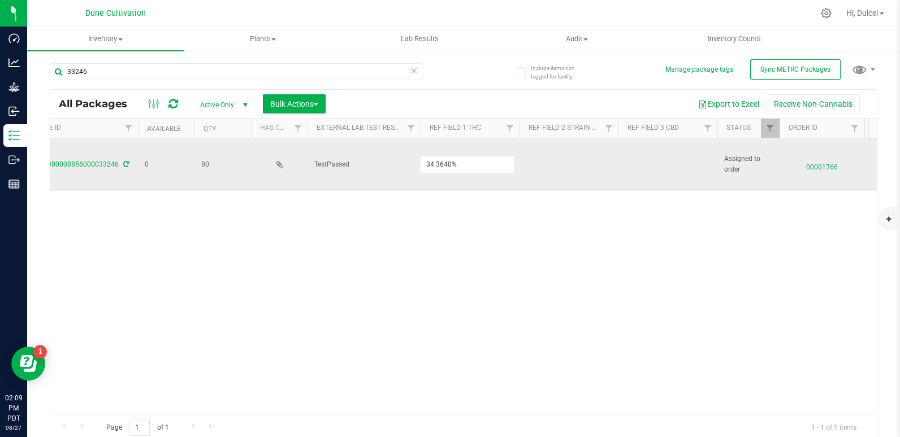
click at [552, 159] on div "All Packages Active Only Active Only Lab Samples Locked All External Internal B…" at bounding box center [463, 265] width 827 height 353
click at [663, 159] on td at bounding box center [667, 164] width 99 height 53
click at [630, 167] on input "text" at bounding box center [665, 165] width 95 height 18
paste input "<LOQ"
type input "<LOQ"
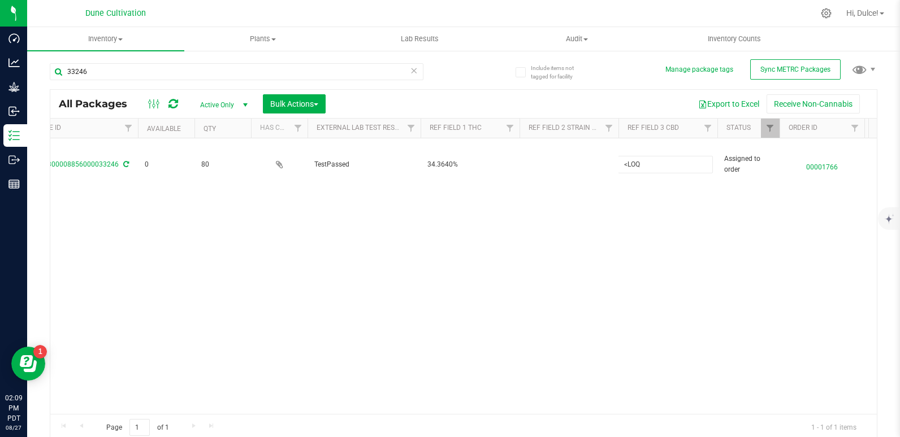
click at [667, 261] on div "All Packages Active Only Active Only Lab Samples Locked All External Internal B…" at bounding box center [463, 265] width 827 height 353
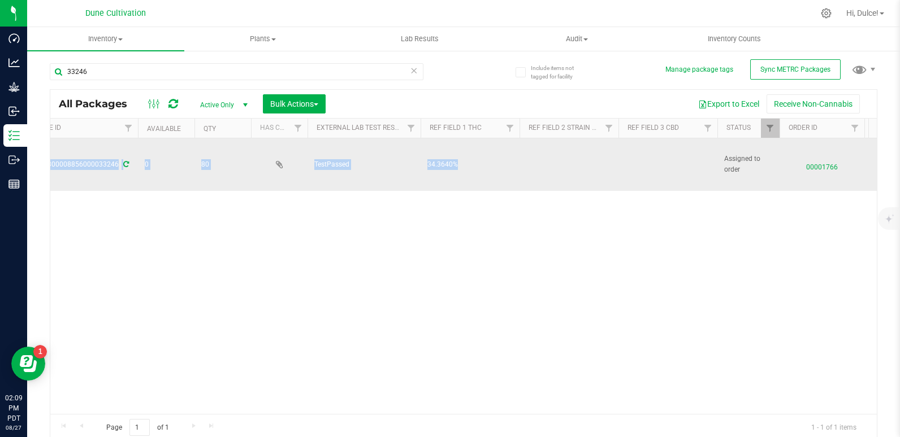
drag, startPoint x: 526, startPoint y: 237, endPoint x: 636, endPoint y: 153, distance: 139.5
click at [636, 153] on div "Action Action Edit attributes Global inventory Locate package Package audit log…" at bounding box center [463, 276] width 826 height 276
drag, startPoint x: 636, startPoint y: 153, endPoint x: 644, endPoint y: 153, distance: 7.3
click at [644, 153] on td at bounding box center [667, 164] width 99 height 53
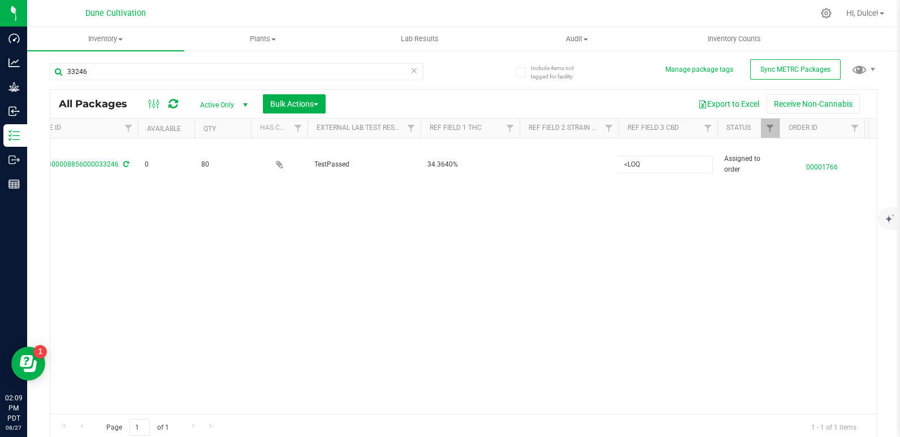
click at [511, 253] on div "Action Action Edit attributes Global inventory Locate package Package audit log…" at bounding box center [463, 276] width 826 height 276
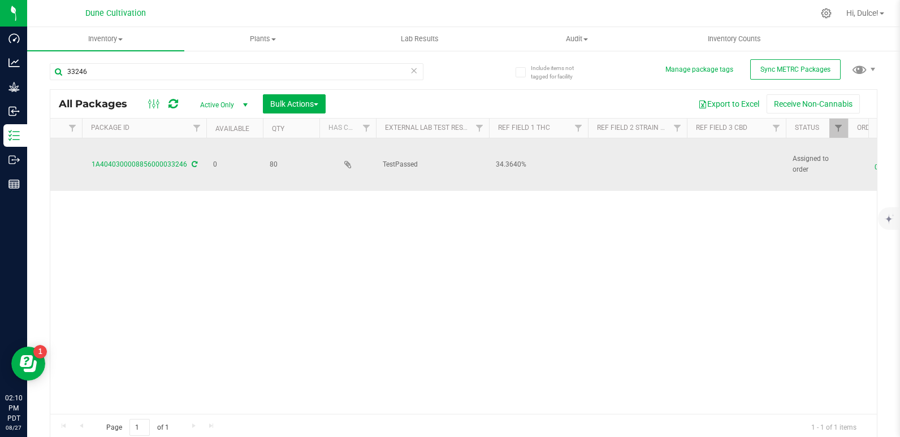
scroll to position [0, 0]
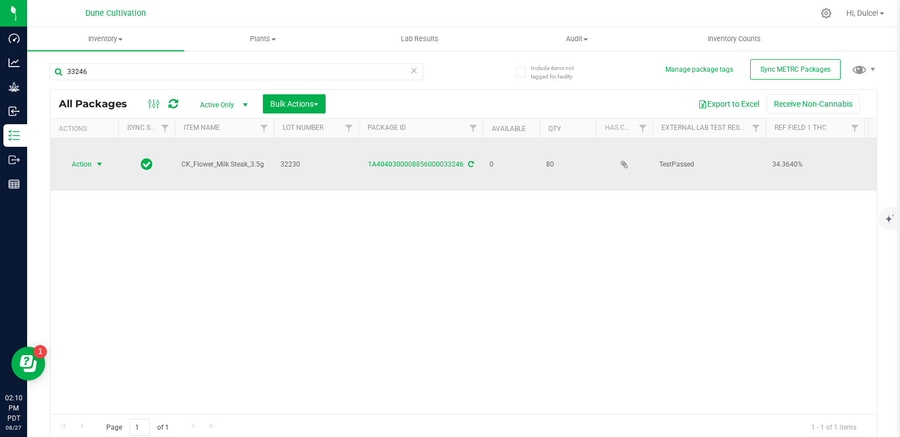
click at [99, 167] on span "select" at bounding box center [99, 164] width 9 height 9
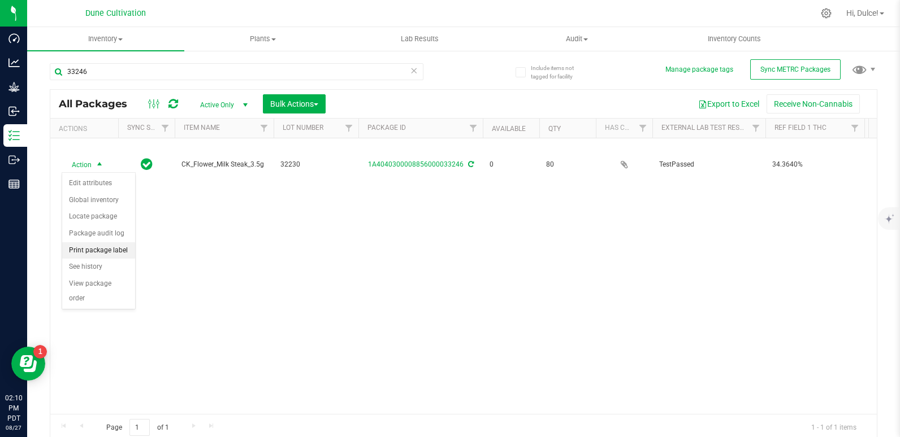
click at [103, 249] on li "Print package label" at bounding box center [98, 250] width 73 height 17
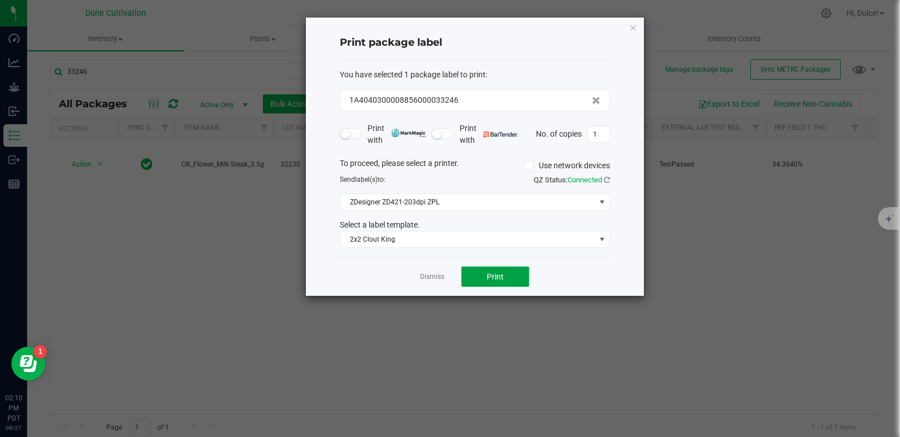
click at [499, 276] on span "Print" at bounding box center [495, 276] width 17 height 9
click at [634, 30] on icon "button" at bounding box center [633, 27] width 8 height 14
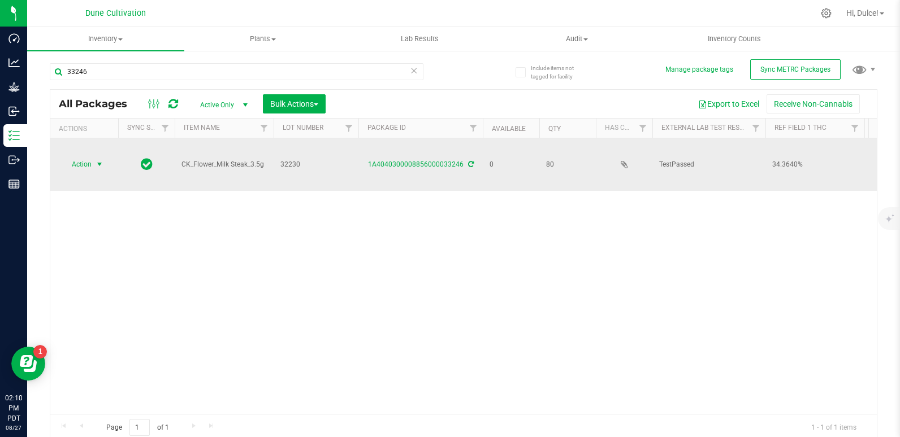
click at [99, 165] on span "select" at bounding box center [99, 164] width 9 height 9
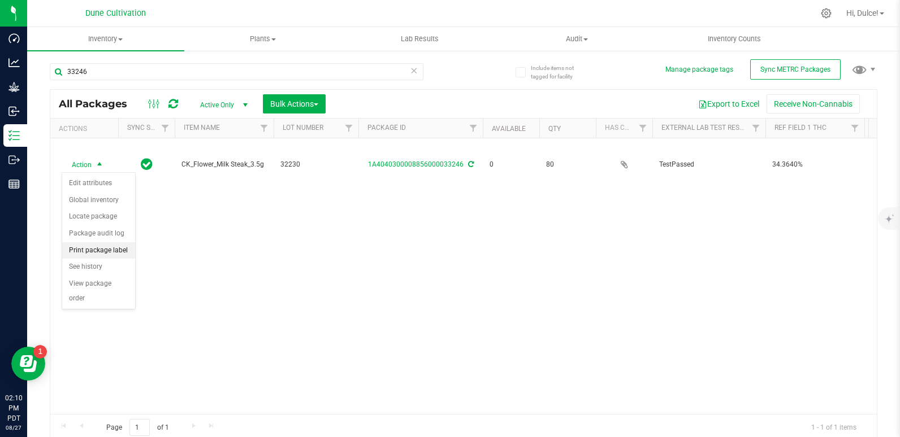
click at [114, 248] on li "Print package label" at bounding box center [98, 250] width 73 height 17
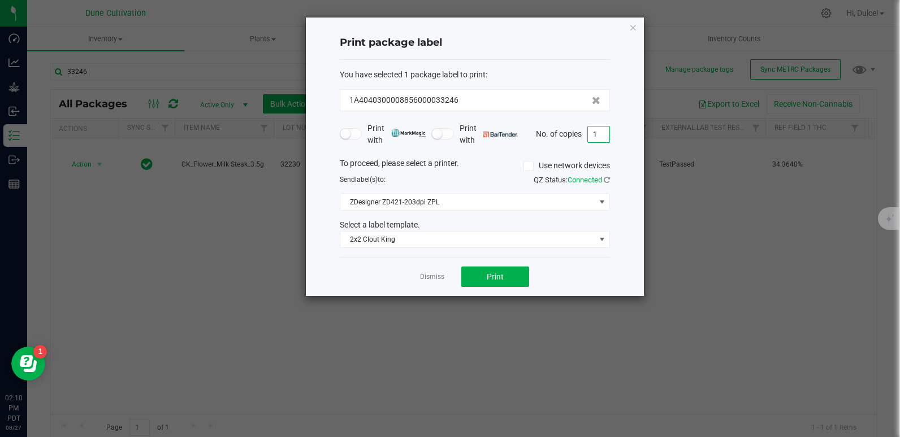
click at [602, 136] on input "1" at bounding box center [598, 135] width 21 height 16
type input "80"
click at [510, 278] on button "Print" at bounding box center [495, 277] width 68 height 20
click at [632, 28] on icon "button" at bounding box center [633, 27] width 8 height 14
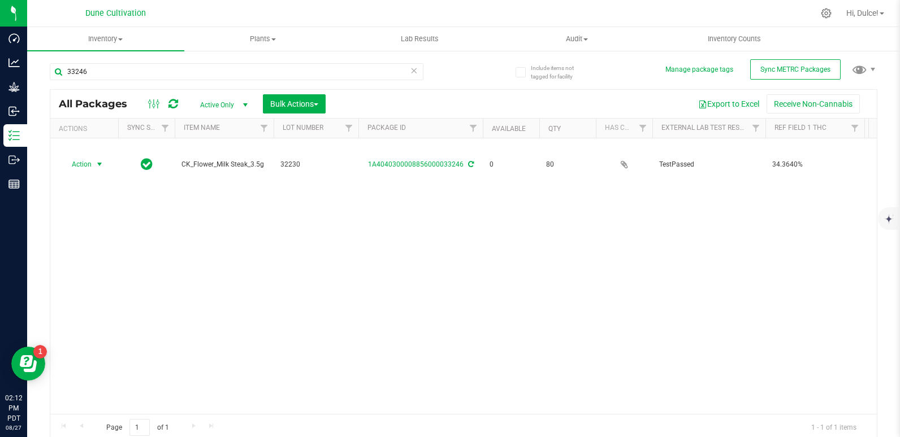
click at [410, 70] on icon at bounding box center [414, 70] width 8 height 14
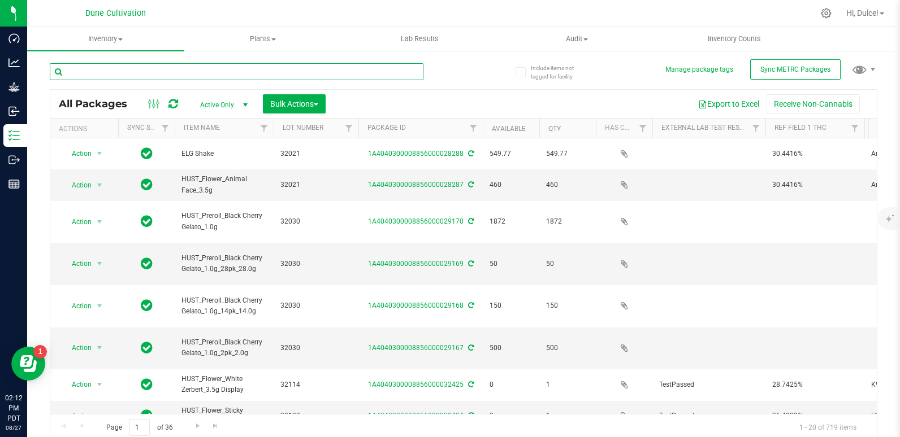
click at [406, 70] on input "text" at bounding box center [237, 71] width 374 height 17
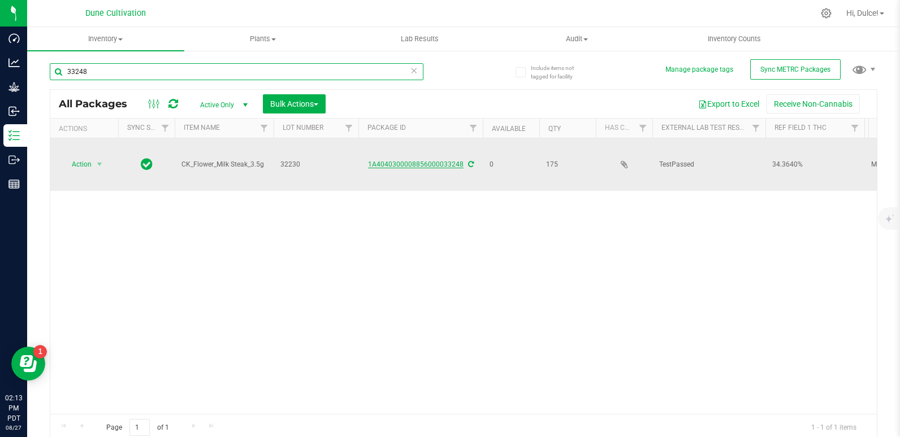
type input "33248"
click at [392, 164] on link "1A4040300008856000033248" at bounding box center [416, 165] width 96 height 8
click at [86, 163] on span "Action" at bounding box center [77, 165] width 31 height 16
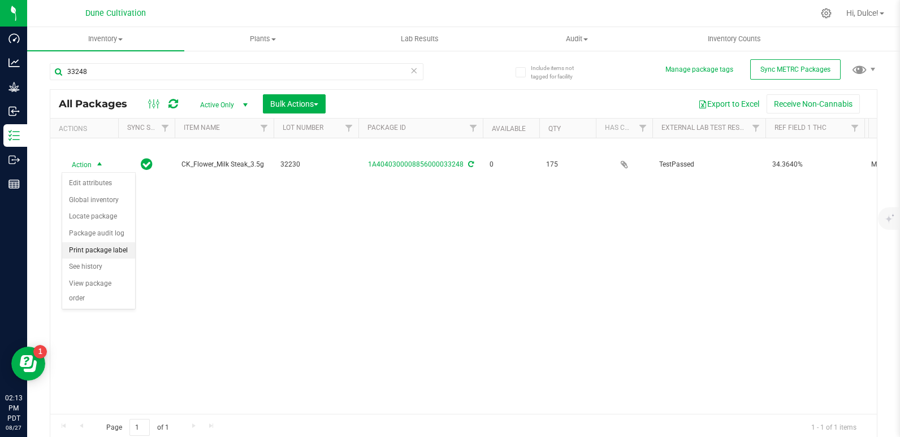
click at [101, 254] on li "Print package label" at bounding box center [98, 250] width 73 height 17
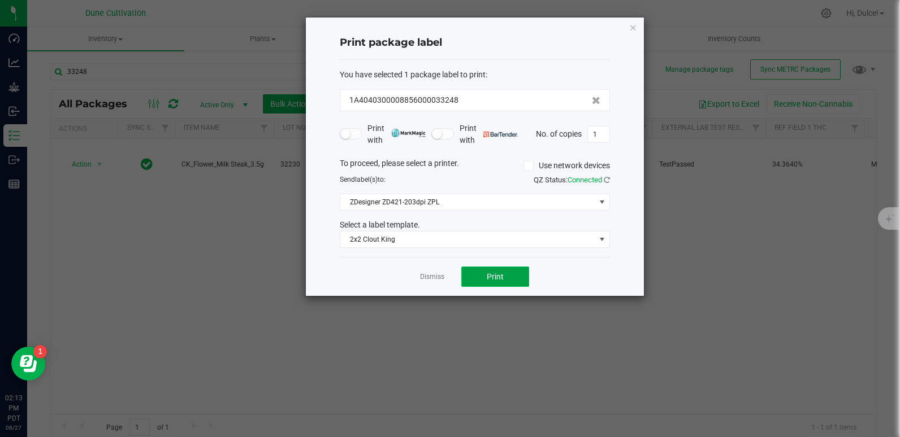
click at [483, 270] on button "Print" at bounding box center [495, 277] width 68 height 20
click at [634, 30] on icon "button" at bounding box center [633, 27] width 8 height 14
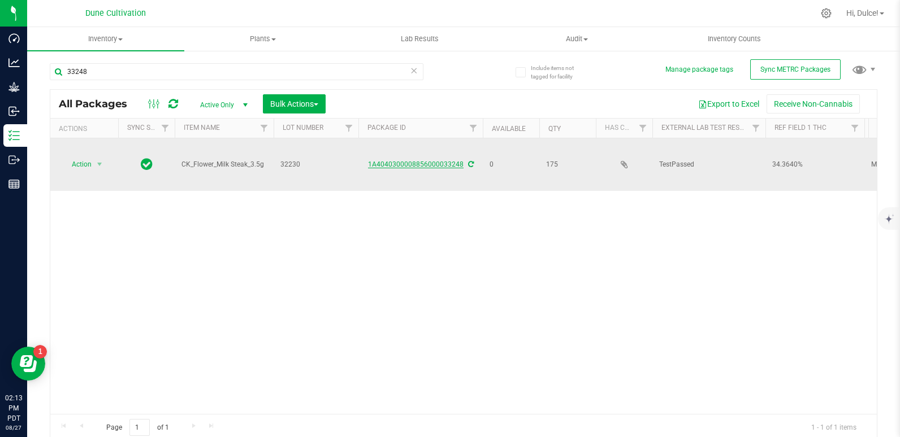
click at [450, 167] on link "1A4040300008856000033248" at bounding box center [416, 165] width 96 height 8
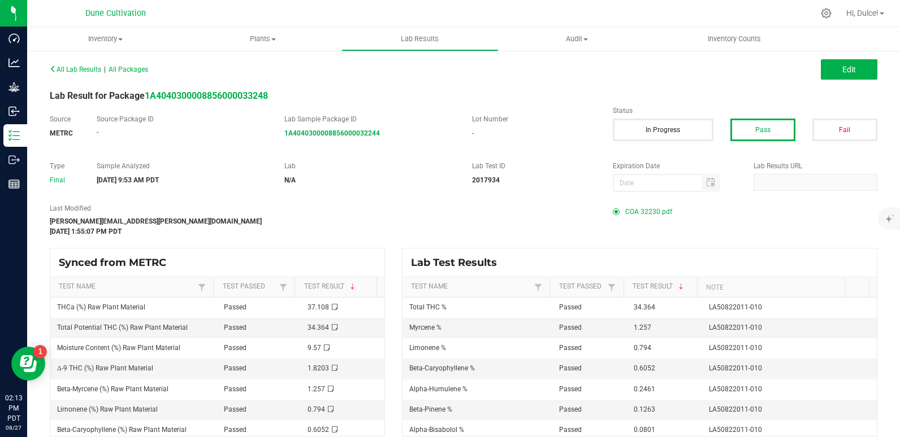
click at [651, 207] on span "COA 32230.pdf" at bounding box center [648, 211] width 47 height 17
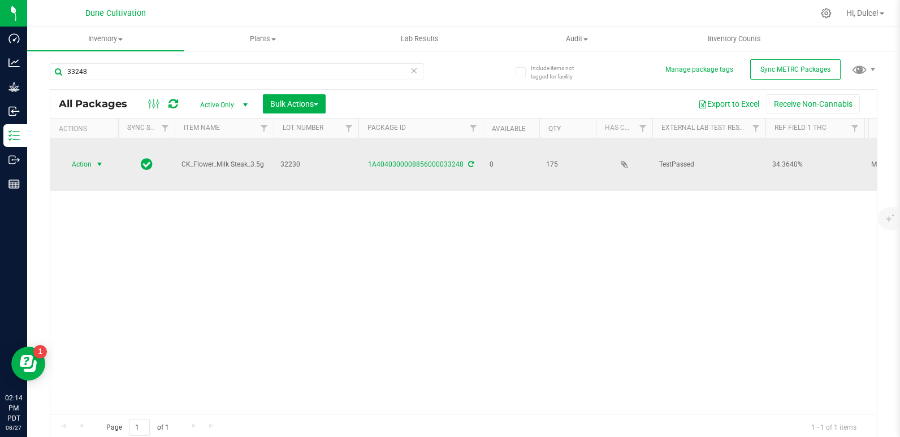
click at [89, 161] on span "Action" at bounding box center [77, 165] width 31 height 16
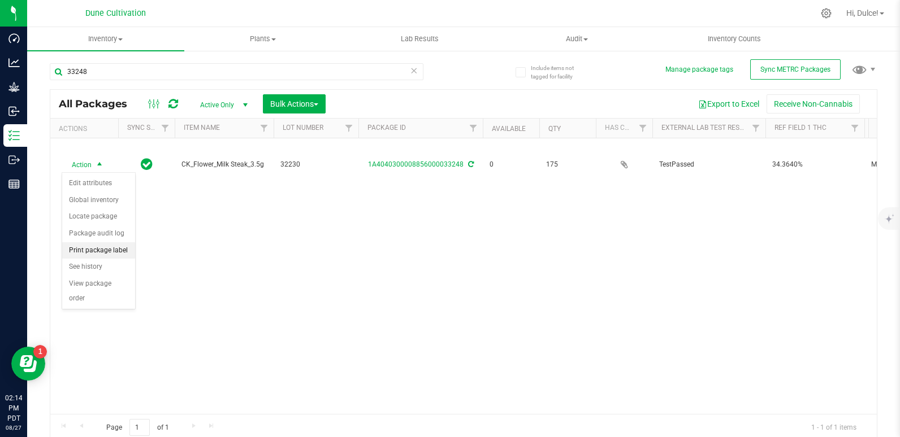
click at [108, 247] on li "Print package label" at bounding box center [98, 250] width 73 height 17
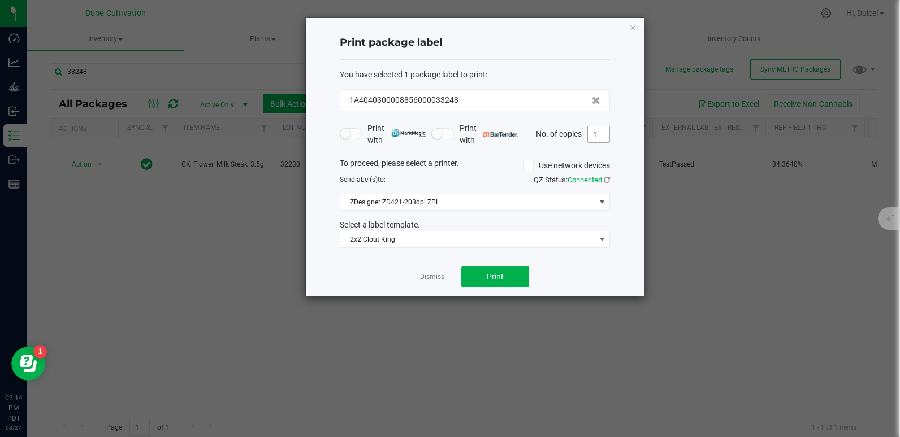
click at [602, 133] on input "1" at bounding box center [598, 135] width 21 height 16
type input "175"
click at [501, 281] on span "Print" at bounding box center [495, 276] width 17 height 9
click at [640, 28] on div "Print package label You have selected 1 package label to print : 1A404030000885…" at bounding box center [475, 157] width 338 height 279
click at [637, 28] on div "Print package label You have selected 1 package label to print : 1A404030000885…" at bounding box center [475, 157] width 338 height 279
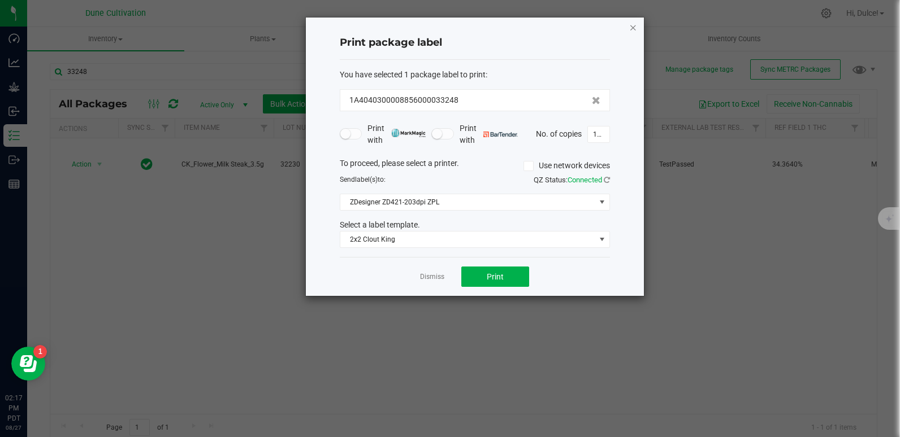
click at [634, 28] on icon "button" at bounding box center [633, 27] width 8 height 14
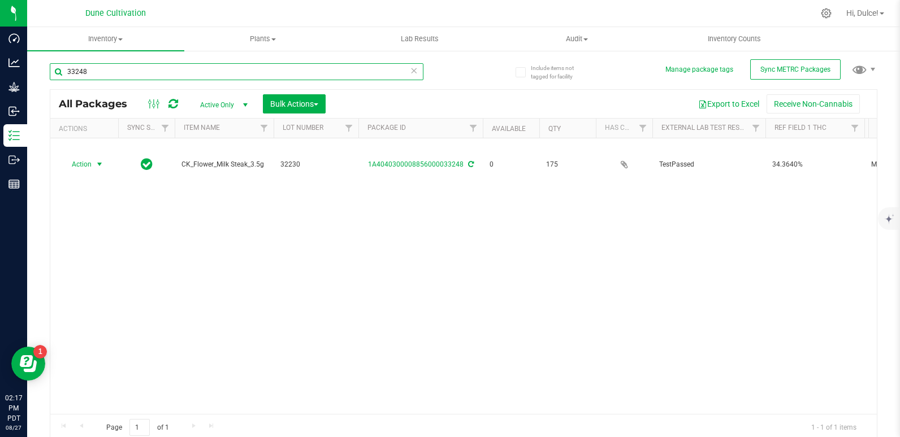
click at [310, 78] on input "33248" at bounding box center [237, 71] width 374 height 17
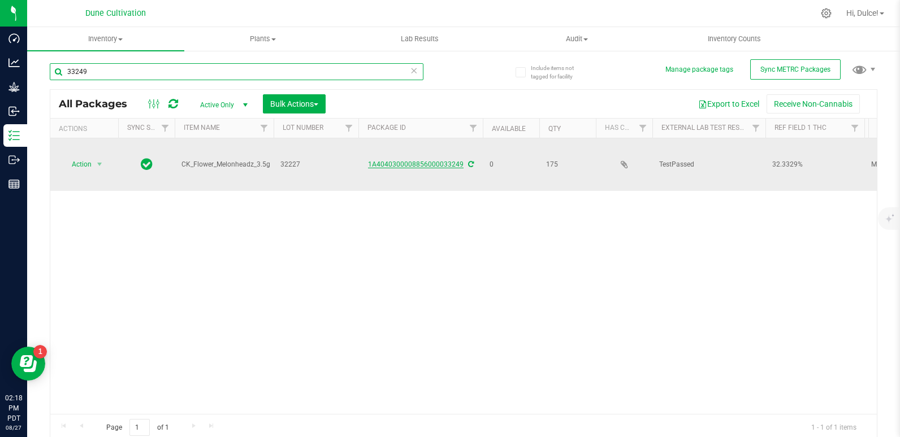
type input "33249"
click at [406, 165] on link "1A4040300008856000033249" at bounding box center [416, 165] width 96 height 8
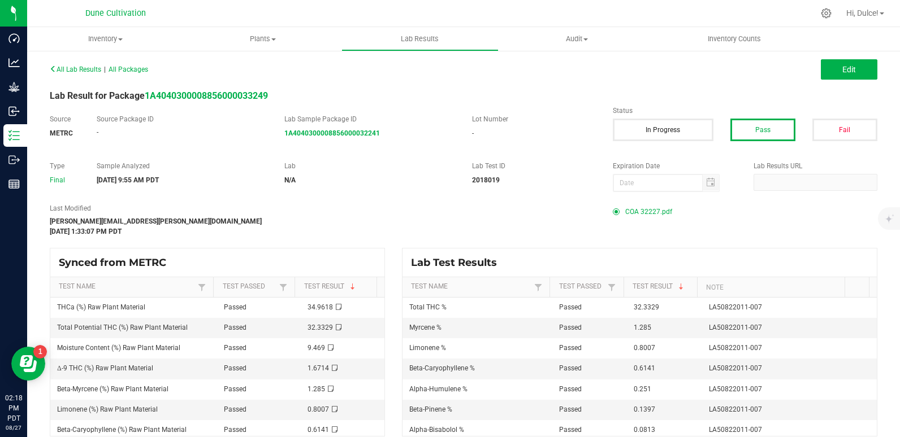
click at [628, 207] on span "COA 32227.pdf" at bounding box center [648, 211] width 47 height 17
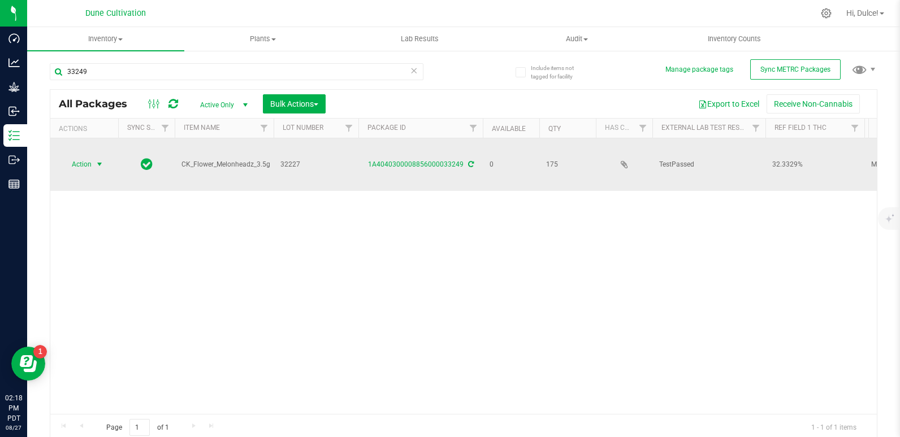
click at [94, 163] on span "select" at bounding box center [100, 165] width 14 height 16
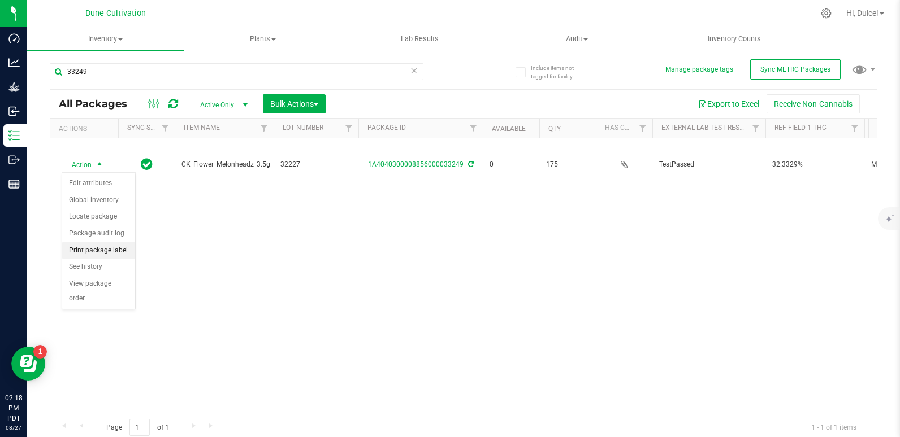
click at [102, 253] on li "Print package label" at bounding box center [98, 250] width 73 height 17
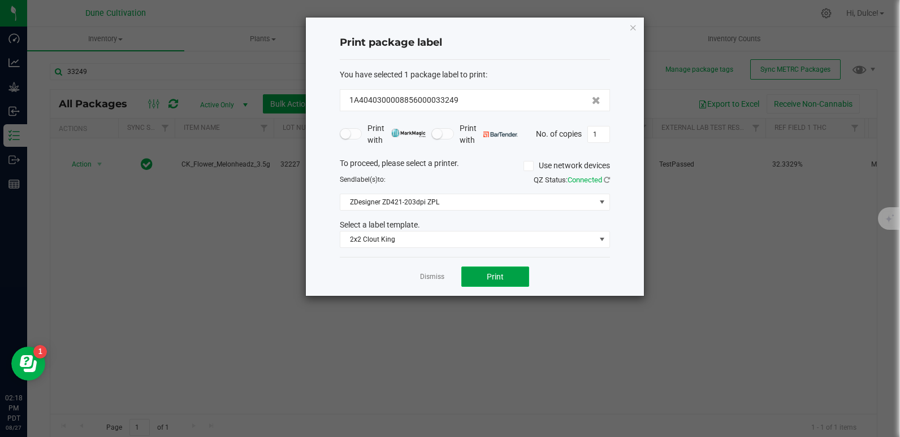
click at [508, 280] on button "Print" at bounding box center [495, 277] width 68 height 20
click at [634, 29] on icon "button" at bounding box center [633, 27] width 8 height 14
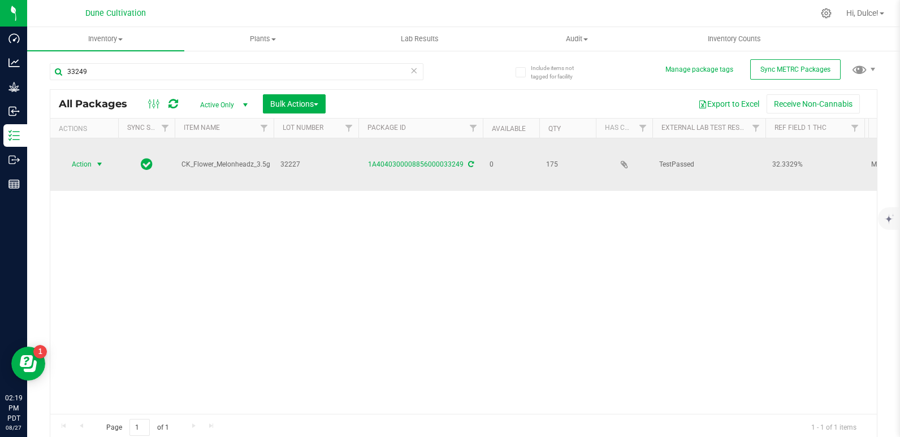
click at [100, 163] on span "select" at bounding box center [99, 164] width 9 height 9
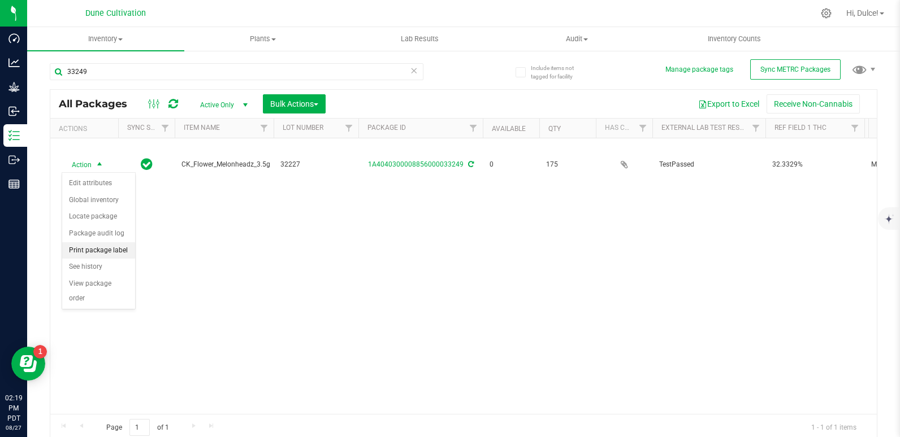
click at [107, 250] on li "Print package label" at bounding box center [98, 250] width 73 height 17
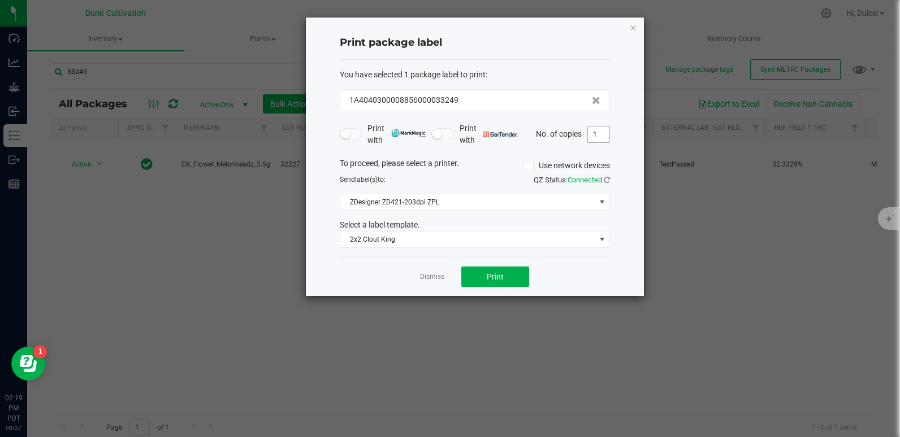
click at [599, 134] on input "1" at bounding box center [598, 135] width 21 height 16
type input "175"
click at [507, 272] on button "Print" at bounding box center [495, 277] width 68 height 20
click at [631, 31] on icon "button" at bounding box center [633, 27] width 8 height 14
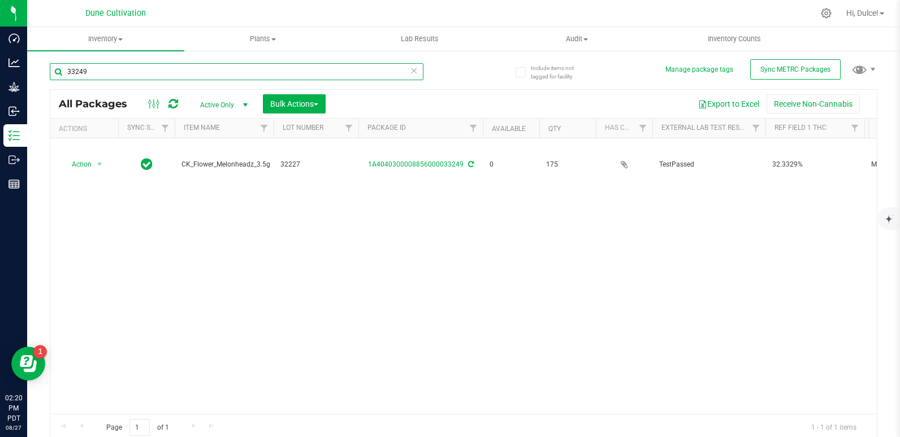
click at [415, 74] on input "33249" at bounding box center [237, 71] width 374 height 17
click at [405, 71] on input "33249" at bounding box center [237, 71] width 374 height 17
click at [411, 70] on icon at bounding box center [414, 70] width 8 height 14
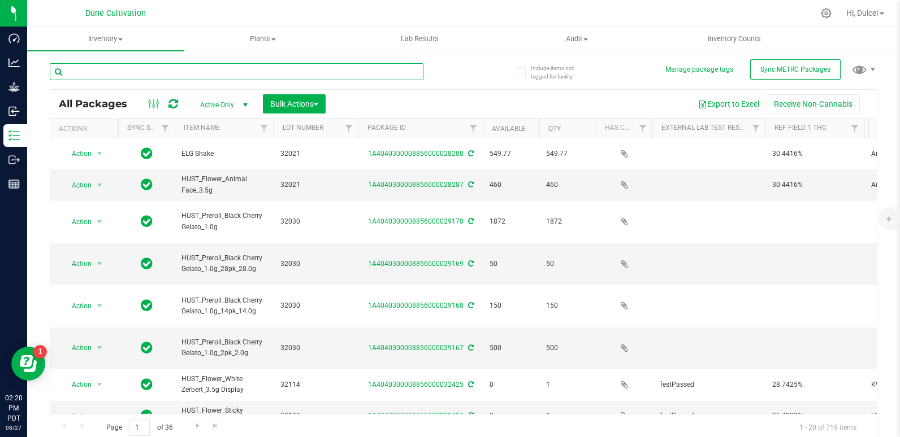
click at [403, 73] on input "text" at bounding box center [237, 71] width 374 height 17
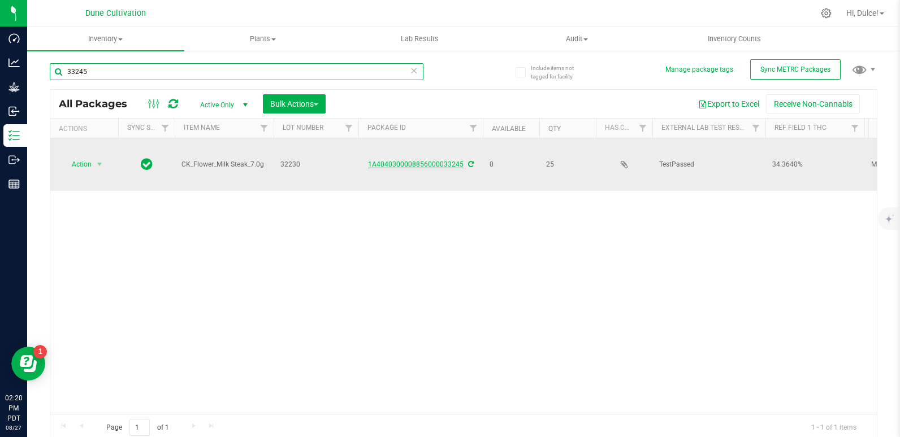
type input "33245"
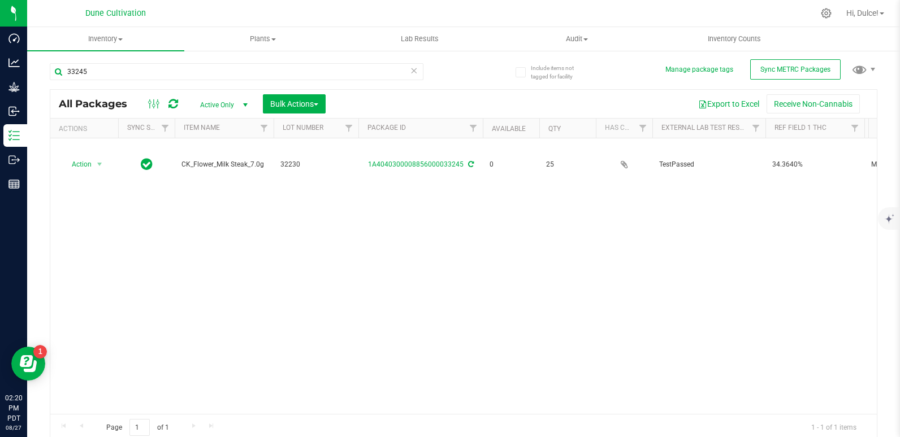
drag, startPoint x: 378, startPoint y: 153, endPoint x: 136, endPoint y: 205, distance: 247.4
click at [136, 205] on div "Action Action Edit attributes Global inventory Locate package Package audit log…" at bounding box center [463, 276] width 826 height 276
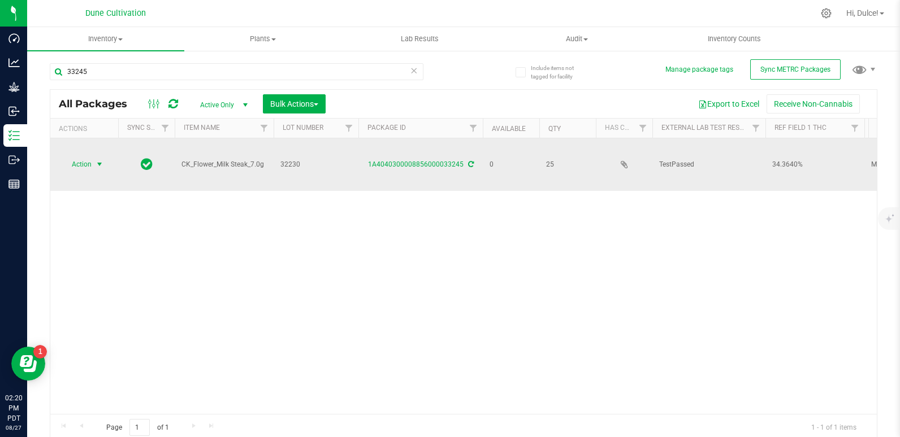
click at [88, 157] on span "Action" at bounding box center [77, 165] width 31 height 16
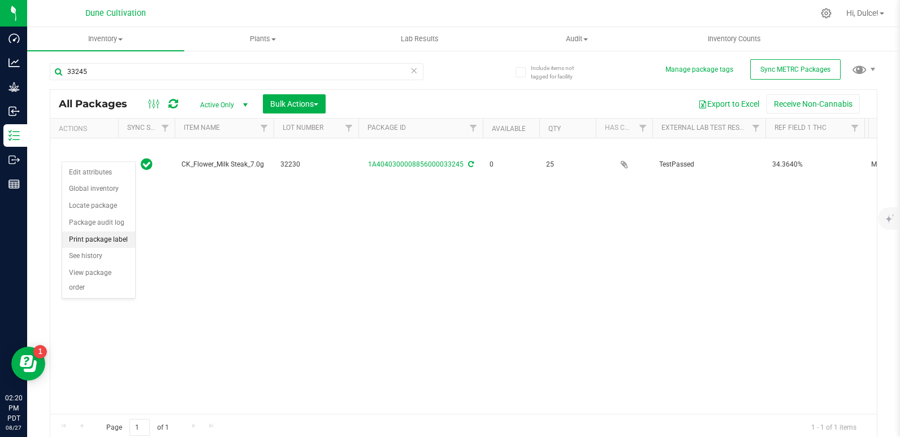
click at [98, 238] on li "Print package label" at bounding box center [98, 240] width 73 height 17
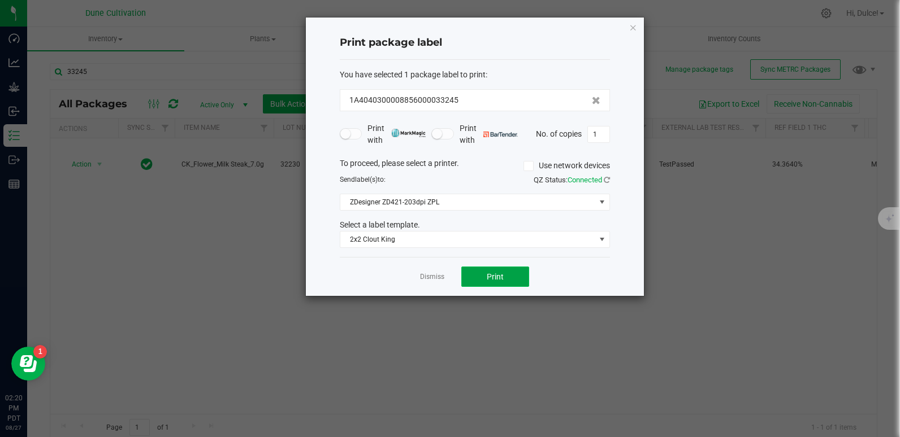
click at [472, 281] on button "Print" at bounding box center [495, 277] width 68 height 20
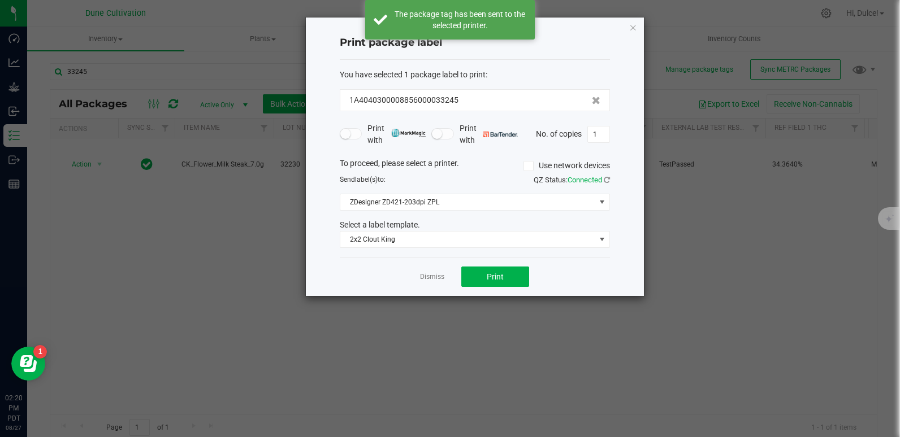
drag, startPoint x: 472, startPoint y: 281, endPoint x: 222, endPoint y: 248, distance: 252.5
click at [222, 248] on ngb-modal-window "Print package label You have selected 1 package label to print : 1A404030000885…" at bounding box center [454, 218] width 908 height 437
click at [634, 26] on icon "button" at bounding box center [633, 27] width 8 height 14
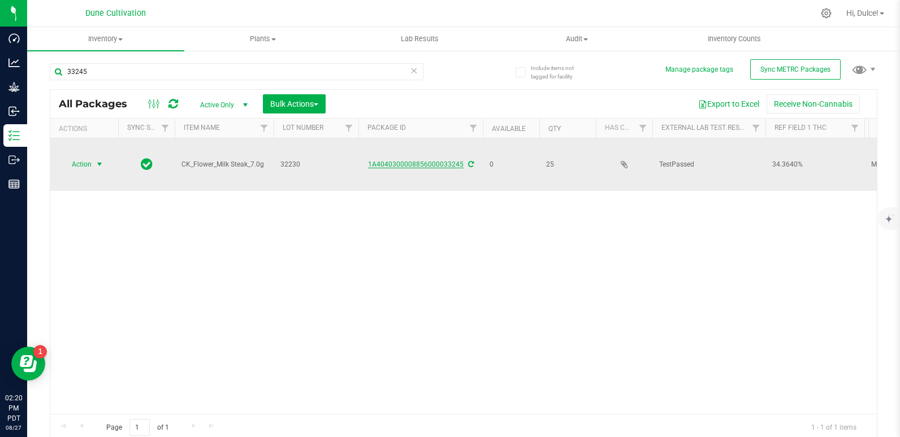
click at [415, 161] on link "1A4040300008856000033245" at bounding box center [416, 165] width 96 height 8
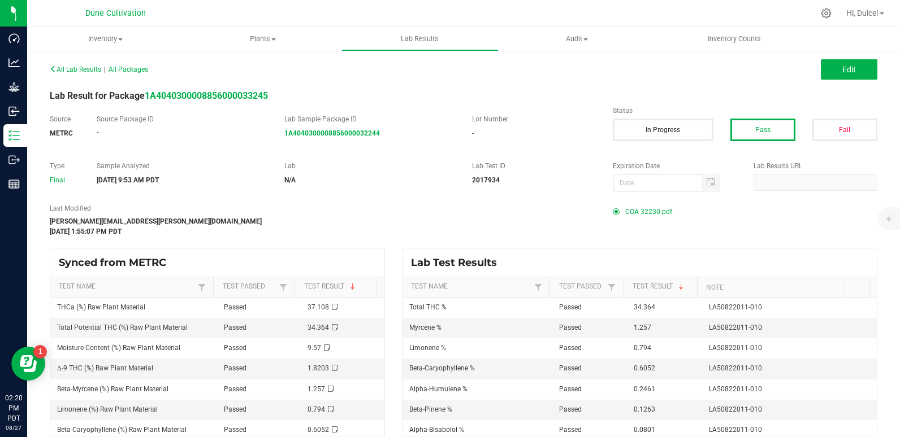
click at [646, 213] on span "COA 32230.pdf" at bounding box center [648, 211] width 47 height 17
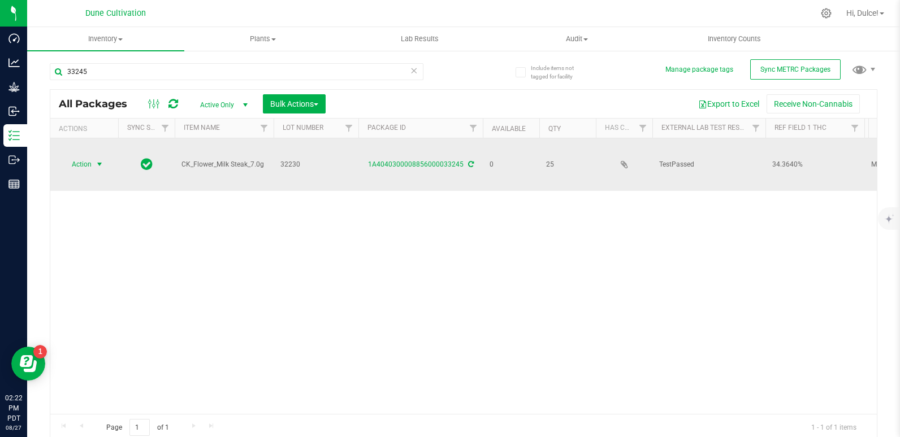
click at [92, 157] on span "Action" at bounding box center [77, 165] width 31 height 16
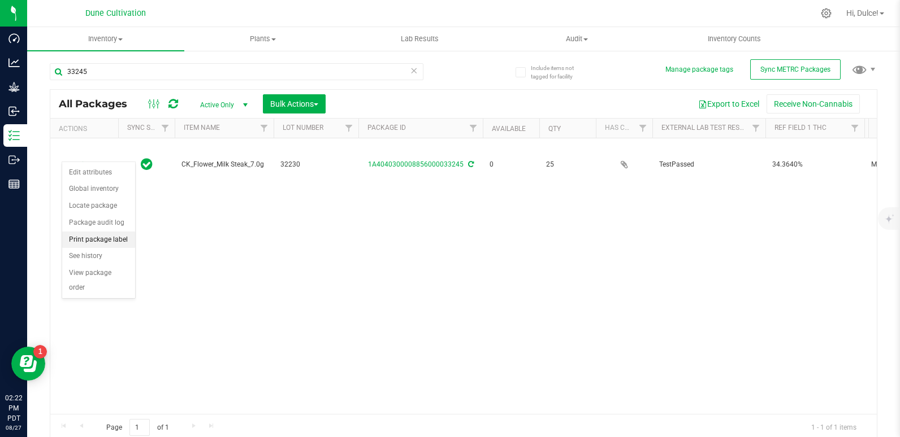
click at [101, 236] on li "Print package label" at bounding box center [98, 240] width 73 height 17
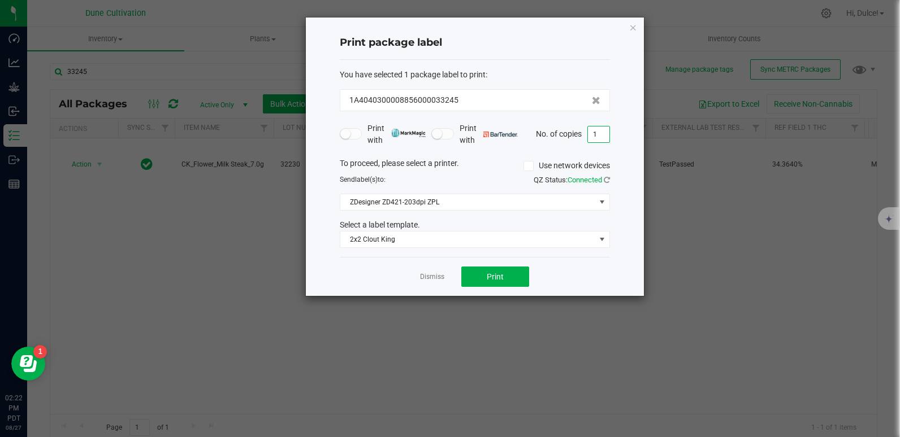
click at [601, 135] on input "1" at bounding box center [598, 135] width 21 height 16
type input "25"
click at [499, 270] on button "Print" at bounding box center [495, 277] width 68 height 20
click at [634, 31] on icon "button" at bounding box center [633, 27] width 8 height 14
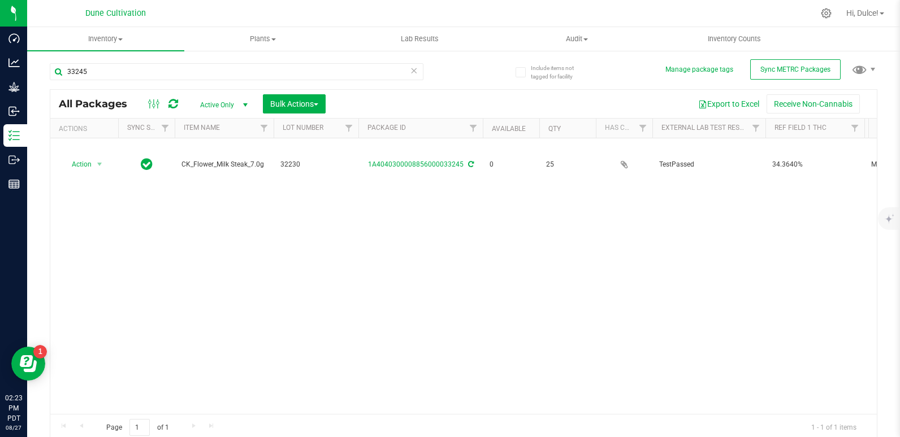
click at [410, 70] on icon at bounding box center [414, 70] width 8 height 14
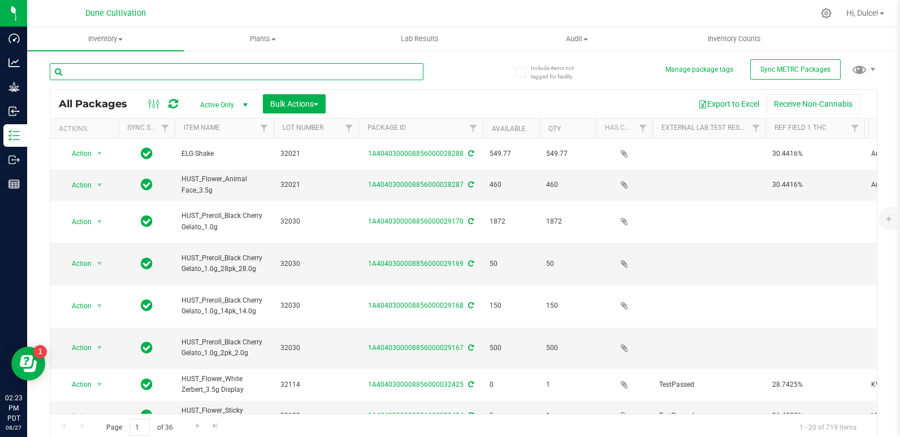
click at [188, 67] on input "text" at bounding box center [237, 71] width 374 height 17
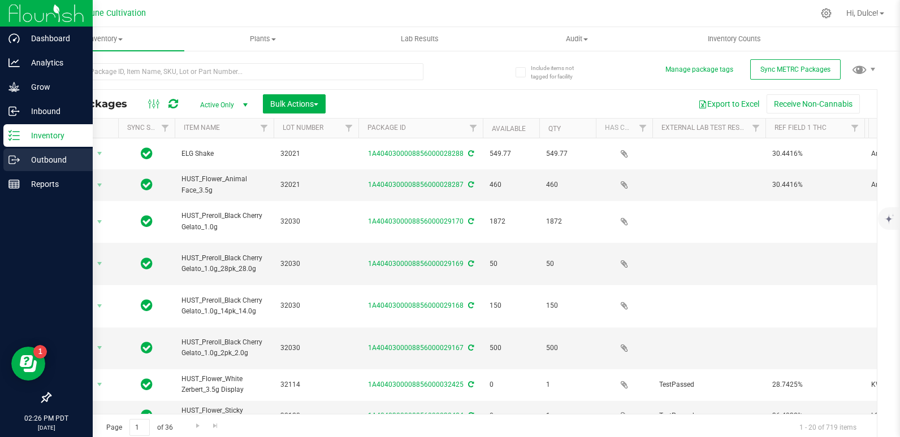
click at [17, 163] on icon at bounding box center [13, 159] width 11 height 11
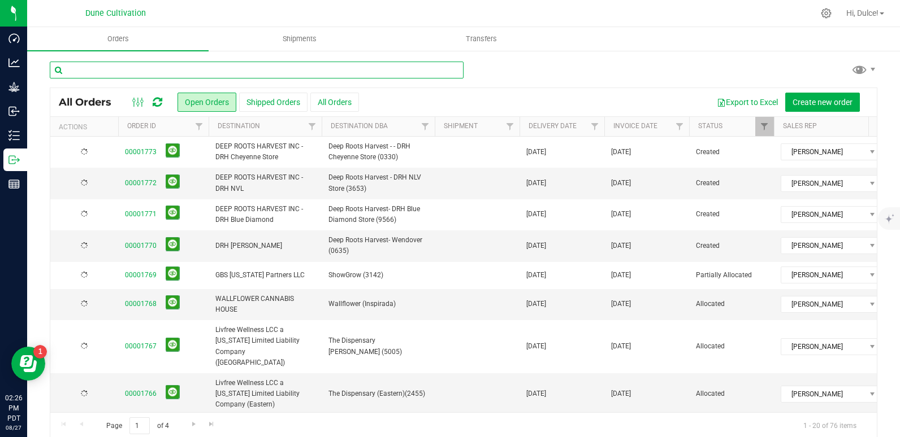
click at [261, 67] on input "text" at bounding box center [257, 70] width 414 height 17
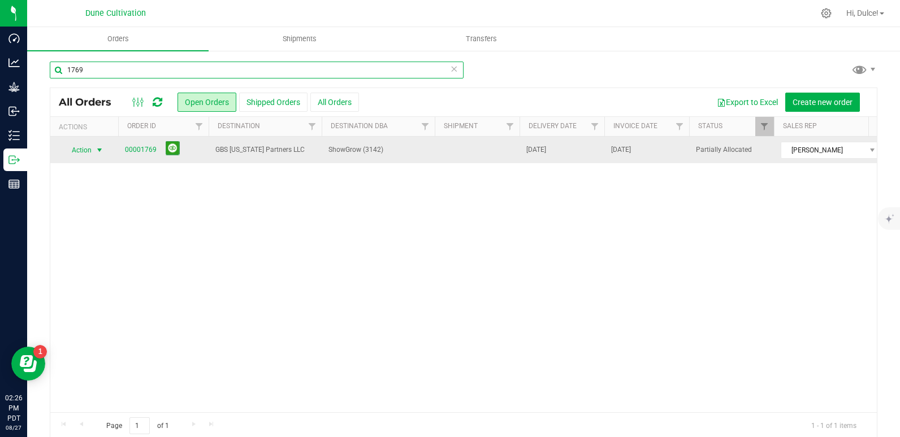
type input "1769"
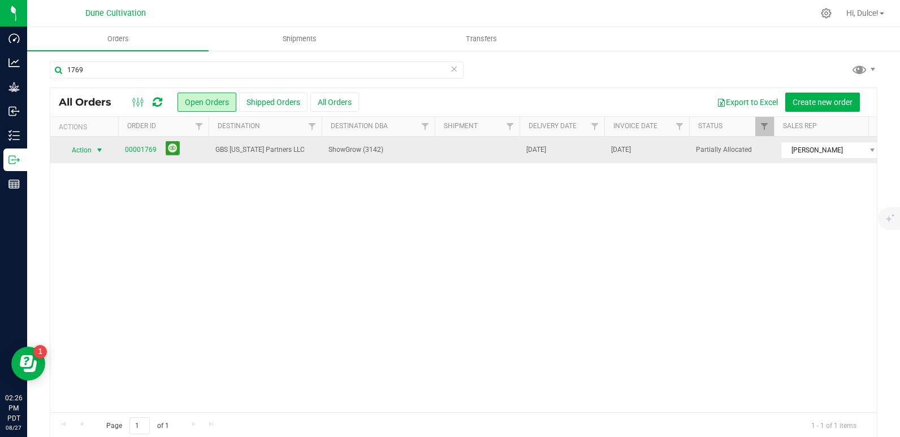
click at [93, 154] on span "select" at bounding box center [100, 150] width 14 height 16
click at [135, 148] on link "00001769" at bounding box center [141, 150] width 32 height 11
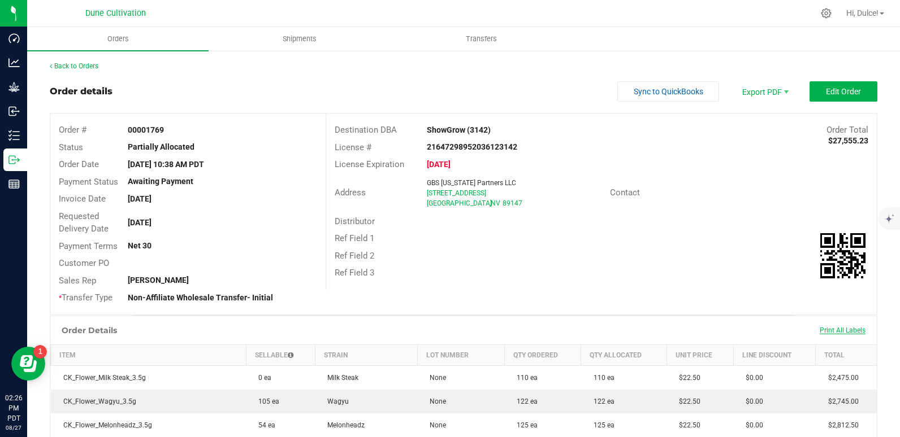
click at [834, 330] on span "Print All Labels" at bounding box center [843, 331] width 46 height 8
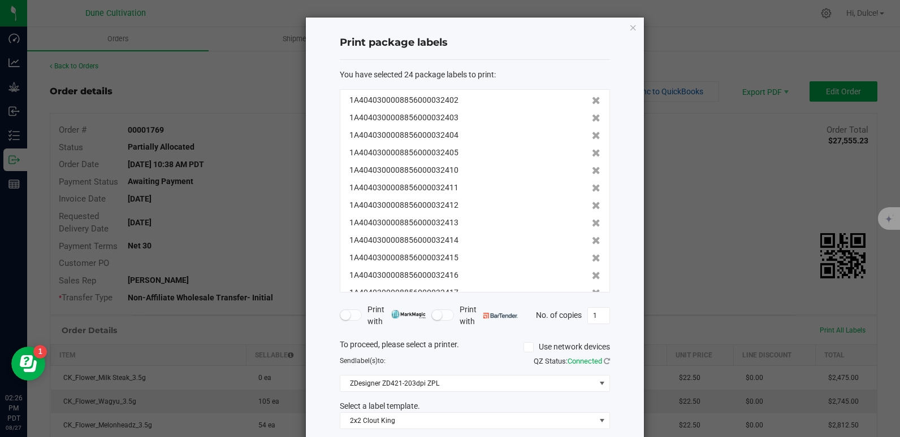
scroll to position [58, 0]
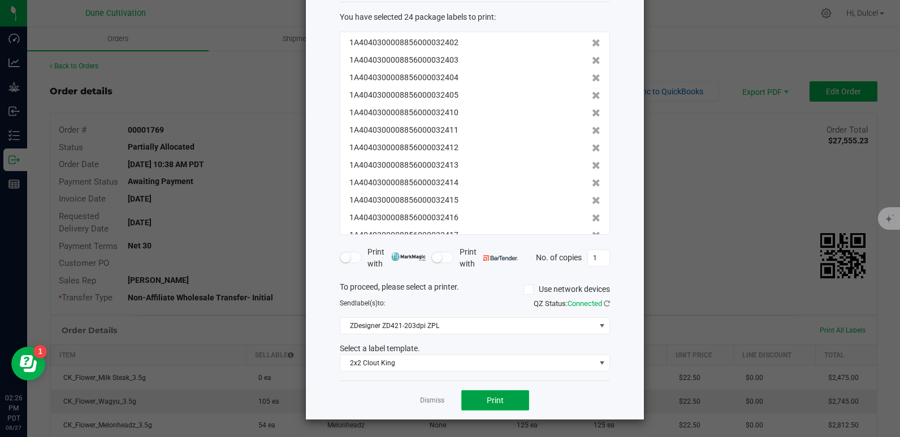
click at [504, 398] on button "Print" at bounding box center [495, 401] width 68 height 20
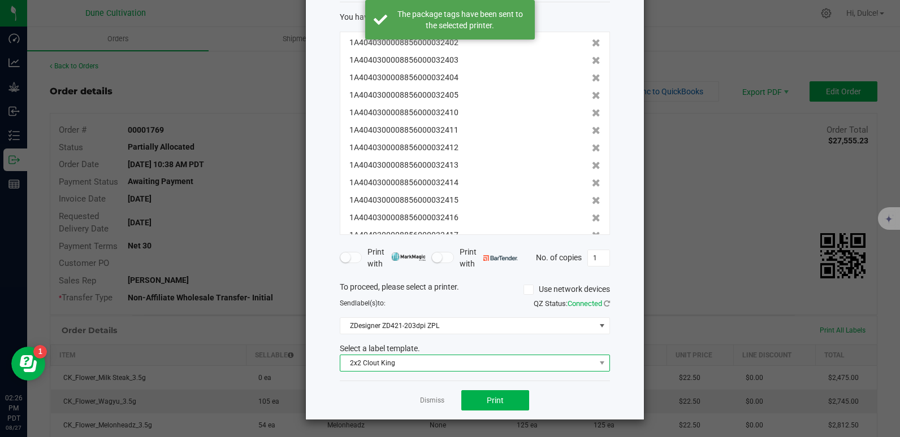
click at [561, 359] on span "2x2 Clout King" at bounding box center [467, 364] width 255 height 16
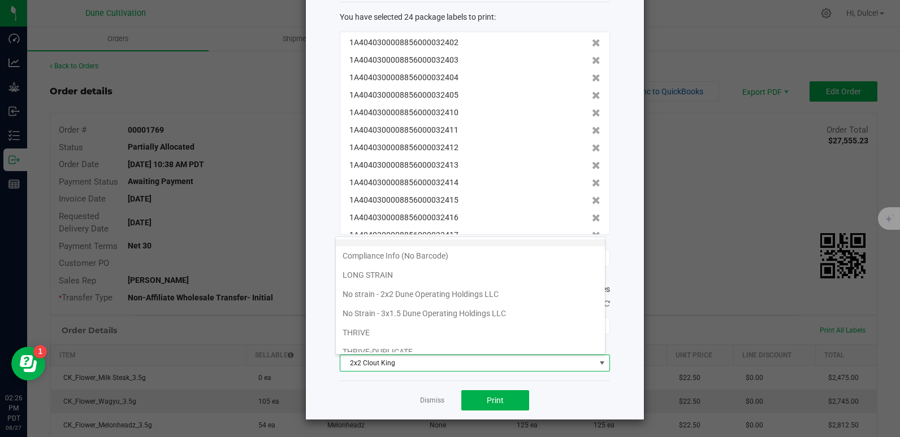
scroll to position [89, 0]
click at [432, 299] on li "No strain - 2x2 Dune Operating Holdings LLC" at bounding box center [470, 294] width 269 height 19
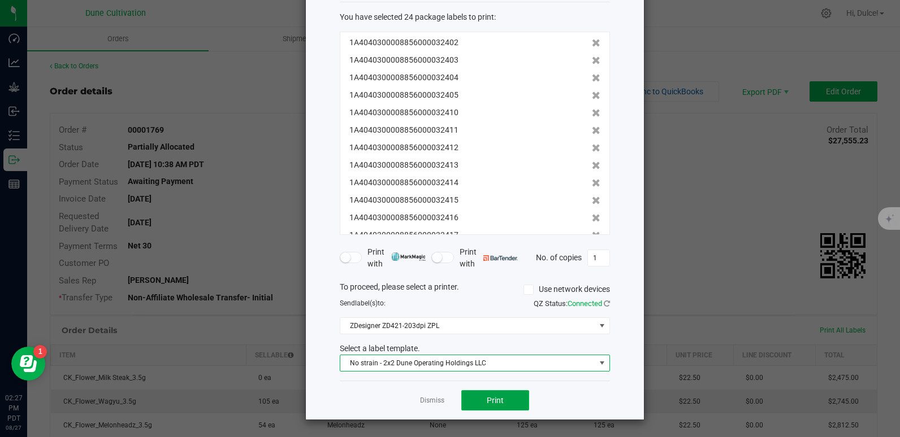
click at [478, 394] on button "Print" at bounding box center [495, 401] width 68 height 20
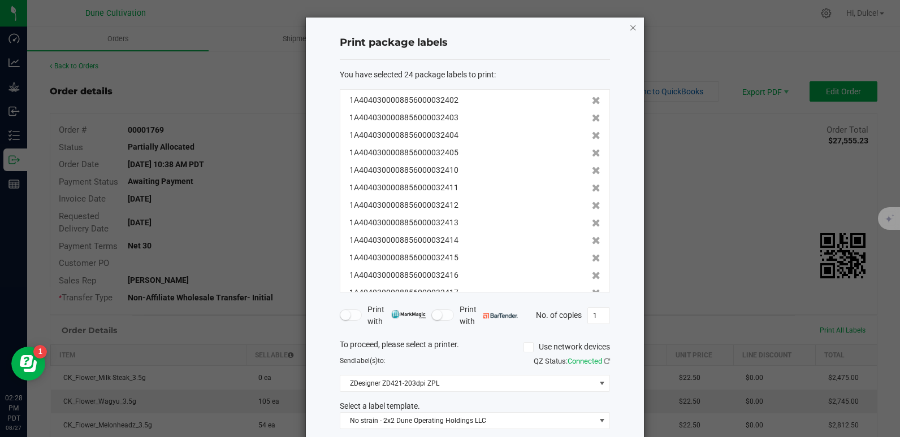
click at [629, 22] on icon "button" at bounding box center [633, 27] width 8 height 14
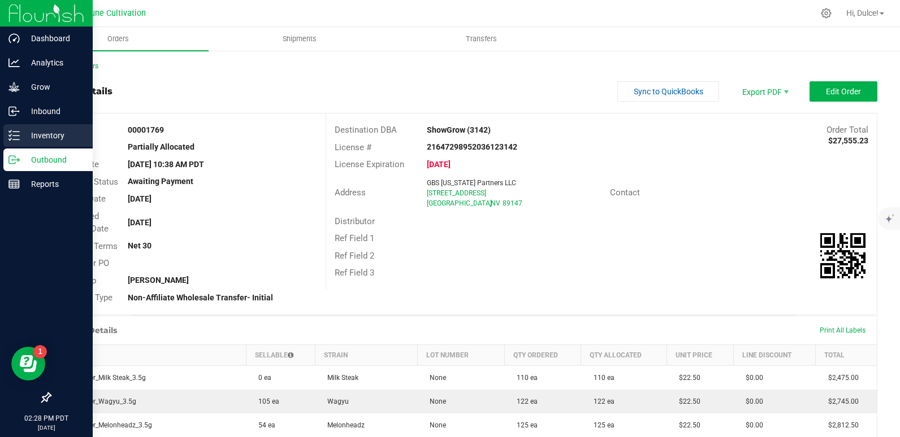
click at [23, 133] on p "Inventory" at bounding box center [54, 136] width 68 height 14
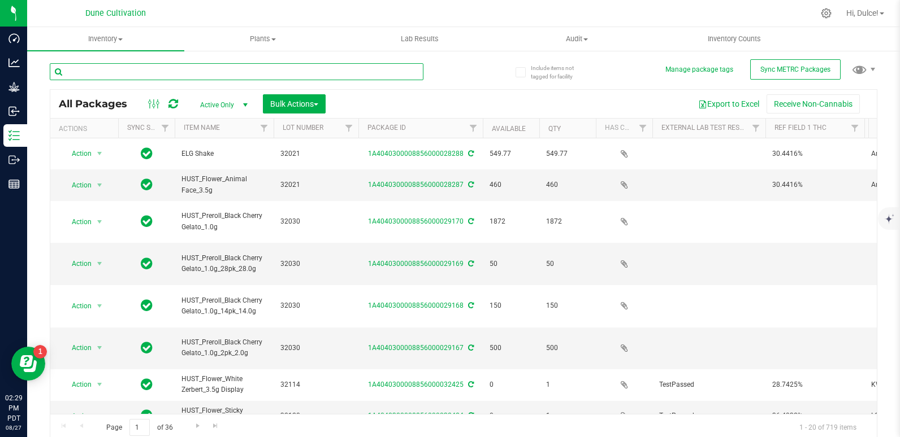
click at [203, 73] on input "text" at bounding box center [237, 71] width 374 height 17
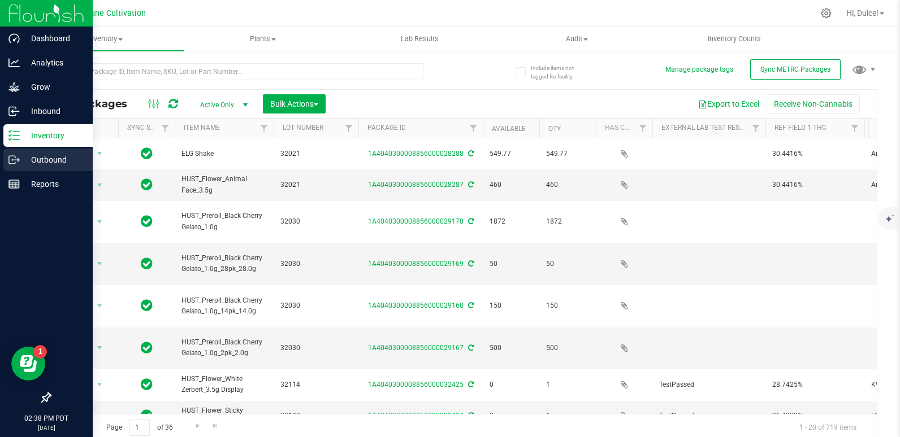
click at [16, 158] on icon at bounding box center [13, 159] width 11 height 11
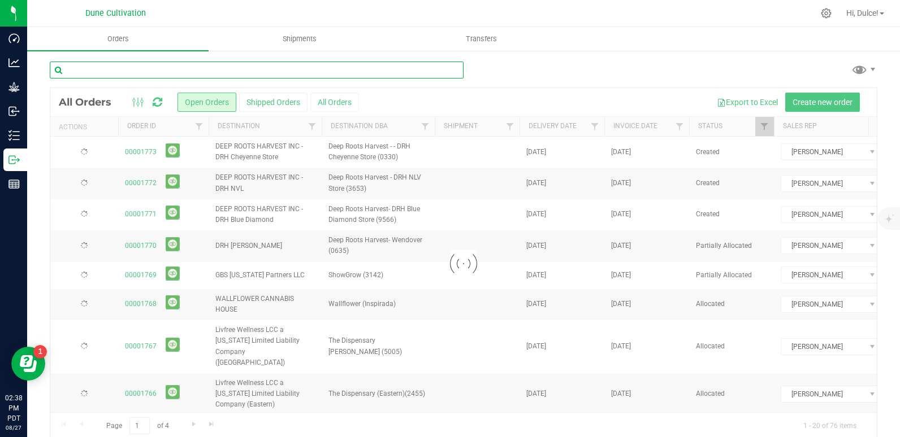
click at [190, 68] on input "text" at bounding box center [257, 70] width 414 height 17
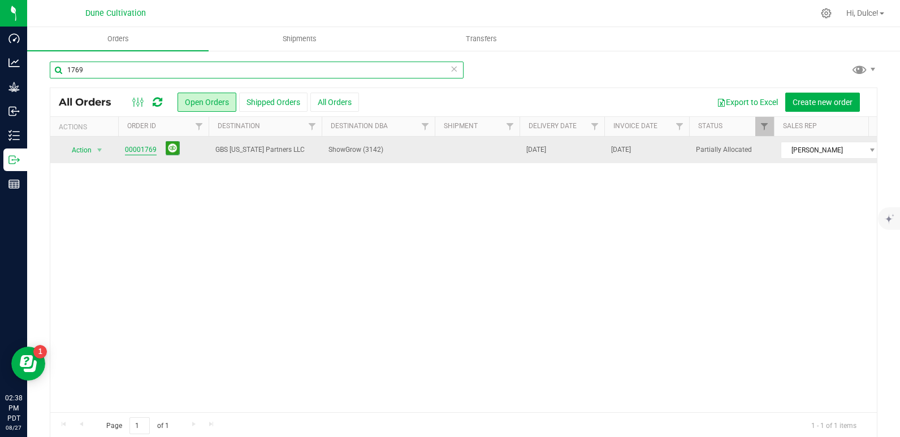
type input "1769"
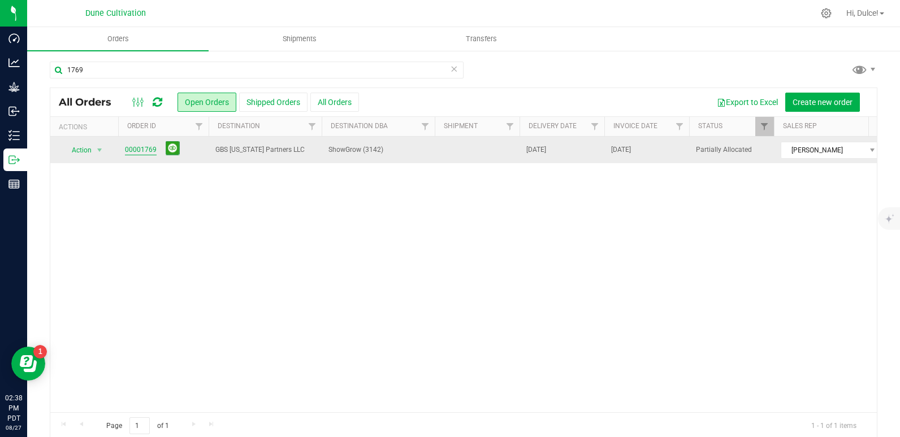
click at [140, 146] on link "00001769" at bounding box center [141, 150] width 32 height 11
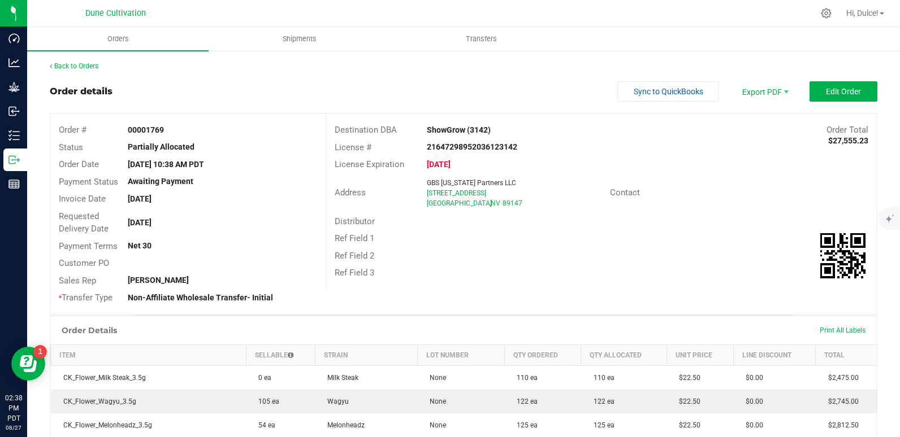
scroll to position [113, 0]
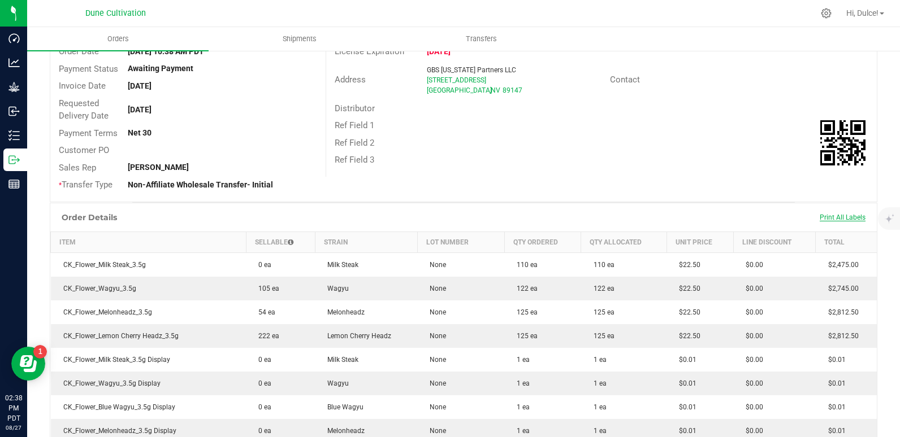
click at [820, 219] on span "Print All Labels" at bounding box center [843, 218] width 46 height 8
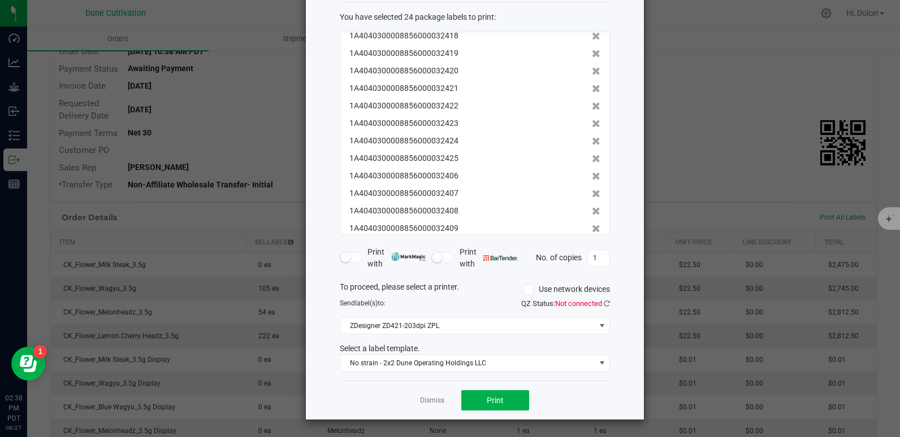
scroll to position [227, 0]
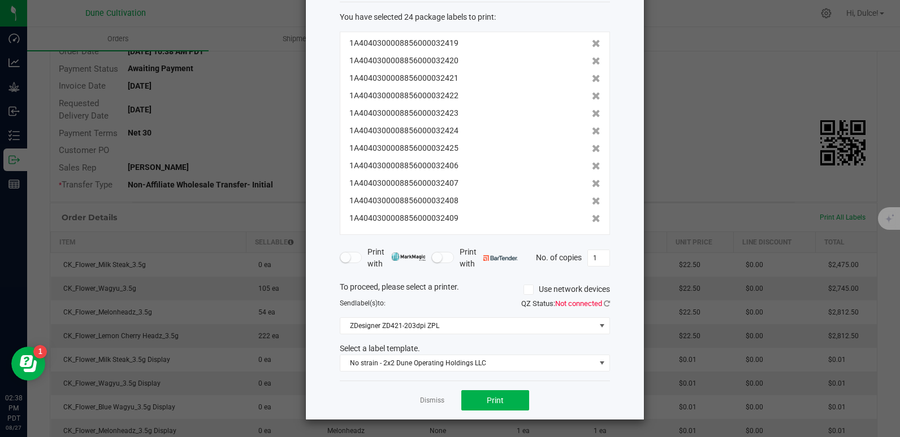
click at [709, 57] on ngb-modal-window "Print package labels You have selected 24 package labels to print : 1A404030000…" at bounding box center [454, 218] width 908 height 437
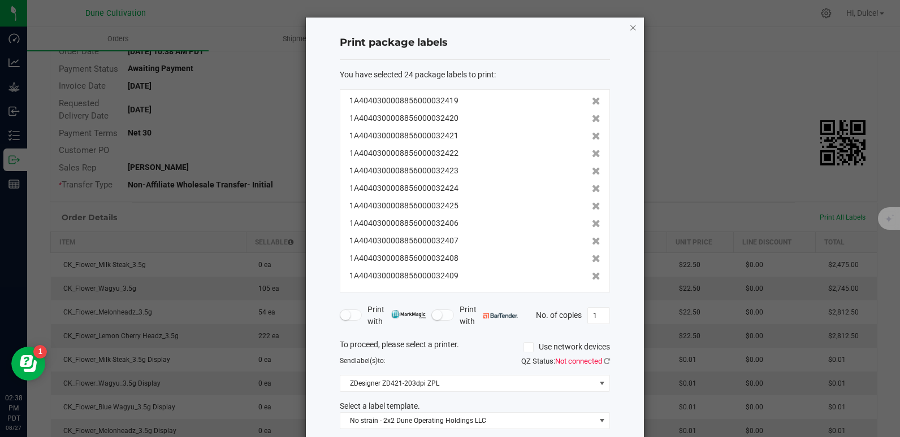
click at [630, 25] on icon "button" at bounding box center [633, 27] width 8 height 14
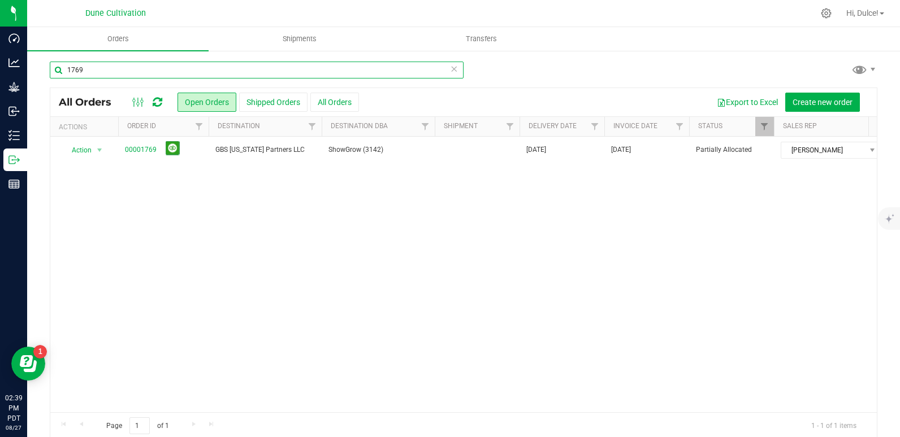
click at [145, 73] on input "1769" at bounding box center [257, 70] width 414 height 17
type input "1"
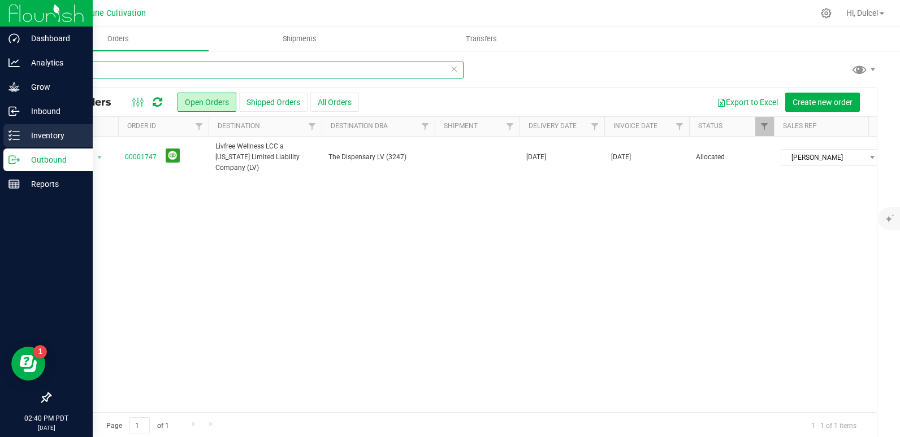
type input "324"
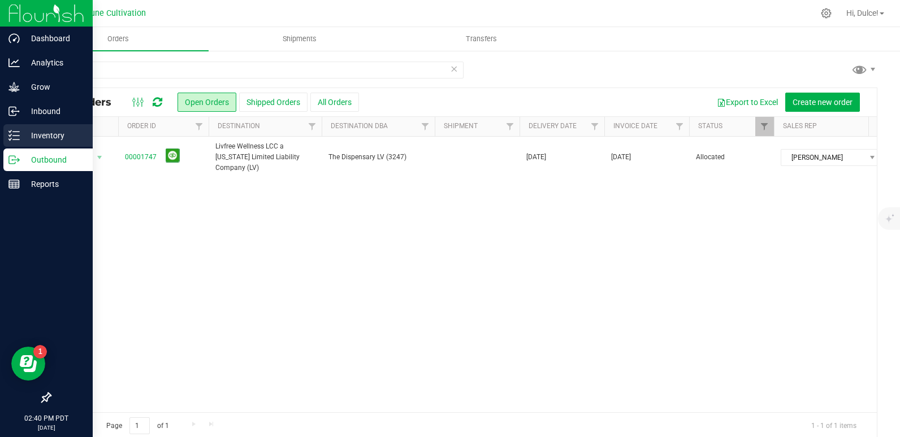
click at [20, 132] on p "Inventory" at bounding box center [54, 136] width 68 height 14
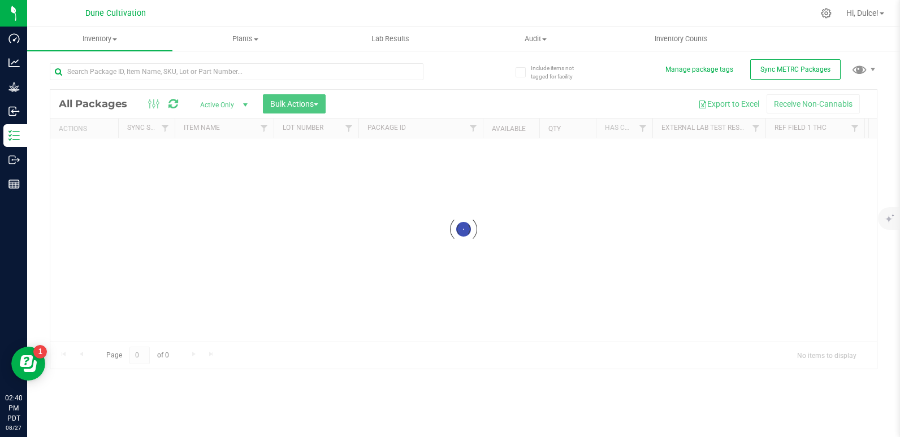
click at [110, 62] on div "Inventory All packages All inventory Waste log Create inventory Plants All plan…" at bounding box center [463, 232] width 873 height 410
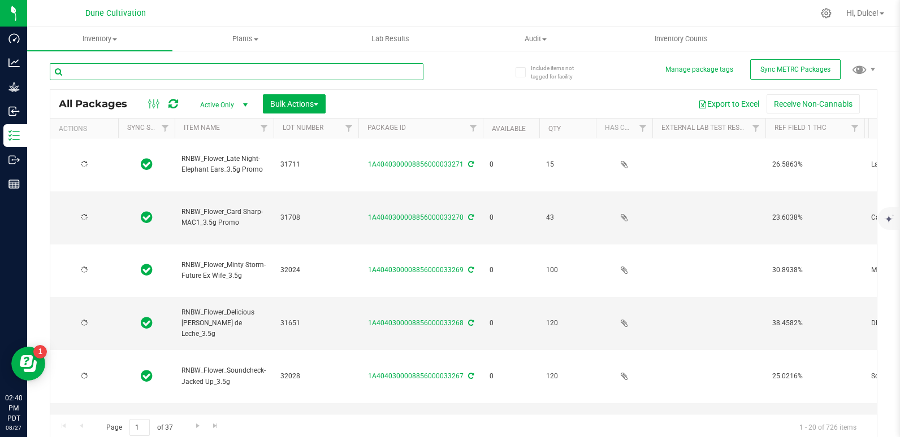
click at [111, 72] on input "text" at bounding box center [237, 71] width 374 height 17
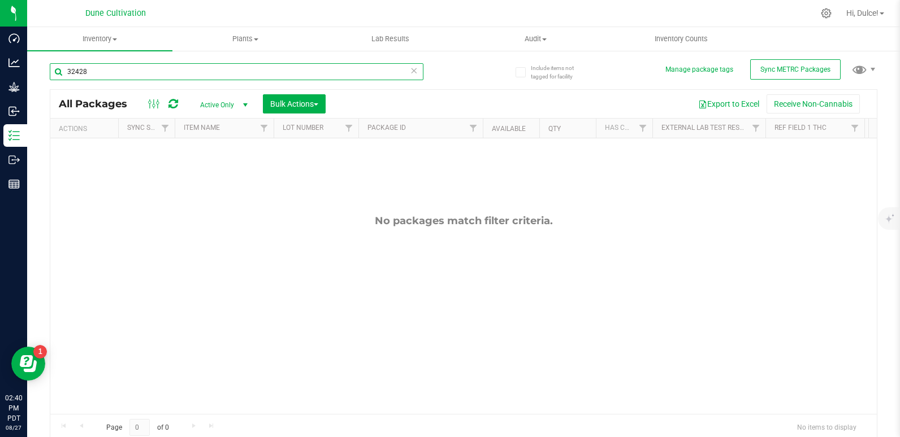
type input "32428"
click at [227, 102] on span "Active Only" at bounding box center [221, 105] width 62 height 16
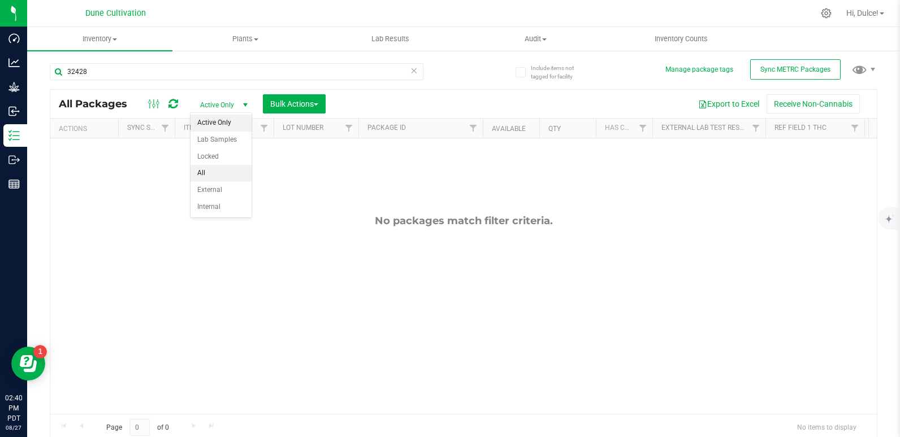
click at [224, 172] on li "All" at bounding box center [220, 173] width 61 height 17
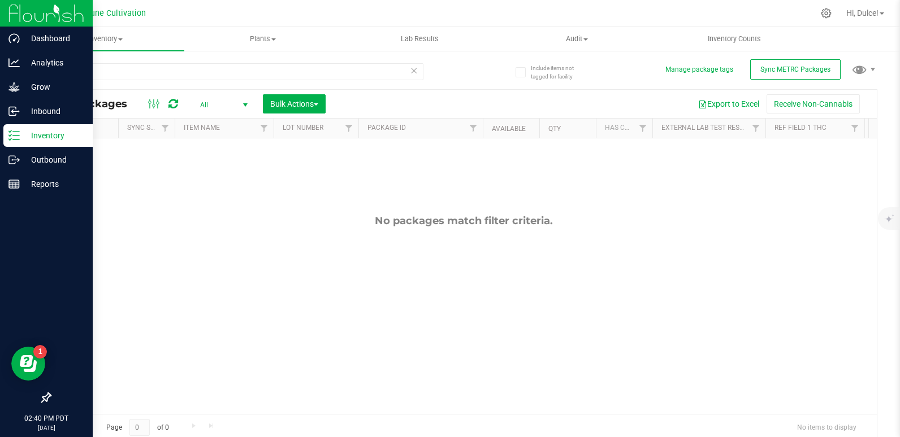
click at [21, 129] on p "Inventory" at bounding box center [54, 136] width 68 height 14
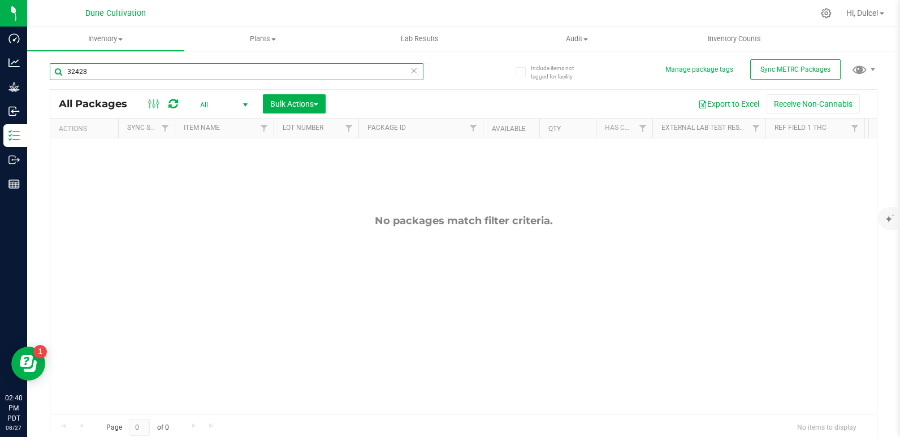
click at [141, 77] on input "32428" at bounding box center [237, 71] width 374 height 17
click at [410, 70] on icon at bounding box center [414, 70] width 8 height 14
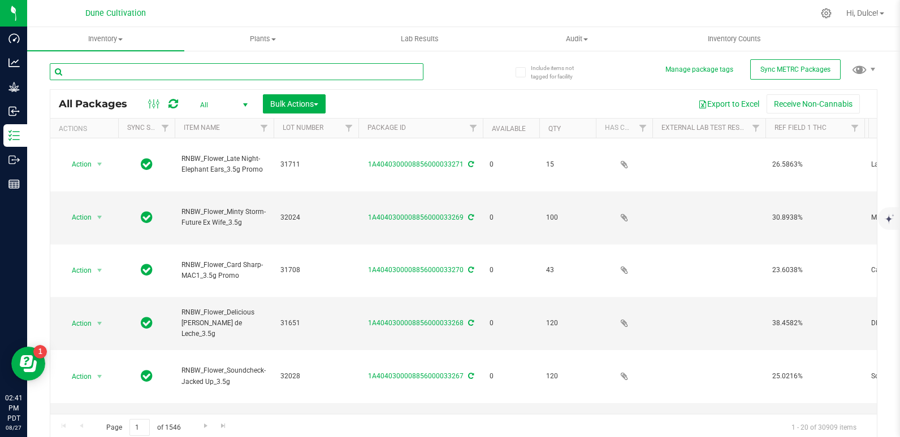
click at [398, 74] on input "text" at bounding box center [237, 71] width 374 height 17
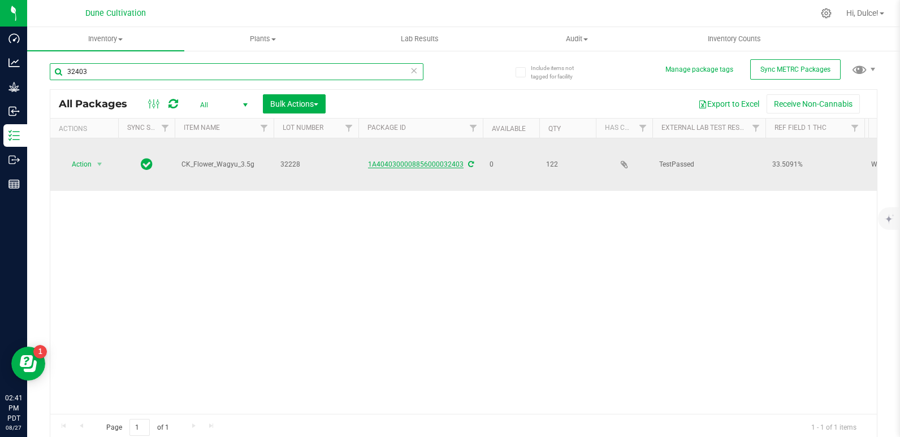
type input "32403"
click at [409, 161] on link "1A4040300008856000032403" at bounding box center [416, 165] width 96 height 8
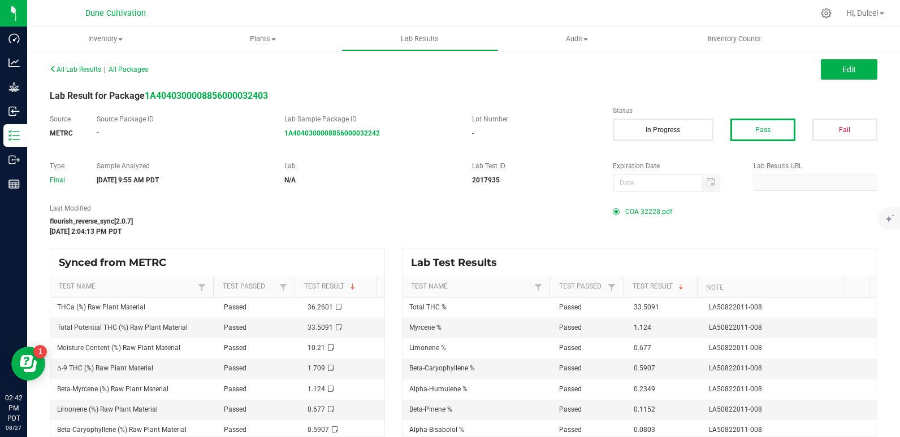
click at [644, 213] on span "COA 32228.pdf" at bounding box center [648, 211] width 47 height 17
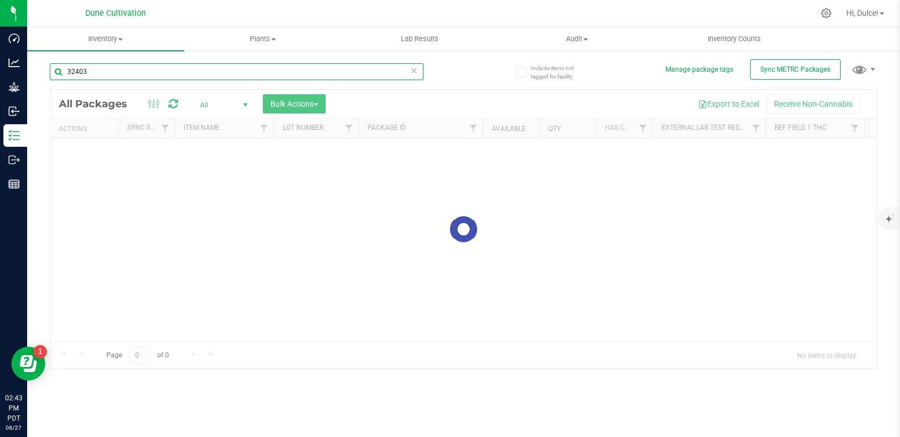
click at [178, 72] on input "32403" at bounding box center [237, 71] width 374 height 17
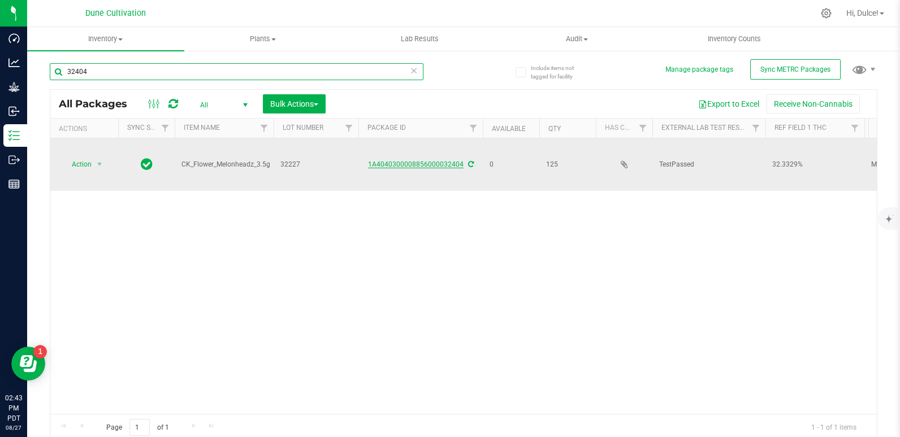
type input "32404"
click at [393, 161] on link "1A4040300008856000032404" at bounding box center [416, 165] width 96 height 8
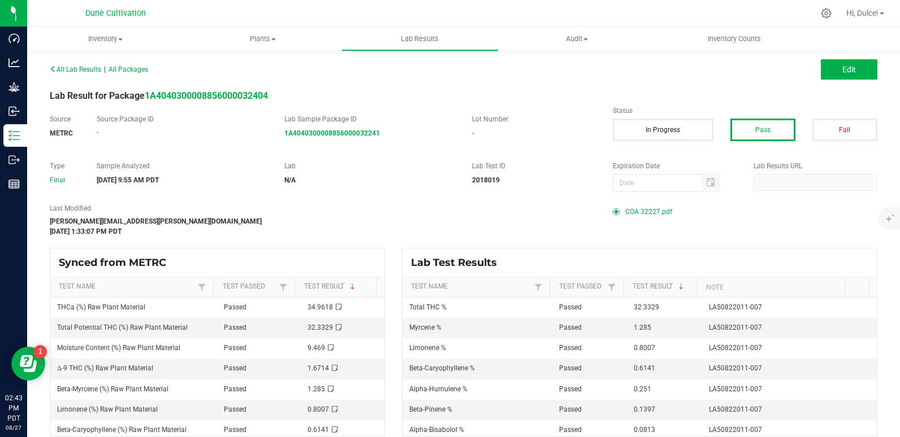
click at [613, 205] on div "COA 32227.pdf" at bounding box center [745, 211] width 265 height 17
click at [625, 211] on span "COA 32227.pdf" at bounding box center [648, 211] width 47 height 17
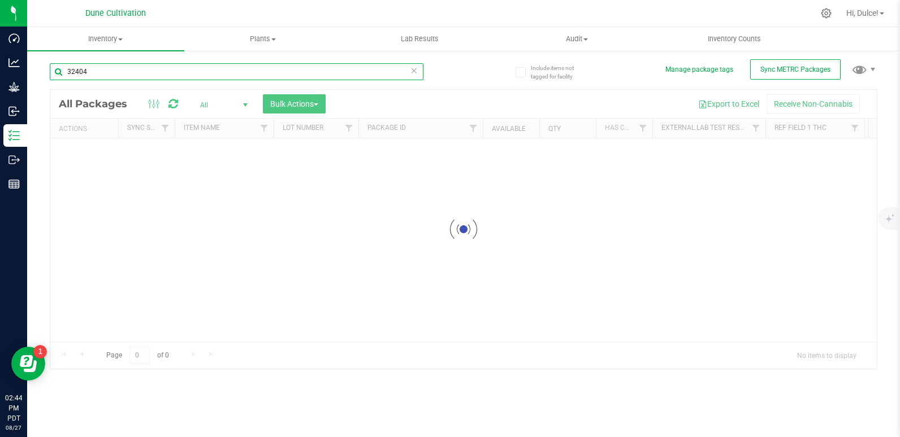
click at [168, 78] on input "32404" at bounding box center [237, 71] width 374 height 17
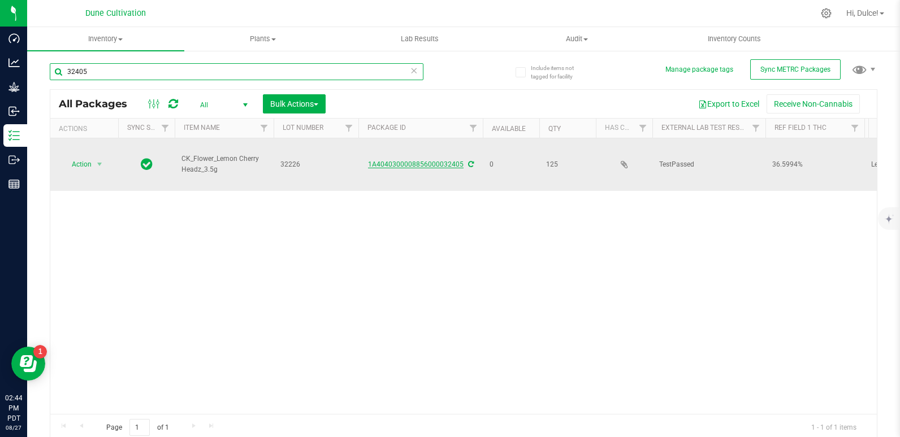
type input "32405"
click at [401, 161] on link "1A4040300008856000032405" at bounding box center [416, 165] width 96 height 8
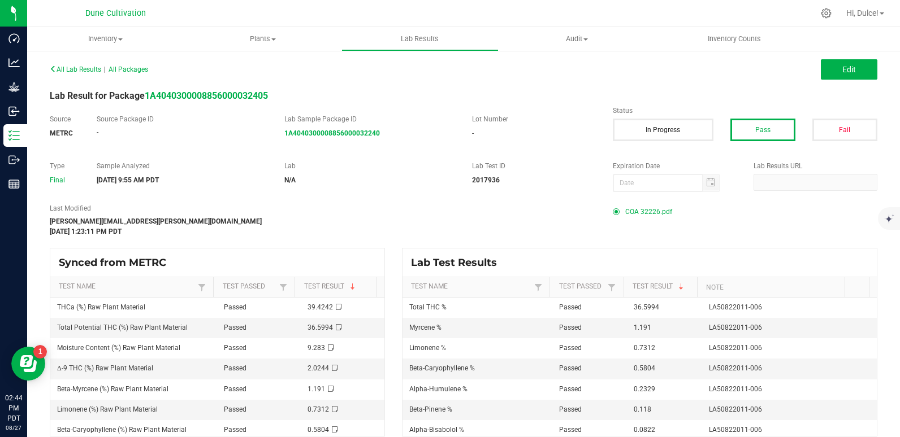
click at [649, 210] on span "COA 32226.pdf" at bounding box center [648, 211] width 47 height 17
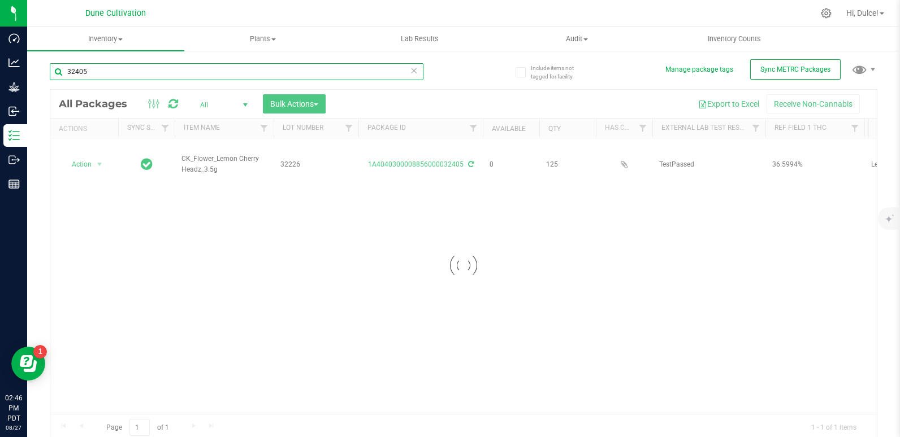
click at [390, 72] on input "32405" at bounding box center [237, 71] width 374 height 17
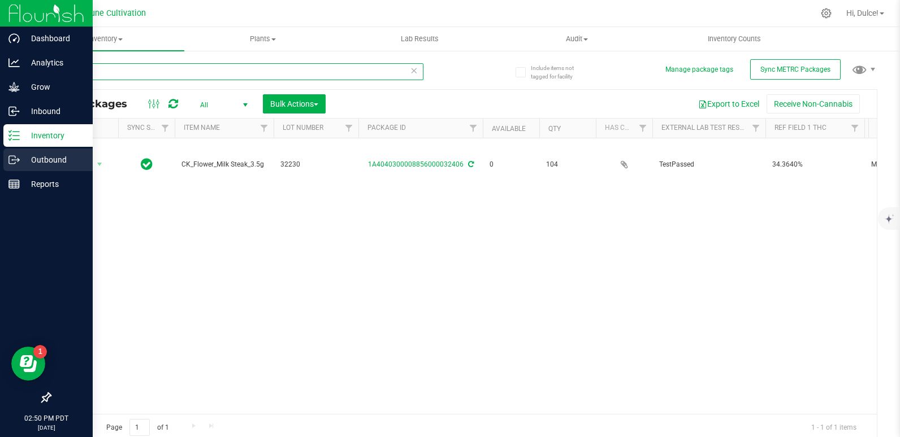
type input "32406"
click at [21, 166] on p "Outbound" at bounding box center [54, 160] width 68 height 14
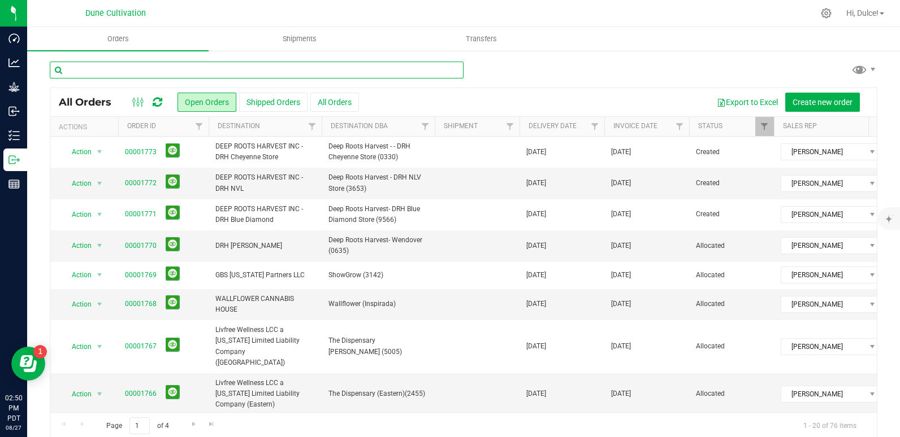
click at [153, 66] on input "text" at bounding box center [257, 70] width 414 height 17
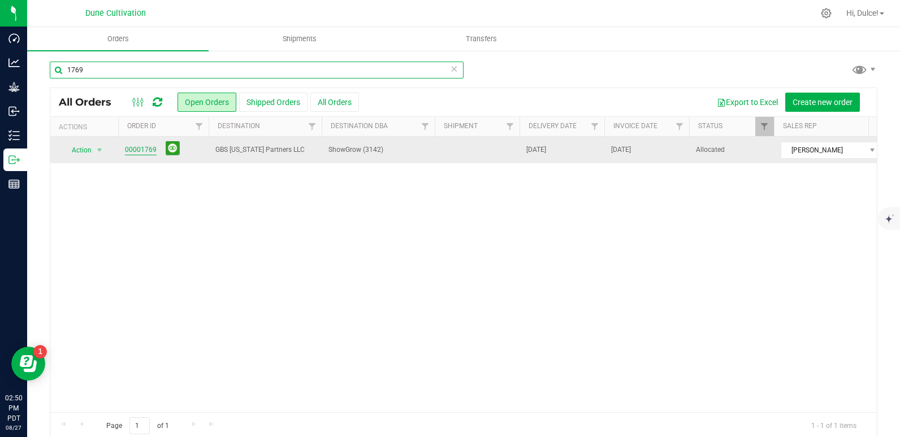
type input "1769"
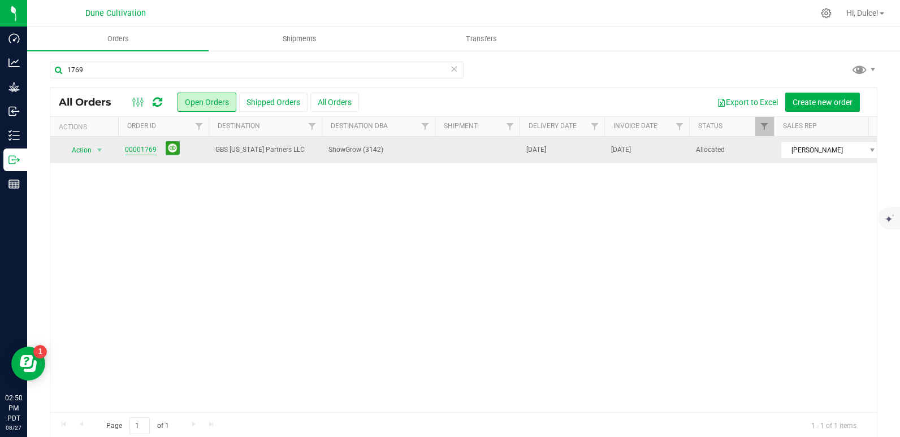
click at [136, 151] on link "00001769" at bounding box center [141, 150] width 32 height 11
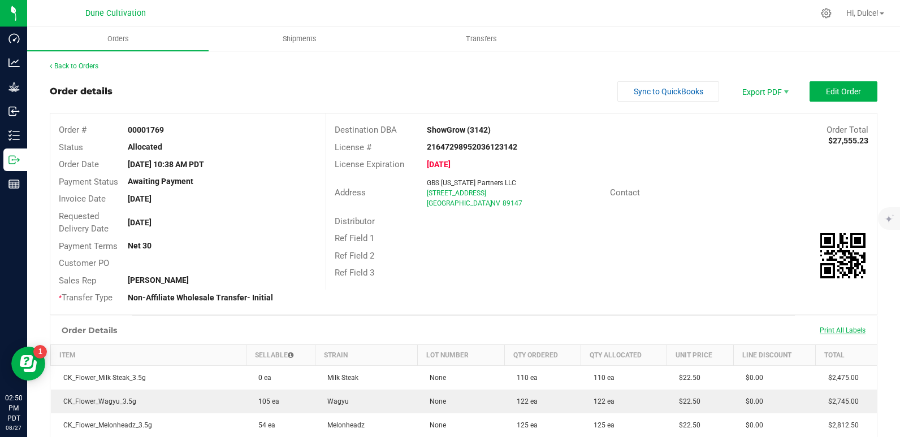
click at [820, 332] on span "Print All Labels" at bounding box center [843, 331] width 46 height 8
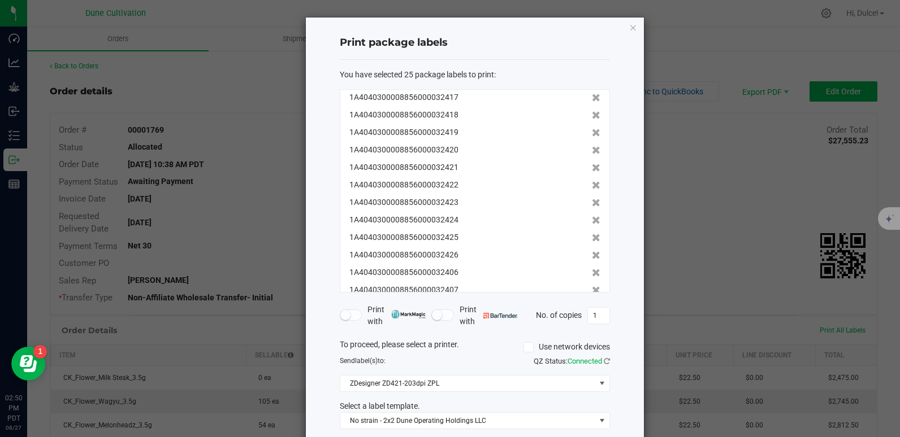
scroll to position [198, 0]
click at [440, 250] on span "1A4040300008856000032426" at bounding box center [403, 253] width 109 height 12
click at [449, 252] on span "1A4040300008856000032426" at bounding box center [403, 253] width 109 height 12
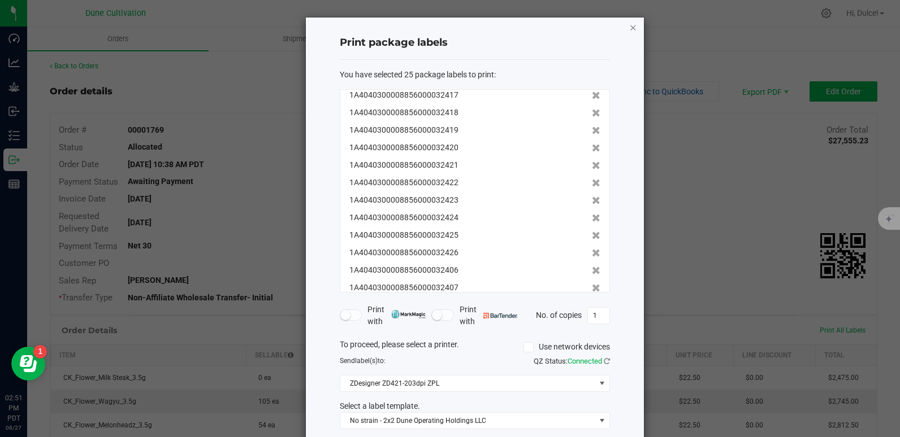
click at [629, 28] on icon "button" at bounding box center [633, 27] width 8 height 14
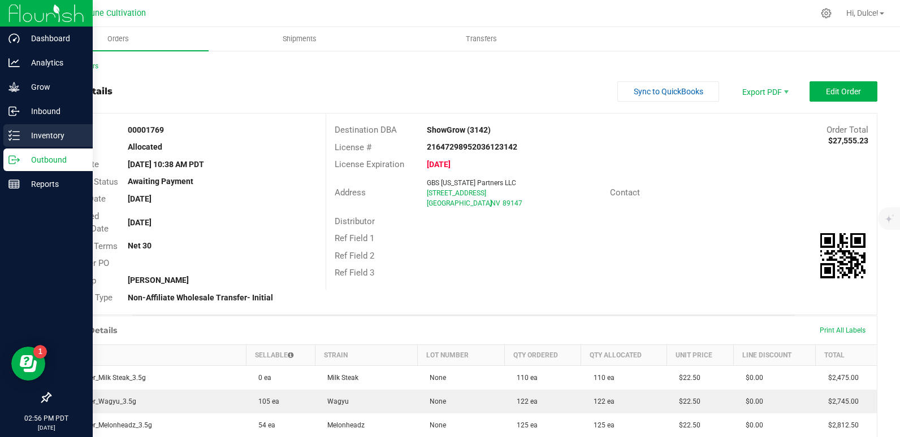
click at [33, 132] on p "Inventory" at bounding box center [54, 136] width 68 height 14
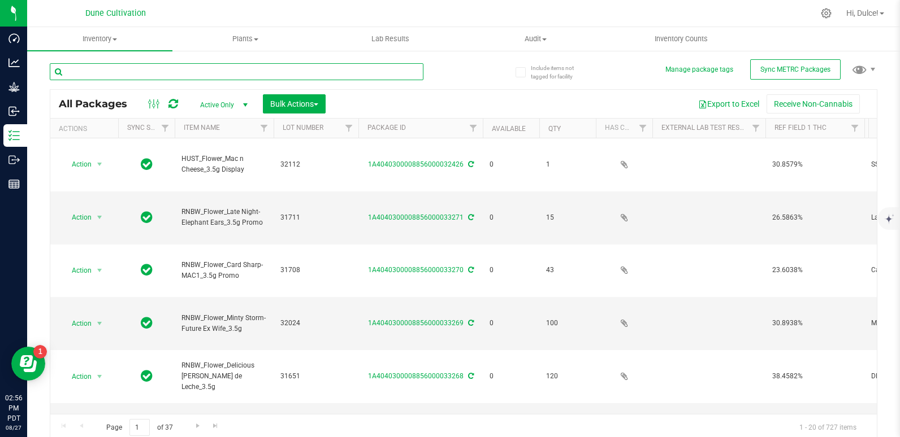
click at [197, 72] on input "text" at bounding box center [237, 71] width 374 height 17
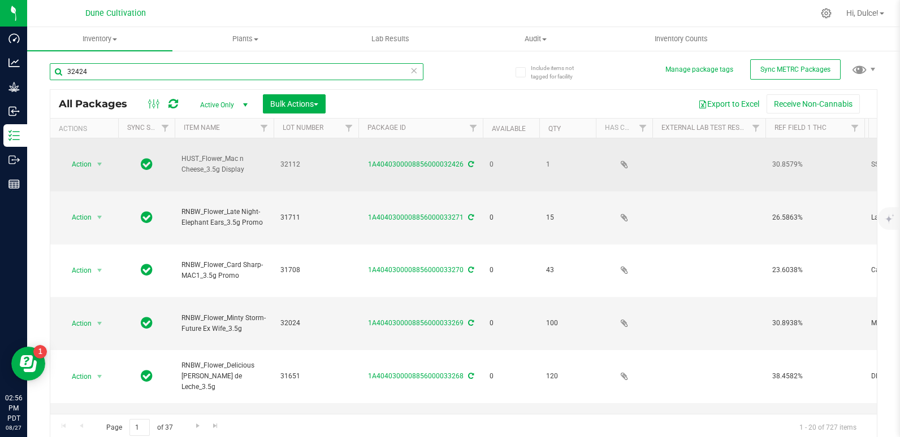
type input "32424"
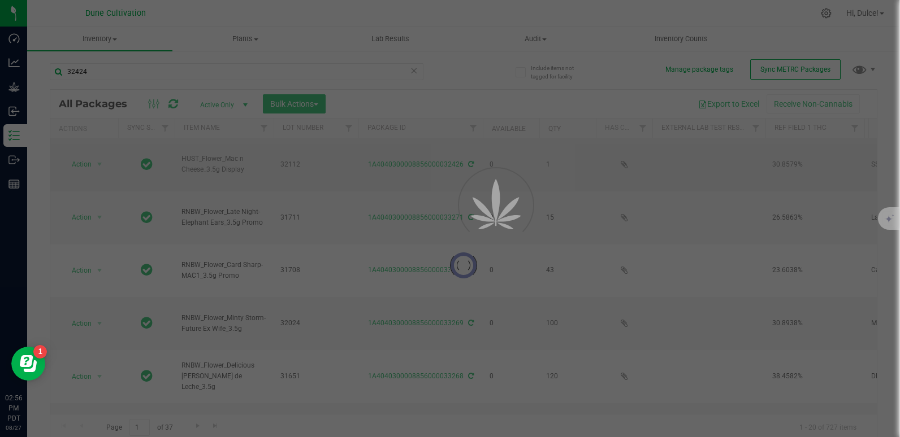
click at [317, 160] on div at bounding box center [450, 218] width 900 height 437
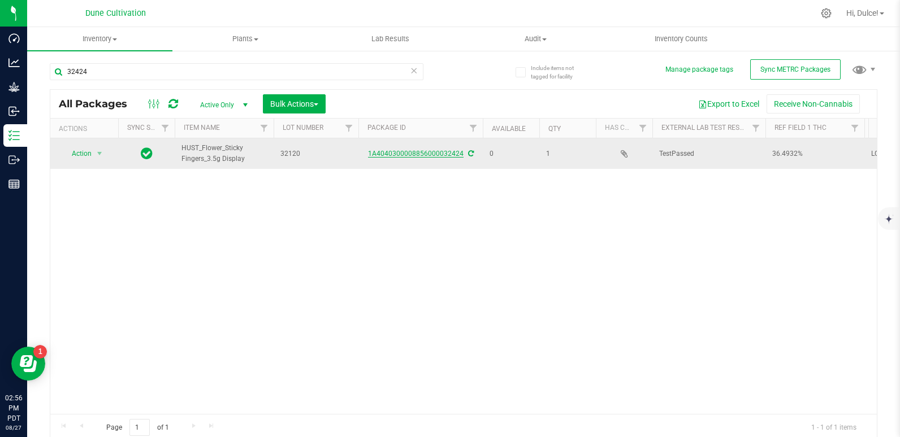
click at [426, 151] on link "1A4040300008856000032424" at bounding box center [416, 154] width 96 height 8
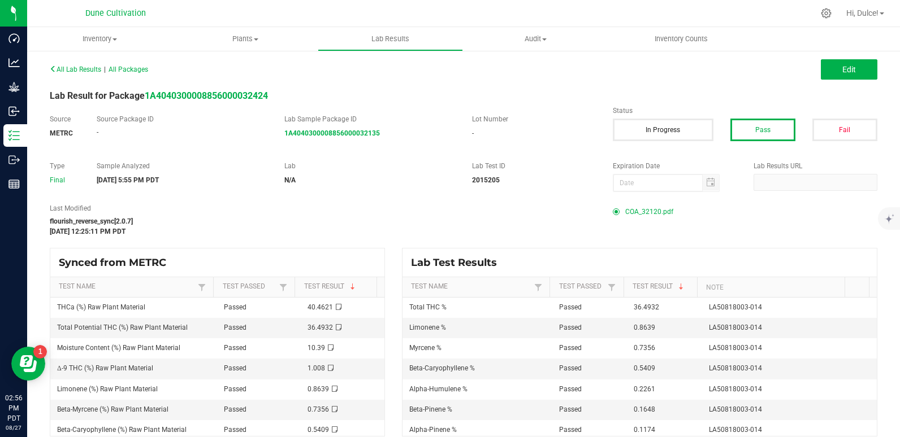
click at [660, 215] on span "COA_32120.pdf" at bounding box center [649, 211] width 48 height 17
